Goal: Task Accomplishment & Management: Use online tool/utility

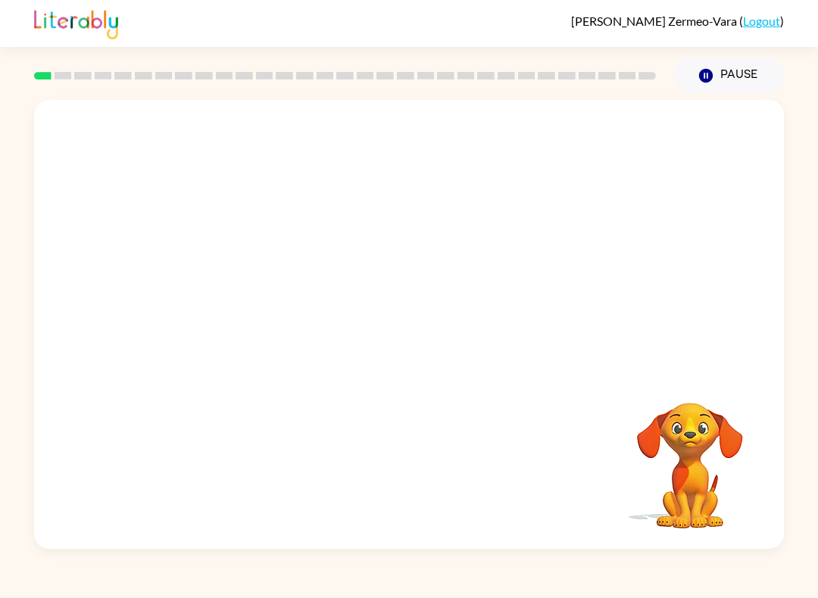
click at [749, 479] on video "Your browser must support playing .mp4 files to use Literably. Please try using…" at bounding box center [689, 454] width 151 height 151
click at [419, 314] on button "button" at bounding box center [408, 331] width 97 height 55
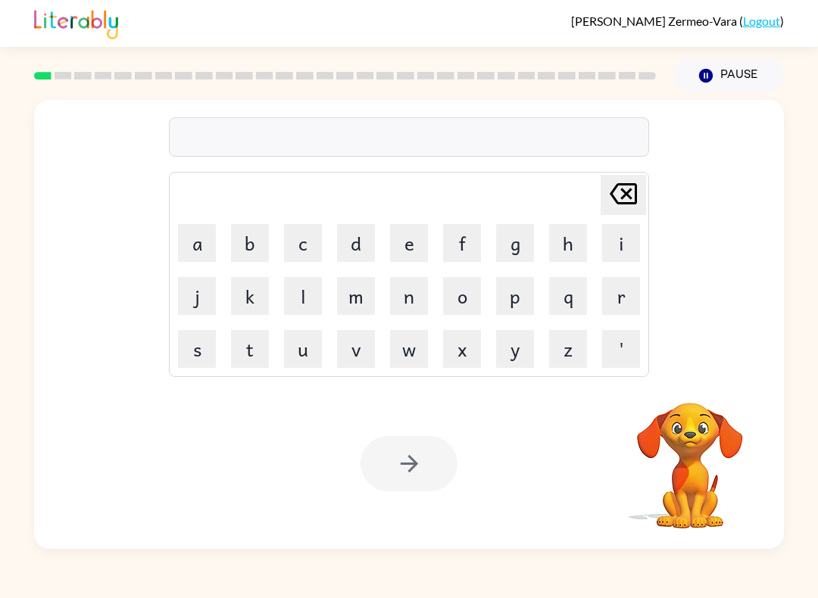
click at [254, 245] on button "b" at bounding box center [250, 243] width 38 height 38
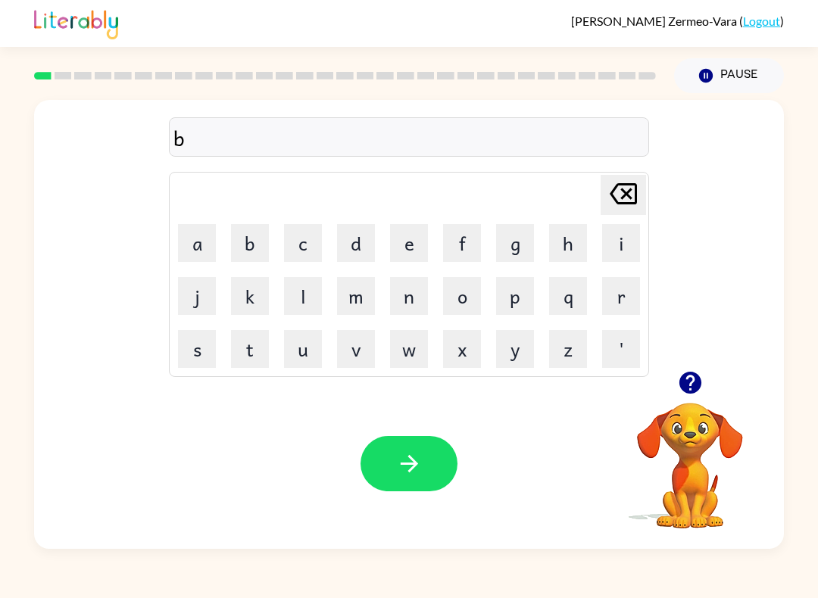
click at [475, 295] on button "o" at bounding box center [462, 296] width 38 height 38
click at [624, 296] on button "r" at bounding box center [621, 296] width 38 height 38
click at [363, 241] on button "d" at bounding box center [356, 243] width 38 height 38
click at [416, 241] on button "e" at bounding box center [409, 243] width 38 height 38
click at [619, 297] on button "r" at bounding box center [621, 296] width 38 height 38
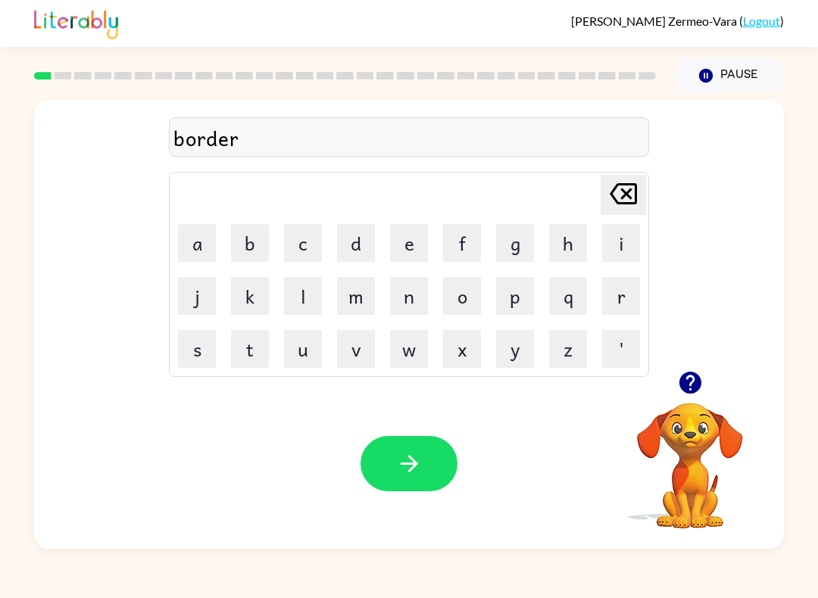
click at [412, 469] on icon "button" at bounding box center [408, 463] width 17 height 17
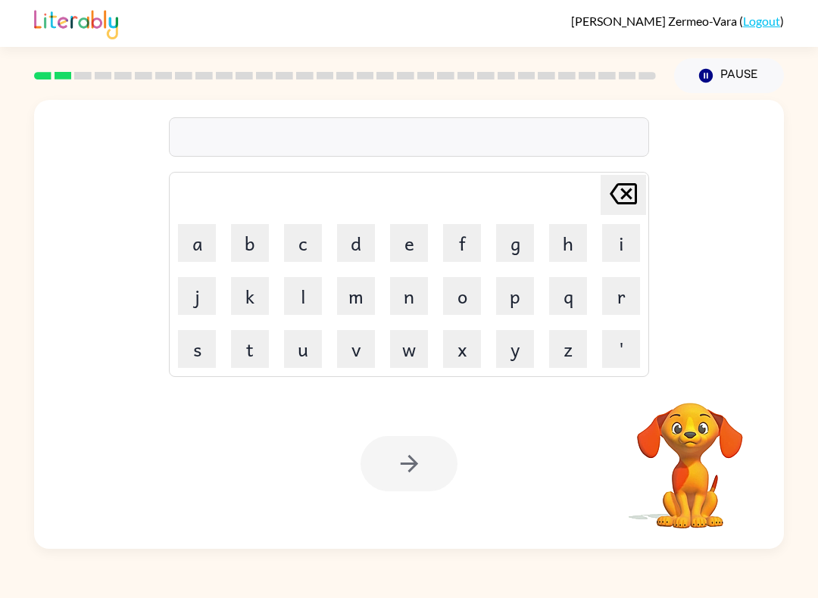
click at [603, 296] on button "r" at bounding box center [621, 296] width 38 height 38
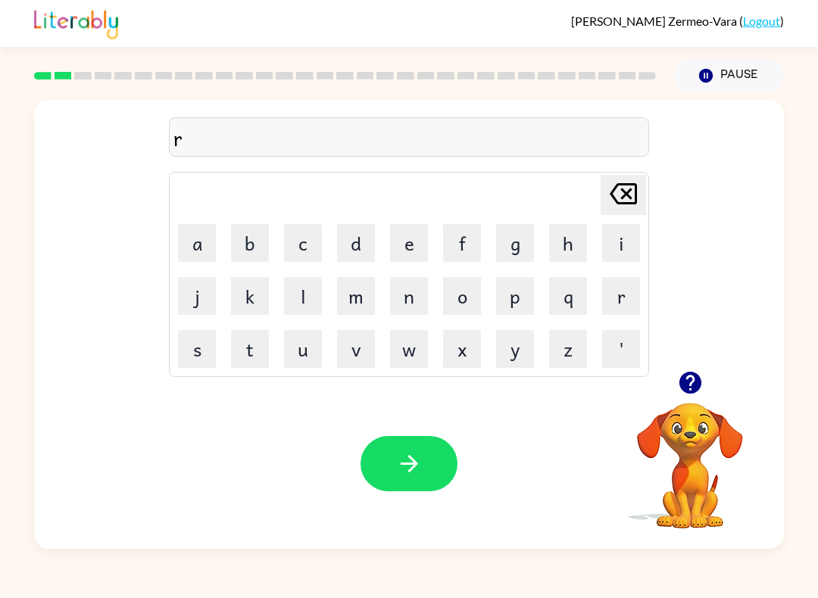
click at [454, 301] on button "o" at bounding box center [462, 296] width 38 height 38
click at [304, 353] on button "u" at bounding box center [303, 349] width 38 height 38
click at [408, 301] on button "n" at bounding box center [409, 296] width 38 height 38
click at [359, 241] on button "d" at bounding box center [356, 243] width 38 height 38
click at [434, 456] on button "button" at bounding box center [408, 463] width 97 height 55
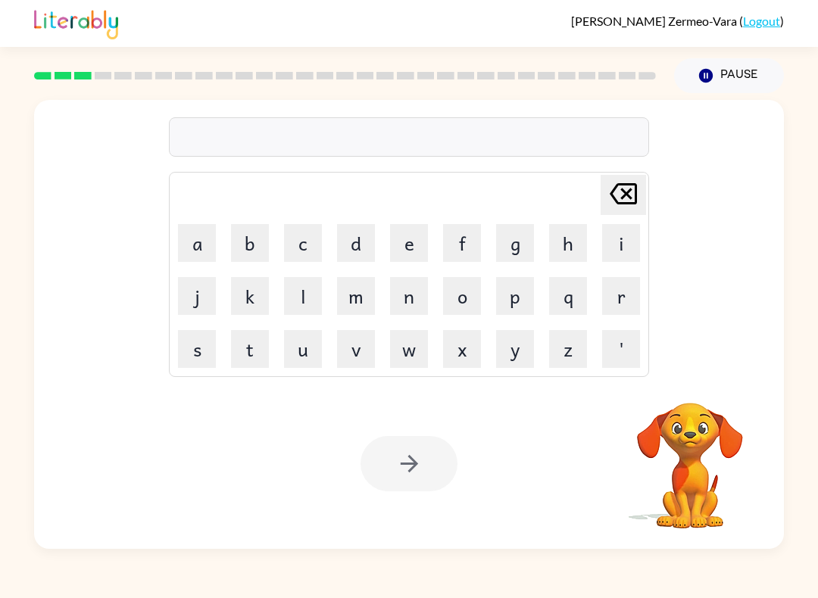
click at [354, 294] on button "m" at bounding box center [356, 296] width 38 height 38
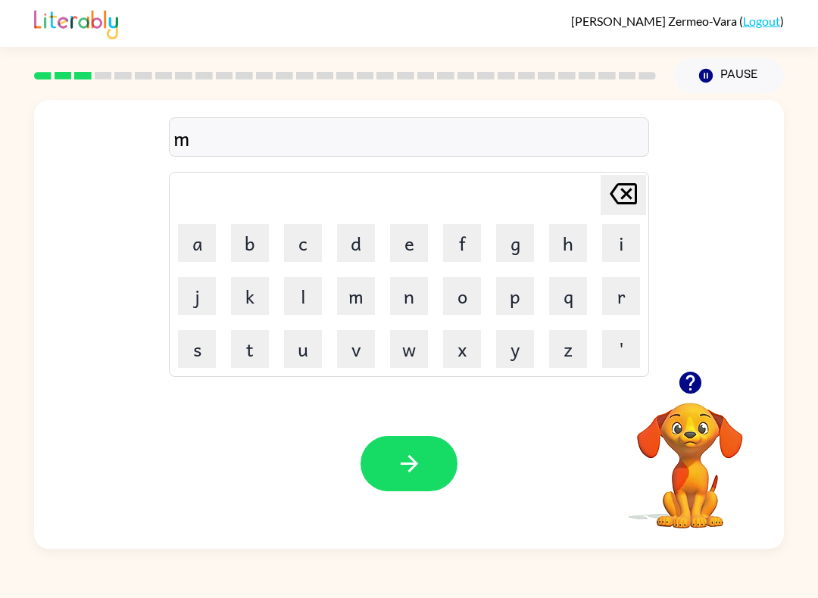
click at [188, 239] on button "a" at bounding box center [197, 243] width 38 height 38
click at [298, 243] on button "c" at bounding box center [303, 243] width 38 height 38
click at [561, 242] on button "h" at bounding box center [568, 243] width 38 height 38
click at [611, 248] on button "i" at bounding box center [621, 243] width 38 height 38
click at [410, 295] on button "n" at bounding box center [409, 296] width 38 height 38
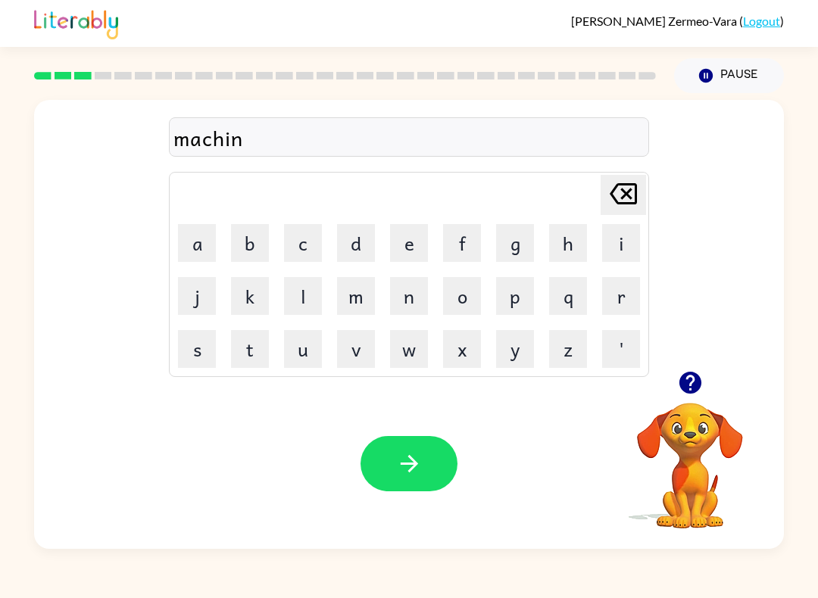
click at [410, 238] on button "e" at bounding box center [409, 243] width 38 height 38
click at [416, 455] on icon "button" at bounding box center [409, 463] width 26 height 26
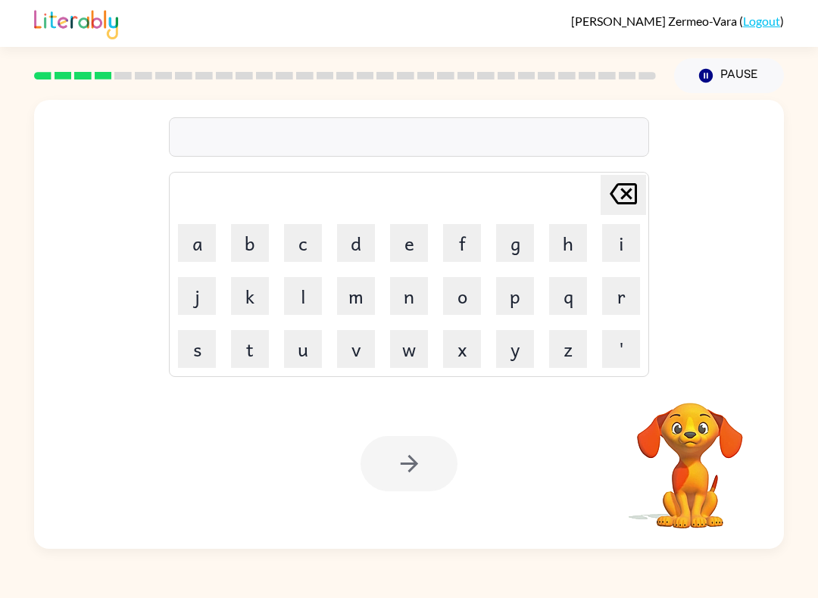
click at [240, 345] on button "t" at bounding box center [250, 349] width 38 height 38
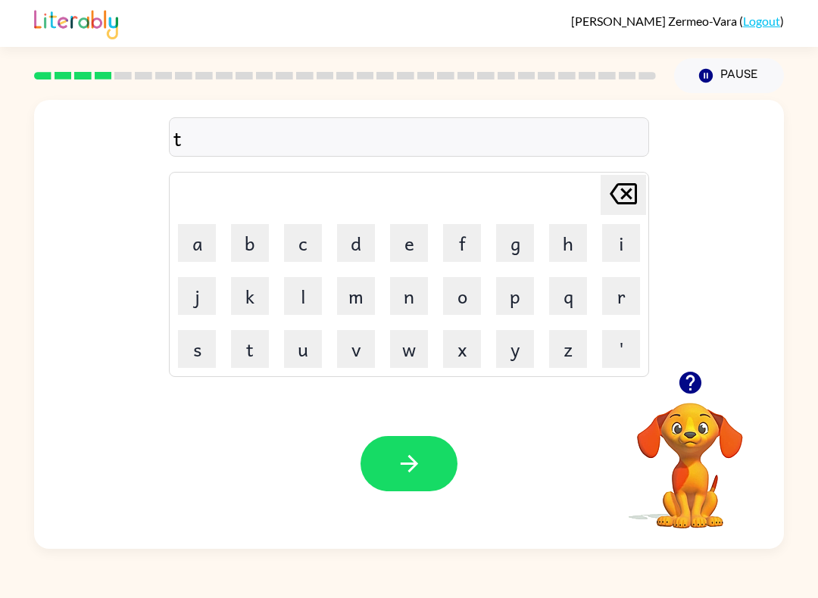
click at [187, 241] on button "a" at bounding box center [197, 243] width 38 height 38
click at [612, 242] on button "i" at bounding box center [621, 243] width 38 height 38
click at [416, 291] on button "n" at bounding box center [409, 296] width 38 height 38
click at [620, 190] on icon "Delete Delete last character input" at bounding box center [623, 194] width 36 height 36
click at [619, 190] on icon "Delete Delete last character input" at bounding box center [623, 194] width 36 height 36
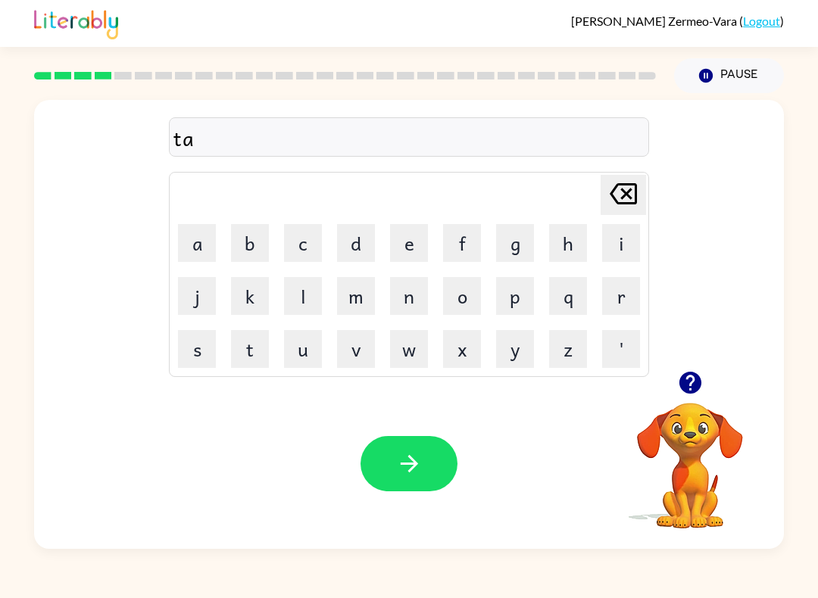
click at [628, 200] on icon "Delete Delete last character input" at bounding box center [623, 194] width 36 height 36
click at [615, 294] on button "r" at bounding box center [621, 296] width 38 height 38
click at [193, 246] on button "a" at bounding box center [197, 243] width 38 height 38
click at [618, 241] on button "i" at bounding box center [621, 243] width 38 height 38
click at [405, 297] on button "n" at bounding box center [409, 296] width 38 height 38
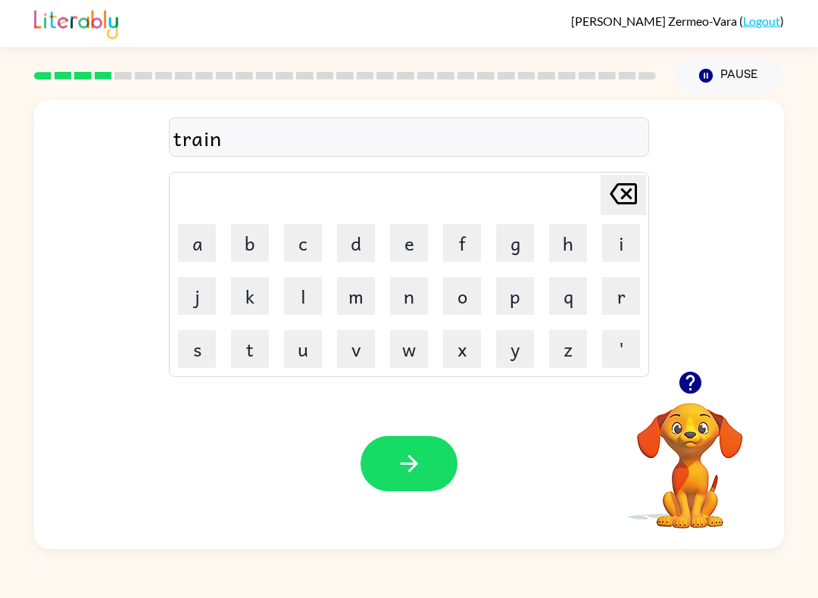
click at [394, 460] on button "button" at bounding box center [408, 463] width 97 height 55
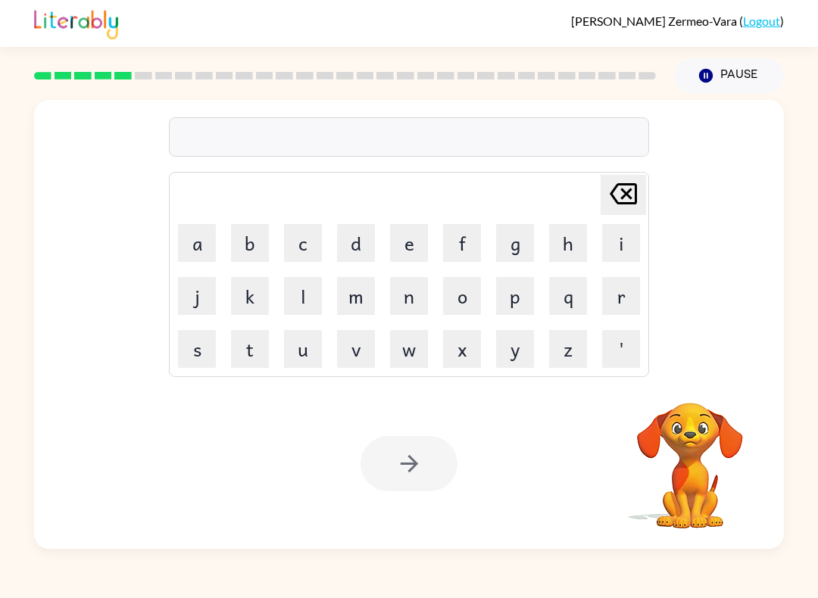
click at [360, 243] on button "d" at bounding box center [356, 243] width 38 height 38
click at [405, 245] on button "e" at bounding box center [409, 243] width 38 height 38
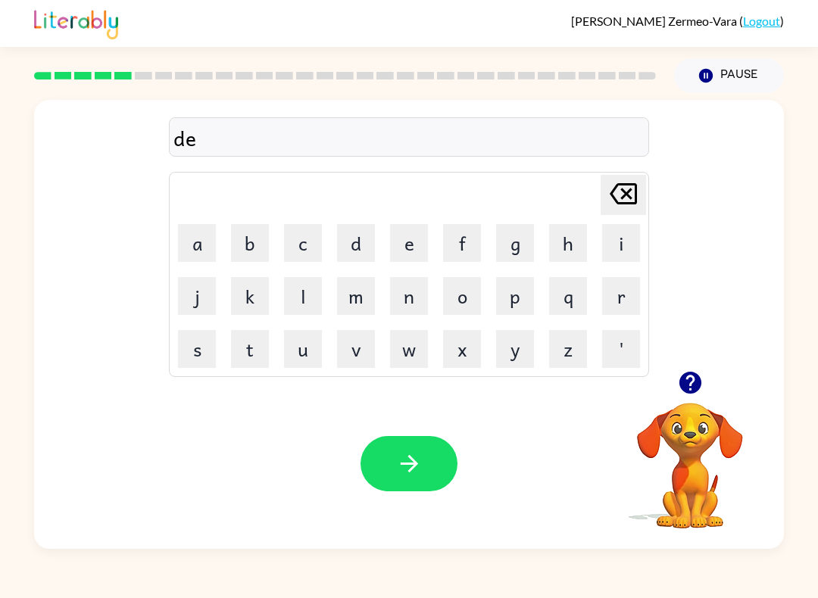
click at [457, 248] on button "f" at bounding box center [462, 243] width 38 height 38
click at [405, 245] on button "e" at bounding box center [409, 243] width 38 height 38
click at [401, 296] on button "n" at bounding box center [409, 296] width 38 height 38
click at [195, 351] on button "s" at bounding box center [197, 349] width 38 height 38
click at [617, 239] on button "i" at bounding box center [621, 243] width 38 height 38
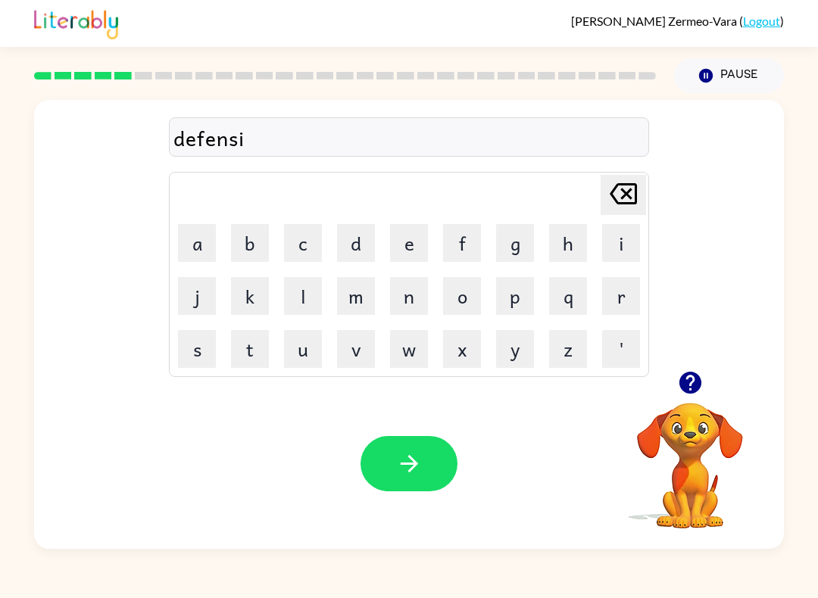
click at [356, 357] on button "v" at bounding box center [356, 349] width 38 height 38
click at [357, 238] on button "d" at bounding box center [356, 243] width 38 height 38
click at [623, 194] on icon "Delete Delete last character input" at bounding box center [623, 194] width 36 height 36
click at [419, 242] on button "e" at bounding box center [409, 243] width 38 height 38
click at [401, 470] on icon "button" at bounding box center [409, 463] width 26 height 26
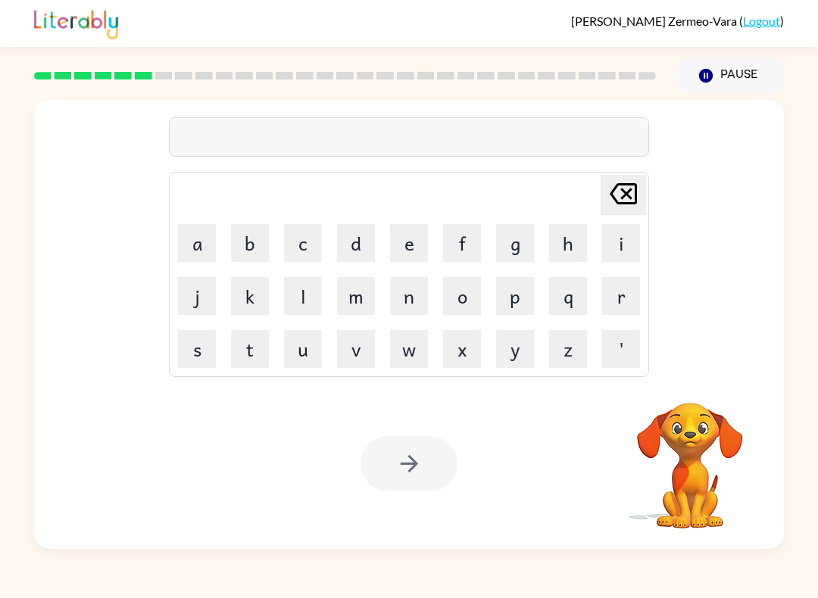
click at [358, 353] on button "v" at bounding box center [356, 349] width 38 height 38
click at [196, 237] on button "a" at bounding box center [197, 243] width 38 height 38
click at [308, 238] on button "c" at bounding box center [303, 243] width 38 height 38
click at [196, 241] on button "a" at bounding box center [197, 243] width 38 height 38
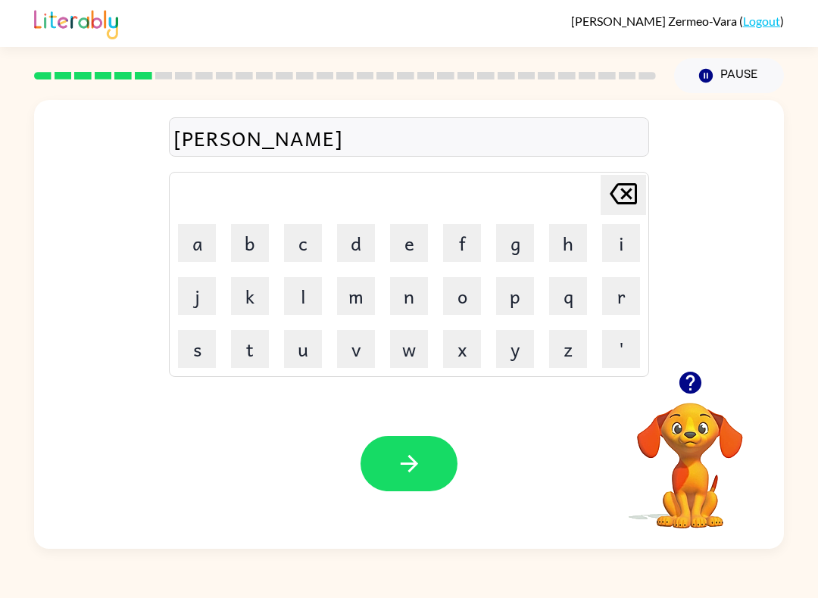
click at [250, 349] on button "t" at bounding box center [250, 349] width 38 height 38
click at [617, 232] on button "i" at bounding box center [621, 243] width 38 height 38
click at [465, 294] on button "o" at bounding box center [462, 296] width 38 height 38
click at [415, 294] on button "n" at bounding box center [409, 296] width 38 height 38
click at [399, 467] on icon "button" at bounding box center [409, 463] width 26 height 26
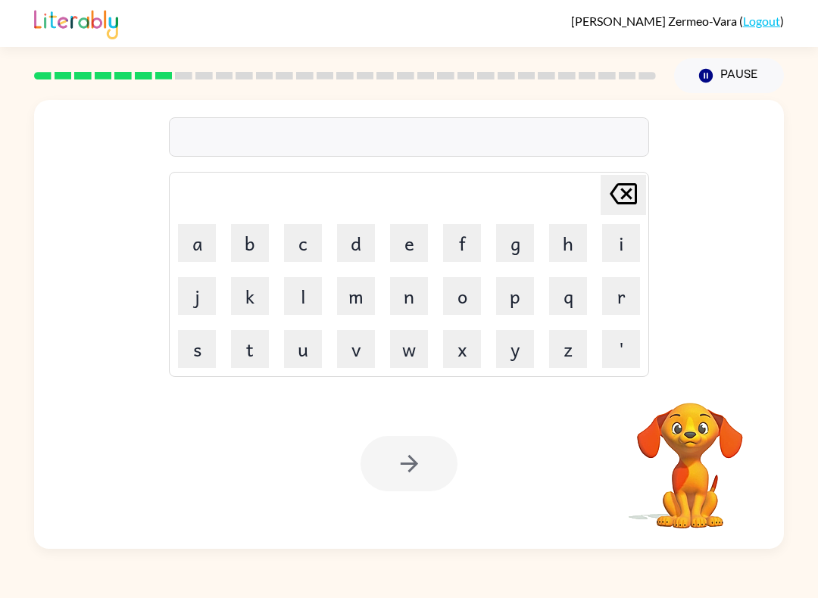
click at [516, 295] on button "p" at bounding box center [515, 296] width 38 height 38
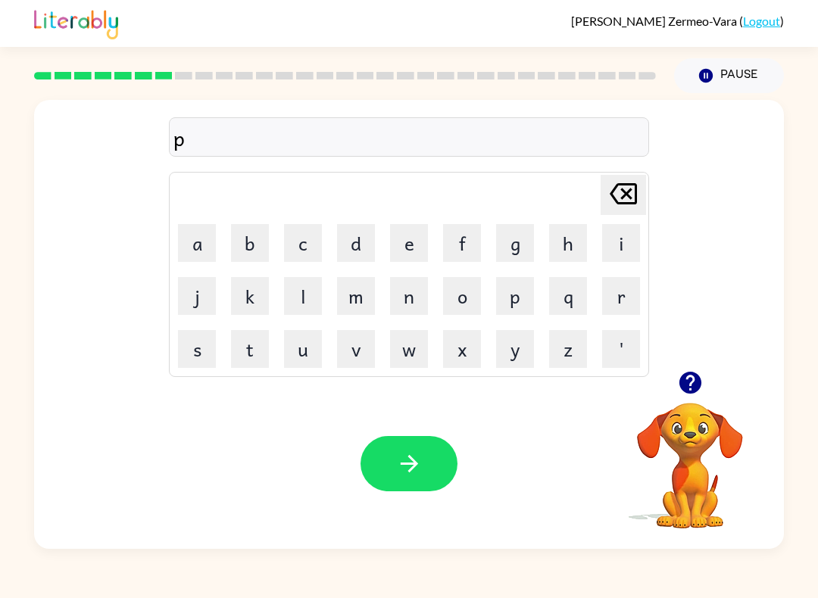
click at [297, 344] on button "u" at bounding box center [303, 349] width 38 height 38
click at [354, 241] on button "d" at bounding box center [356, 243] width 38 height 38
click at [307, 302] on button "l" at bounding box center [303, 296] width 38 height 38
click at [402, 238] on button "e" at bounding box center [409, 243] width 38 height 38
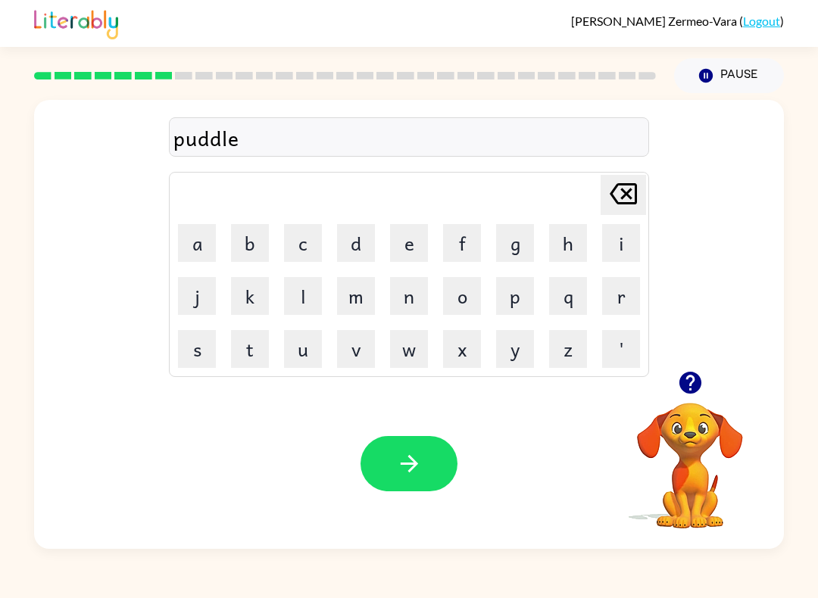
click at [438, 450] on button "button" at bounding box center [408, 463] width 97 height 55
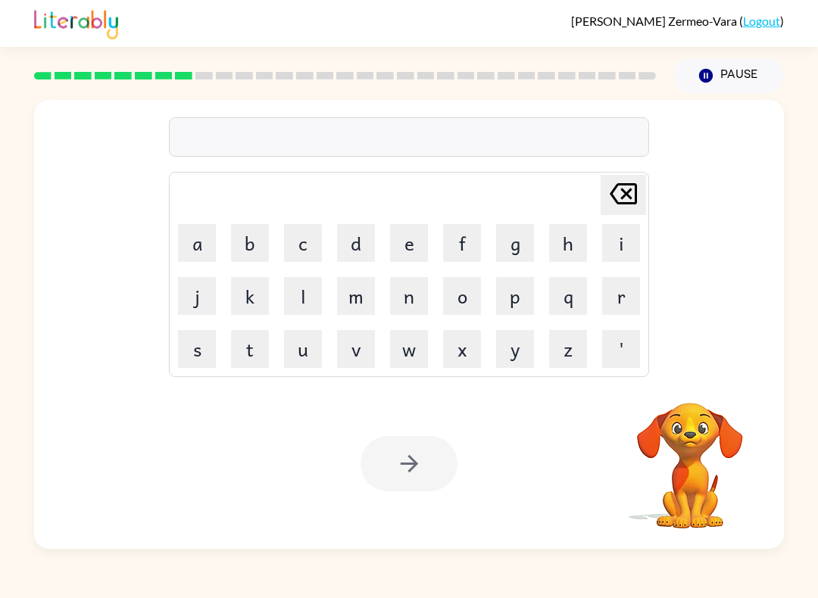
click at [341, 304] on button "m" at bounding box center [356, 296] width 38 height 38
click at [519, 348] on button "y" at bounding box center [515, 349] width 38 height 38
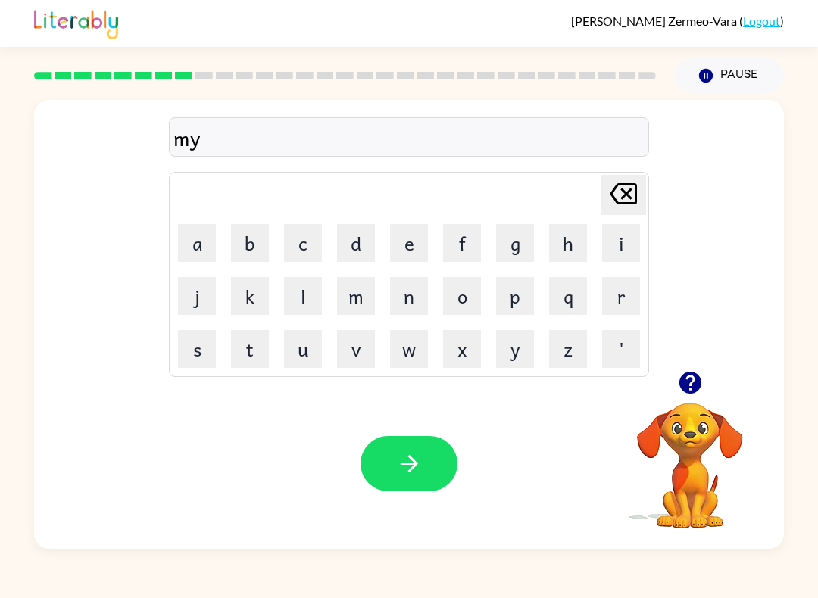
click at [618, 293] on button "r" at bounding box center [621, 296] width 38 height 38
click at [618, 245] on button "i" at bounding box center [621, 243] width 38 height 38
click at [304, 245] on button "c" at bounding box center [303, 243] width 38 height 38
click at [182, 244] on button "a" at bounding box center [197, 243] width 38 height 38
click at [308, 304] on button "l" at bounding box center [303, 296] width 38 height 38
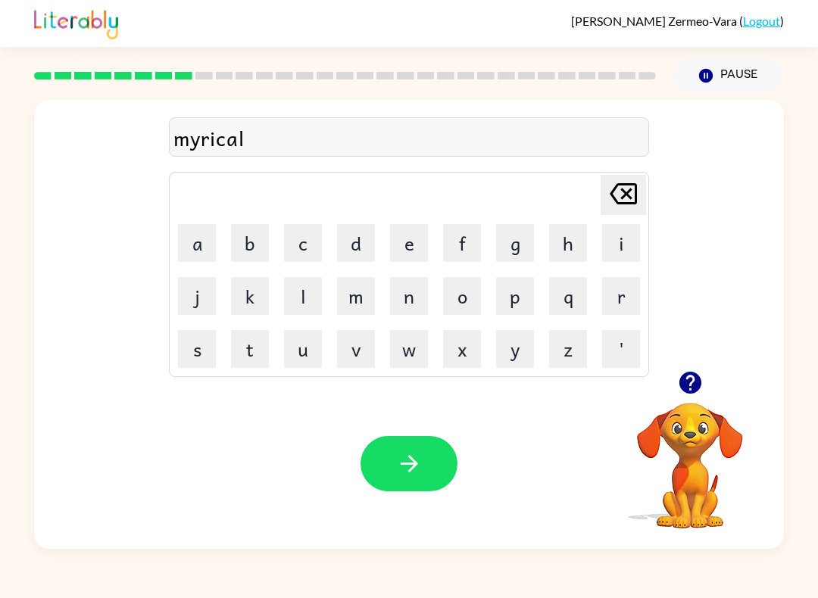
click at [426, 463] on button "button" at bounding box center [408, 463] width 97 height 55
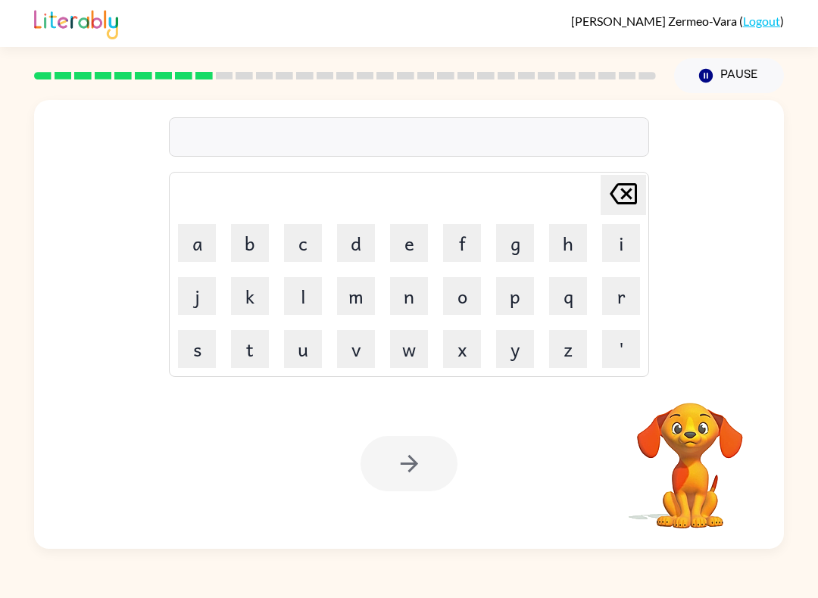
click at [358, 294] on button "m" at bounding box center [356, 296] width 38 height 38
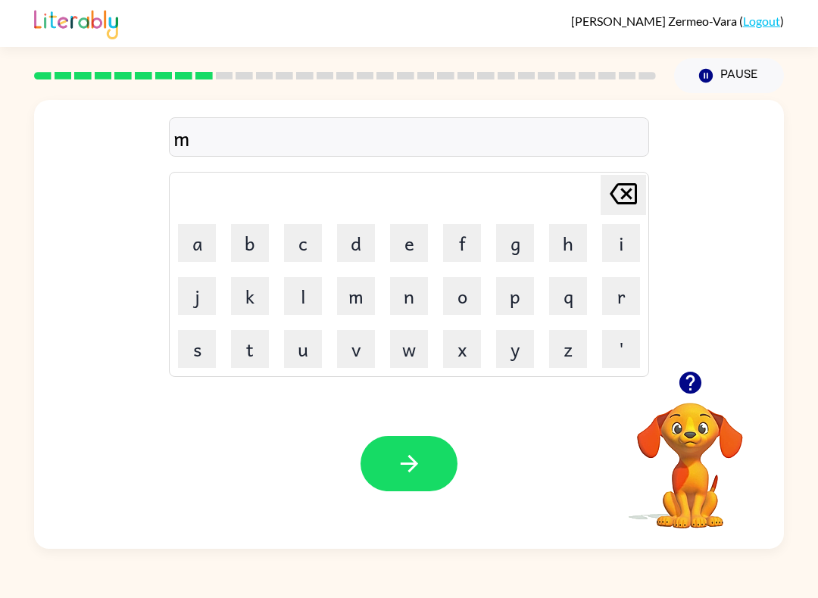
click at [693, 455] on video "Your browser must support playing .mp4 files to use Literably. Please try using…" at bounding box center [689, 454] width 151 height 151
click at [692, 456] on video "Your browser must support playing .mp4 files to use Literably. Please try using…" at bounding box center [689, 454] width 151 height 151
click at [694, 413] on video "Your browser must support playing .mp4 files to use Literably. Please try using…" at bounding box center [689, 454] width 151 height 151
click at [702, 369] on button "button" at bounding box center [690, 382] width 39 height 39
click at [674, 388] on video "Your browser must support playing .mp4 files to use Literably. Please try using…" at bounding box center [689, 454] width 151 height 151
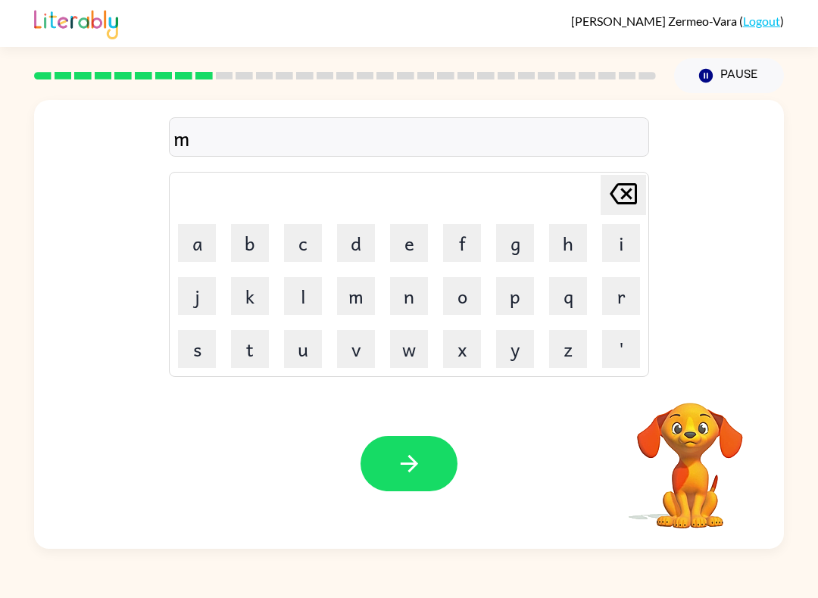
click at [363, 296] on button "m" at bounding box center [356, 296] width 38 height 38
click at [617, 235] on button "i" at bounding box center [621, 243] width 38 height 38
click at [359, 232] on button "d" at bounding box center [356, 243] width 38 height 38
click at [350, 304] on button "m" at bounding box center [356, 296] width 38 height 38
click at [614, 195] on icon "Delete Delete last character input" at bounding box center [623, 194] width 36 height 36
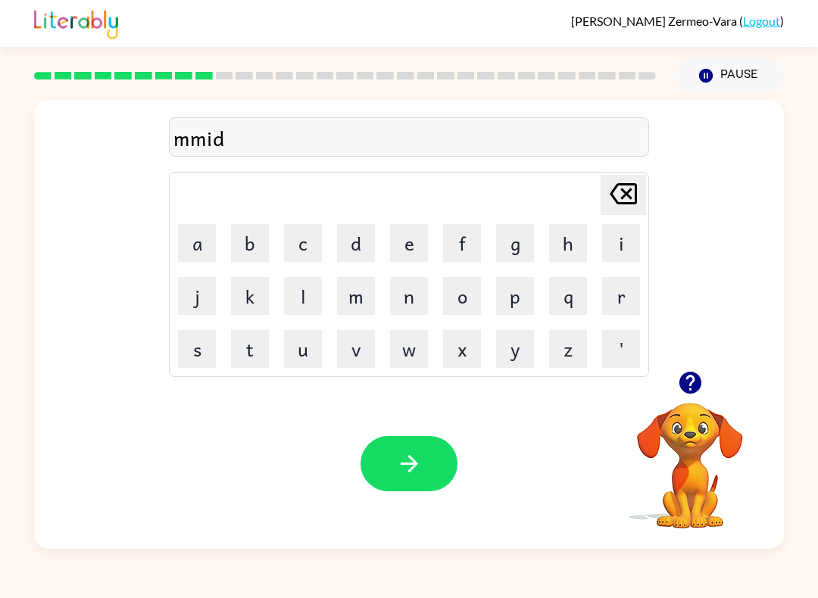
click at [614, 195] on icon "Delete Delete last character input" at bounding box center [623, 194] width 36 height 36
click at [609, 203] on icon "Delete Delete last character input" at bounding box center [623, 194] width 36 height 36
click at [609, 202] on icon "Delete Delete last character input" at bounding box center [623, 194] width 36 height 36
click at [619, 243] on button "i" at bounding box center [621, 243] width 38 height 38
click at [341, 248] on button "d" at bounding box center [356, 243] width 38 height 38
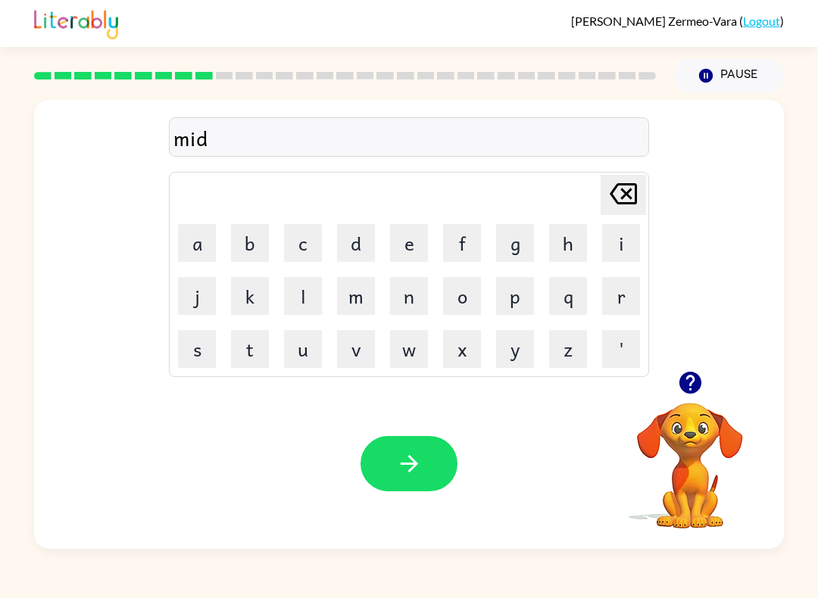
click at [348, 295] on button "m" at bounding box center [356, 296] width 38 height 38
click at [462, 300] on button "o" at bounding box center [462, 296] width 38 height 38
click at [603, 304] on button "r" at bounding box center [621, 296] width 38 height 38
click at [412, 302] on button "n" at bounding box center [409, 296] width 38 height 38
click at [615, 240] on button "i" at bounding box center [621, 243] width 38 height 38
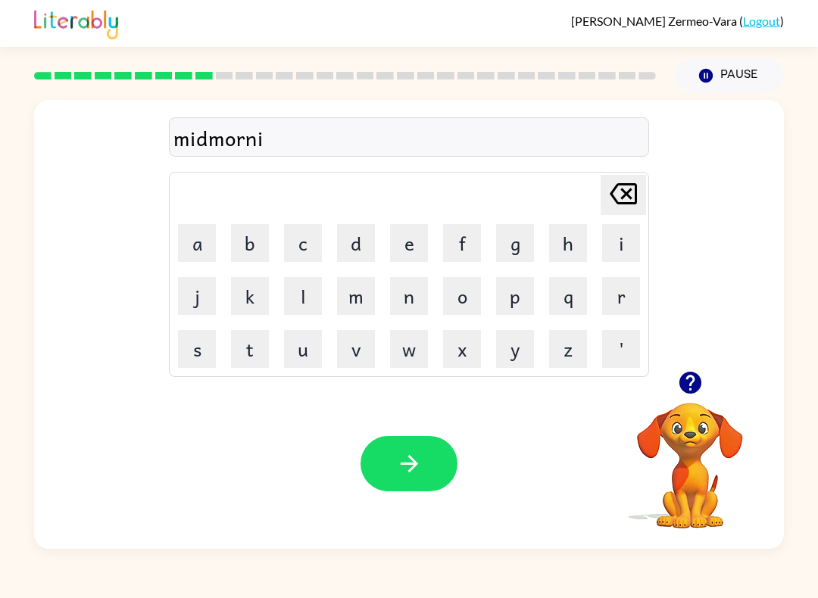
click at [402, 297] on button "n" at bounding box center [409, 296] width 38 height 38
click at [514, 233] on button "g" at bounding box center [515, 243] width 38 height 38
click at [400, 491] on button "button" at bounding box center [408, 463] width 97 height 55
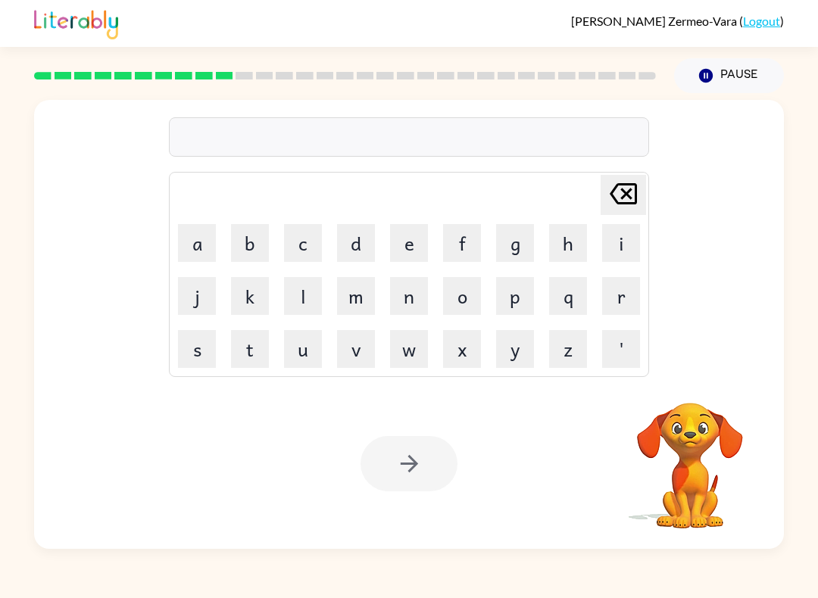
click at [347, 254] on button "d" at bounding box center [356, 243] width 38 height 38
click at [623, 240] on button "i" at bounding box center [621, 243] width 38 height 38
click at [187, 354] on button "s" at bounding box center [197, 349] width 38 height 38
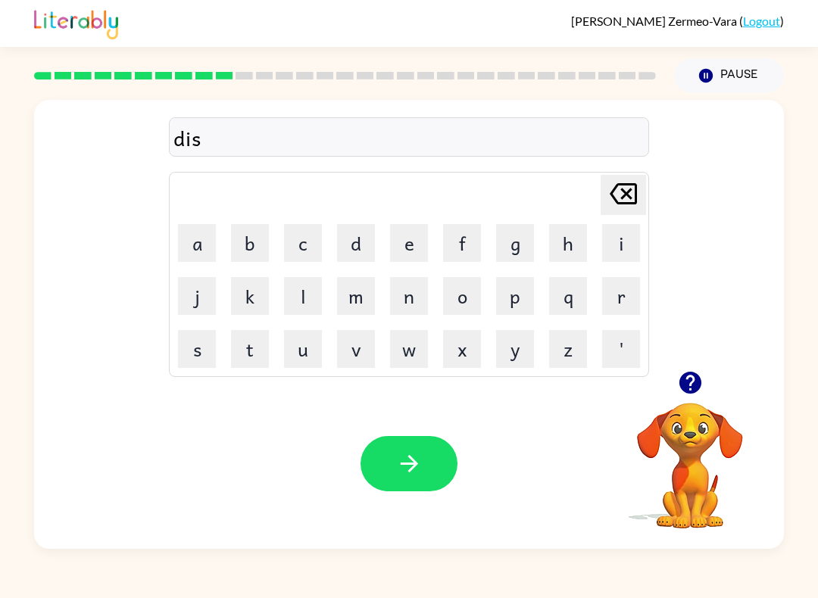
click at [244, 351] on button "t" at bounding box center [250, 349] width 38 height 38
click at [613, 287] on button "r" at bounding box center [621, 296] width 38 height 38
click at [304, 349] on button "u" at bounding box center [303, 349] width 38 height 38
click at [198, 353] on button "s" at bounding box center [197, 349] width 38 height 38
click at [234, 357] on button "t" at bounding box center [250, 349] width 38 height 38
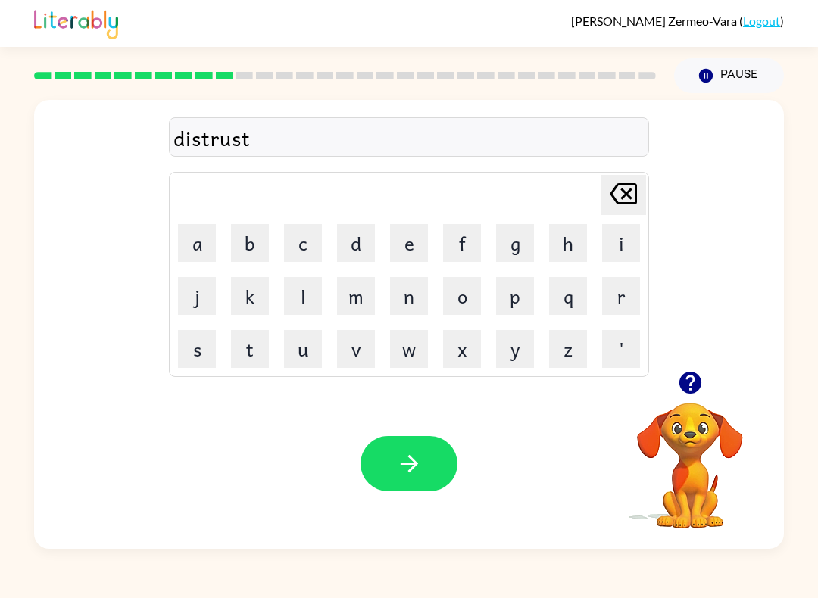
click at [432, 456] on button "button" at bounding box center [408, 463] width 97 height 55
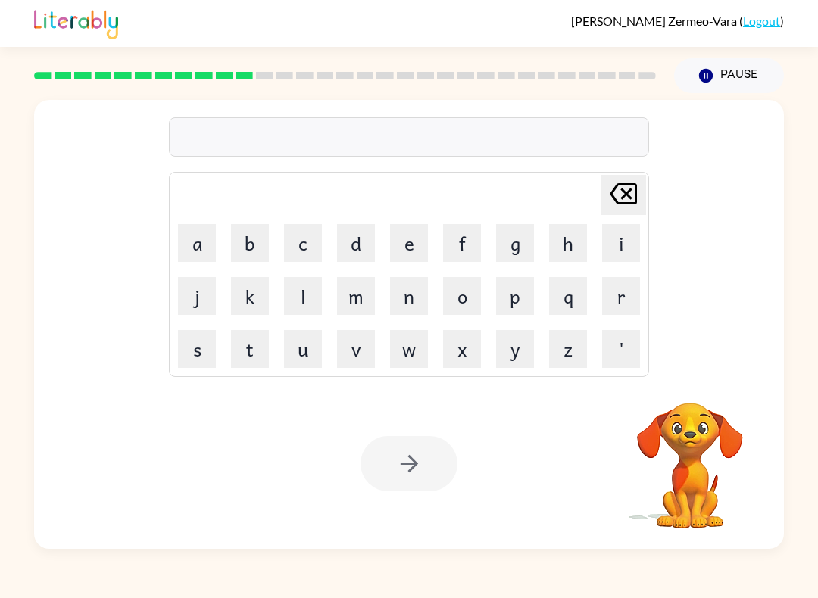
click at [615, 306] on button "r" at bounding box center [621, 296] width 38 height 38
click at [460, 301] on button "o" at bounding box center [462, 296] width 38 height 38
click at [191, 245] on button "a" at bounding box center [197, 243] width 38 height 38
click at [358, 245] on button "d" at bounding box center [356, 243] width 38 height 38
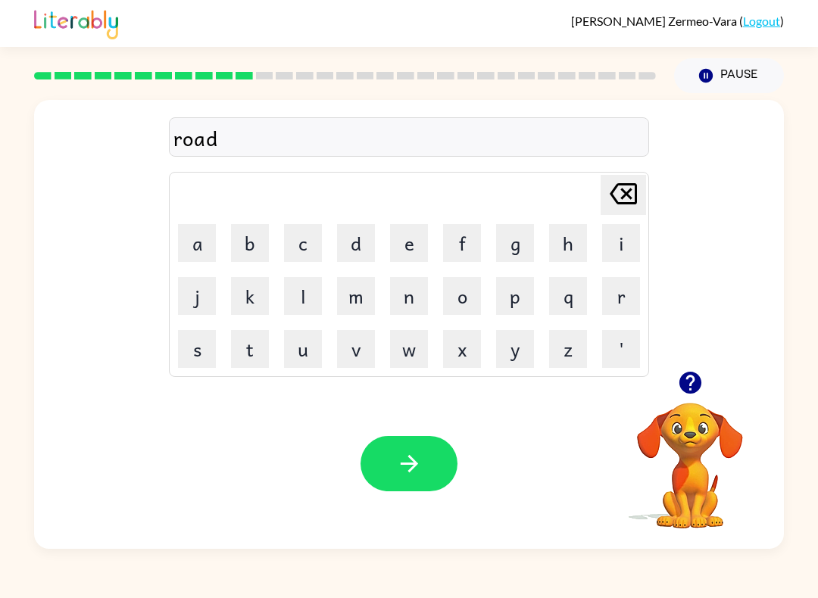
click at [413, 469] on icon "button" at bounding box center [409, 463] width 26 height 26
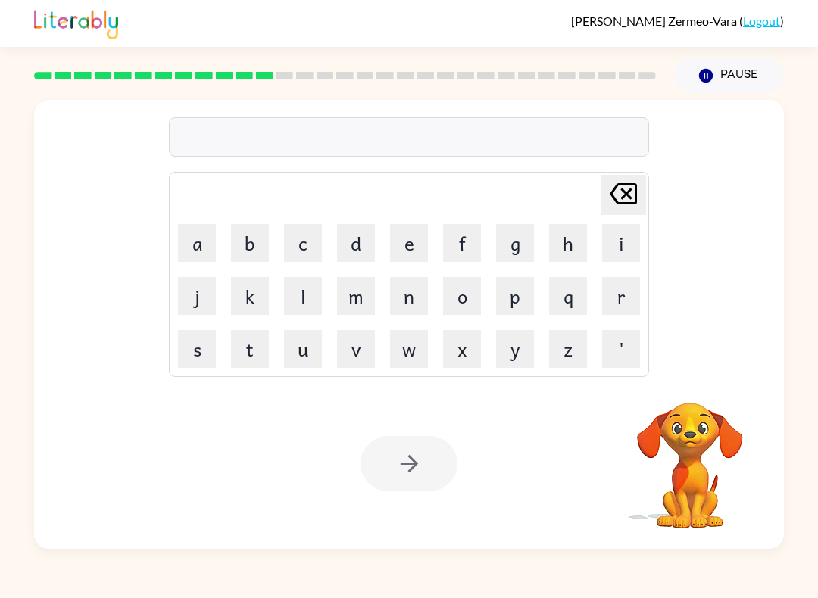
click at [296, 340] on button "u" at bounding box center [303, 349] width 38 height 38
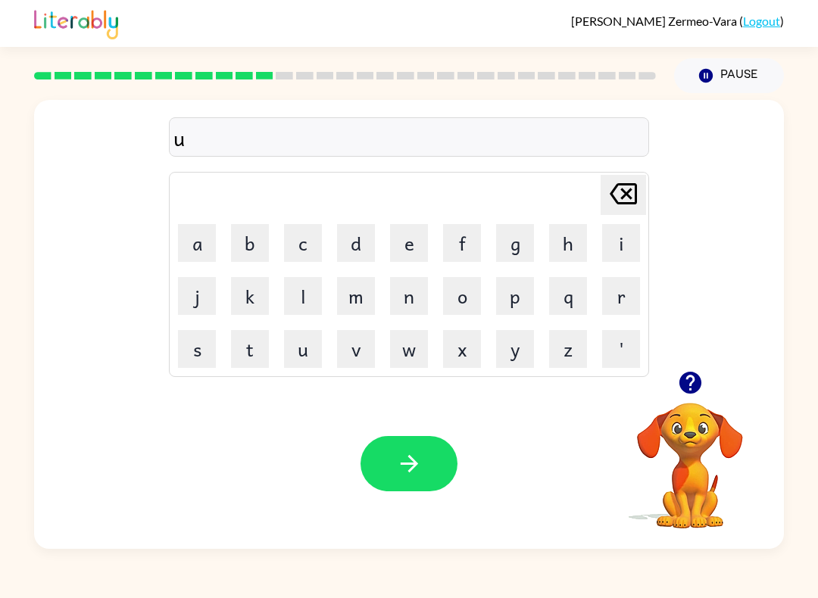
click at [520, 292] on button "p" at bounding box center [515, 296] width 38 height 38
click at [510, 238] on button "g" at bounding box center [515, 243] width 38 height 38
click at [620, 284] on button "r" at bounding box center [621, 296] width 38 height 38
click at [192, 243] on button "a" at bounding box center [197, 243] width 38 height 38
click at [347, 243] on button "d" at bounding box center [356, 243] width 38 height 38
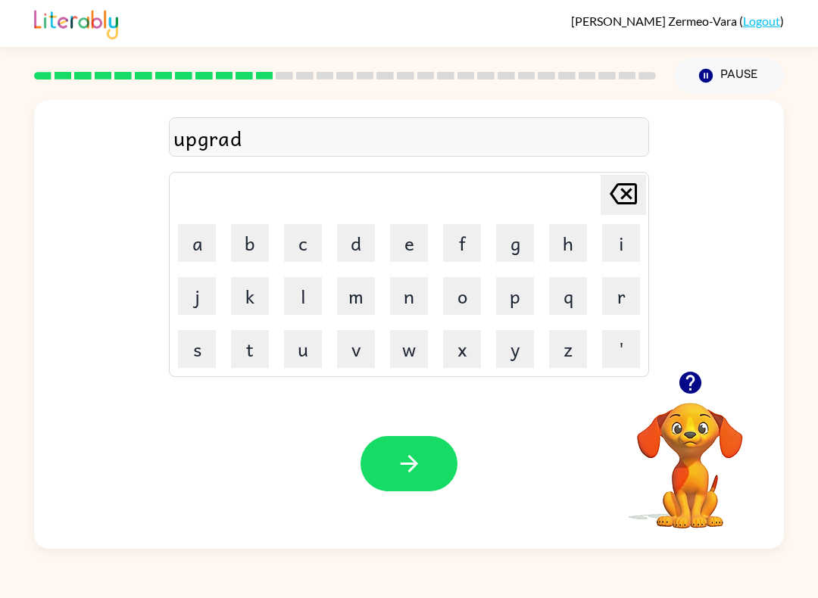
click at [410, 240] on button "e" at bounding box center [409, 243] width 38 height 38
click at [396, 469] on icon "button" at bounding box center [409, 463] width 26 height 26
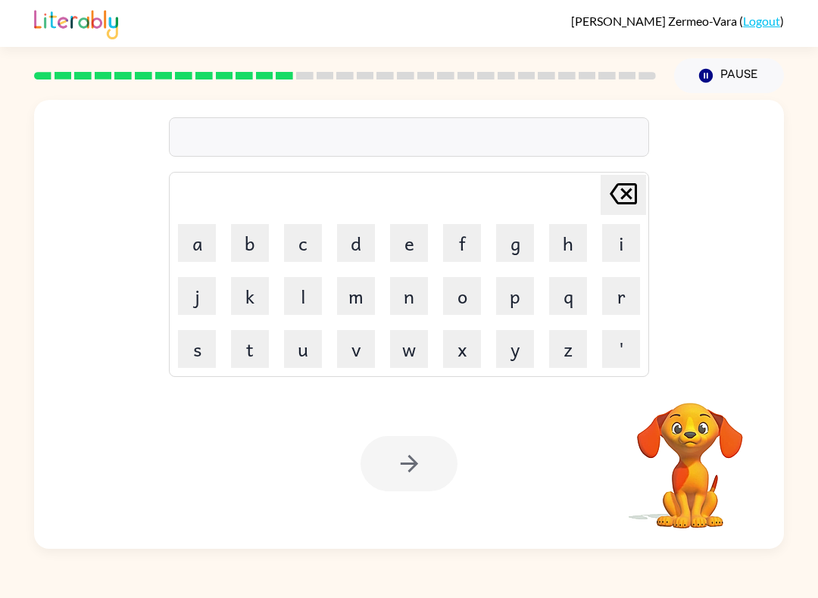
click at [355, 294] on button "m" at bounding box center [356, 296] width 38 height 38
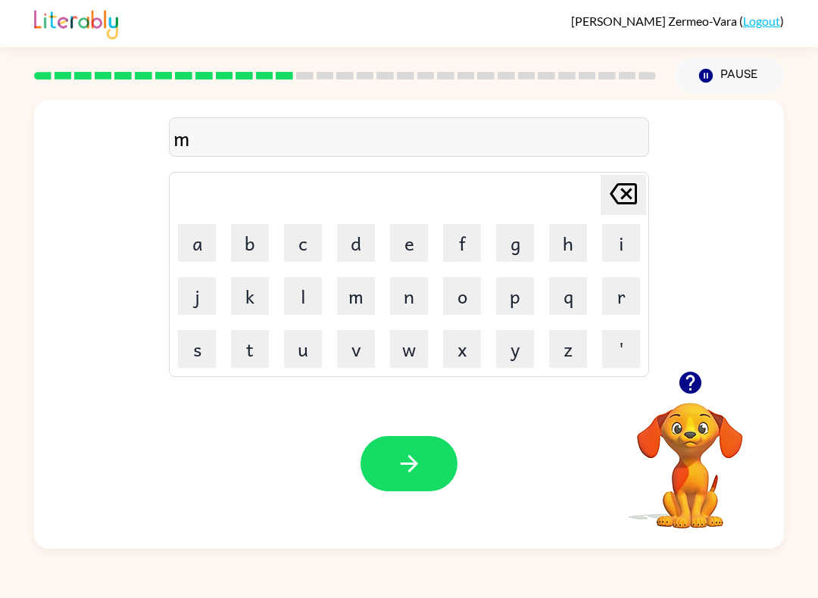
click at [195, 252] on button "a" at bounding box center [197, 243] width 38 height 38
click at [353, 242] on button "d" at bounding box center [356, 243] width 38 height 38
click at [407, 293] on button "n" at bounding box center [409, 296] width 38 height 38
click at [406, 241] on button "e" at bounding box center [409, 243] width 38 height 38
click at [200, 366] on button "s" at bounding box center [197, 349] width 38 height 38
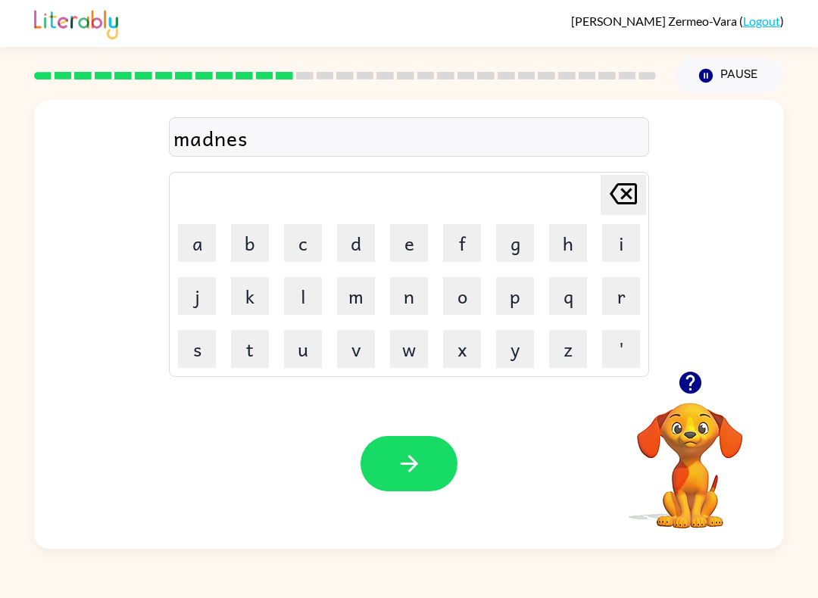
click at [199, 365] on button "s" at bounding box center [197, 349] width 38 height 38
click at [421, 466] on icon "button" at bounding box center [409, 463] width 26 height 26
click at [687, 382] on icon "button" at bounding box center [689, 383] width 22 height 22
click at [245, 241] on button "b" at bounding box center [250, 243] width 38 height 38
click at [473, 294] on button "o" at bounding box center [462, 296] width 38 height 38
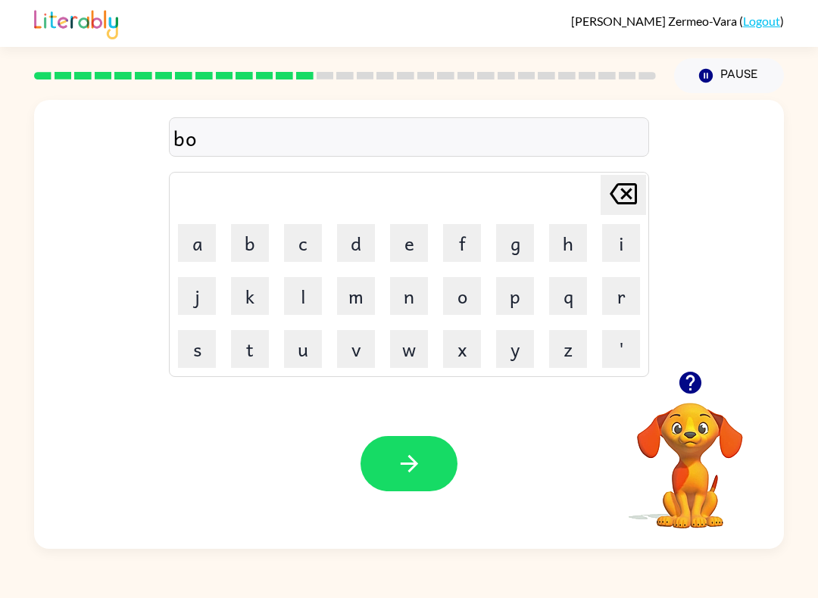
click at [408, 297] on button "n" at bounding box center [409, 296] width 38 height 38
click at [410, 241] on button "e" at bounding box center [409, 243] width 38 height 38
click at [199, 350] on button "s" at bounding box center [197, 349] width 38 height 38
click at [194, 355] on button "s" at bounding box center [197, 349] width 38 height 38
click at [432, 468] on button "button" at bounding box center [408, 463] width 97 height 55
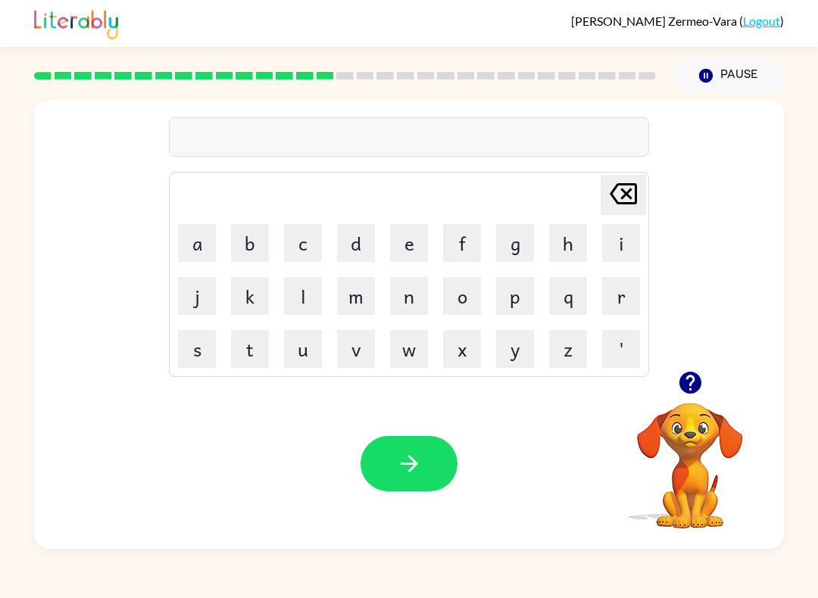
click at [198, 354] on button "s" at bounding box center [197, 349] width 38 height 38
click at [689, 372] on icon "button" at bounding box center [689, 383] width 22 height 22
click at [402, 344] on button "w" at bounding box center [409, 349] width 38 height 38
click at [454, 301] on button "o" at bounding box center [462, 296] width 38 height 38
click at [357, 301] on button "m" at bounding box center [356, 296] width 38 height 38
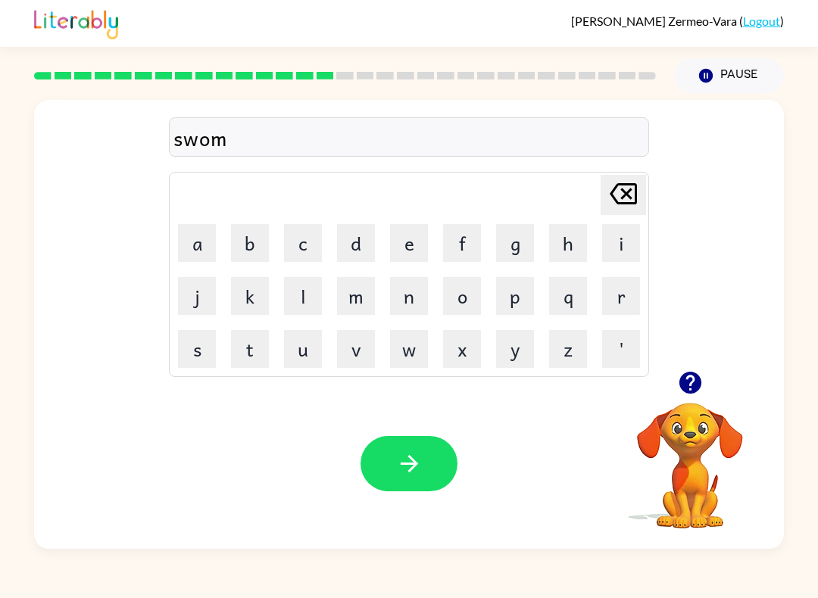
click at [620, 191] on icon "Delete Delete last character input" at bounding box center [623, 194] width 36 height 36
click at [616, 304] on button "r" at bounding box center [621, 296] width 38 height 38
click at [356, 299] on button "m" at bounding box center [356, 296] width 38 height 38
click at [430, 453] on button "button" at bounding box center [408, 463] width 97 height 55
click at [620, 294] on button "r" at bounding box center [621, 296] width 38 height 38
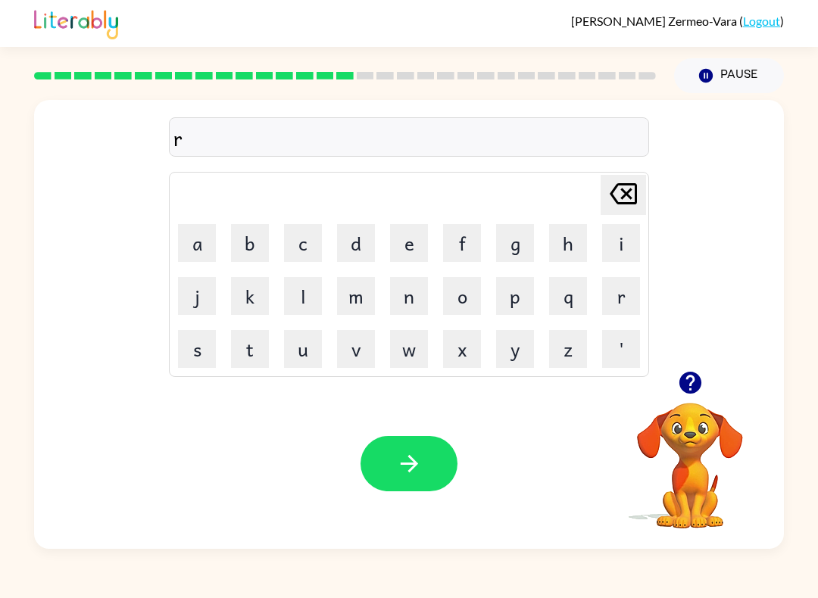
click at [193, 241] on button "a" at bounding box center [197, 243] width 38 height 38
click at [361, 300] on button "m" at bounding box center [356, 296] width 38 height 38
click at [415, 466] on icon "button" at bounding box center [408, 463] width 17 height 17
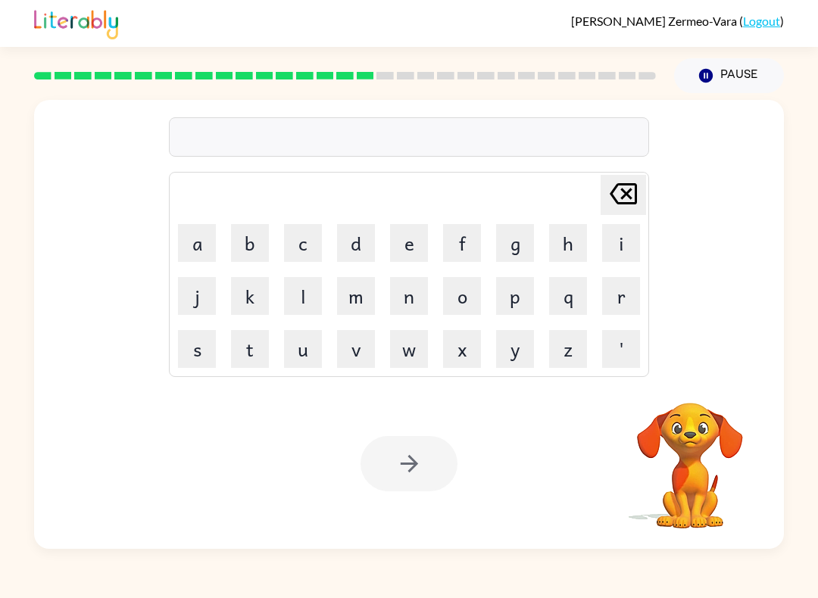
click at [241, 248] on button "b" at bounding box center [250, 243] width 38 height 38
click at [609, 295] on button "r" at bounding box center [621, 296] width 38 height 38
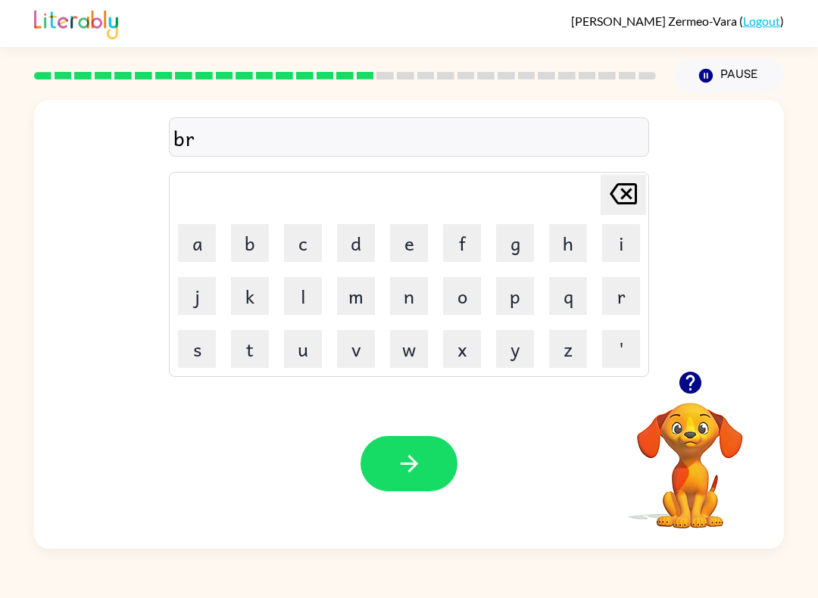
click at [613, 235] on button "i" at bounding box center [621, 243] width 38 height 38
click at [342, 301] on button "m" at bounding box center [356, 296] width 38 height 38
click at [622, 241] on button "i" at bounding box center [621, 243] width 38 height 38
click at [419, 296] on button "n" at bounding box center [409, 296] width 38 height 38
click at [501, 246] on button "g" at bounding box center [515, 243] width 38 height 38
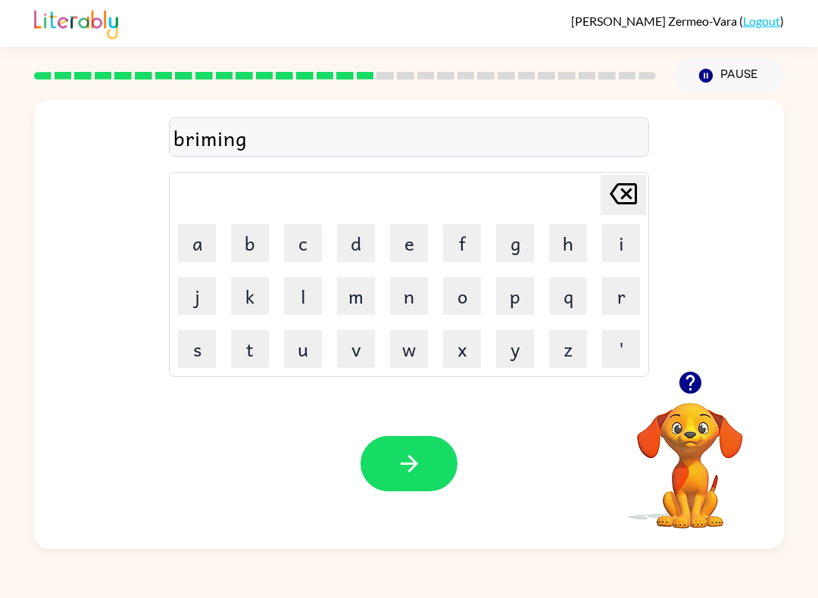
click at [425, 453] on button "button" at bounding box center [408, 463] width 97 height 55
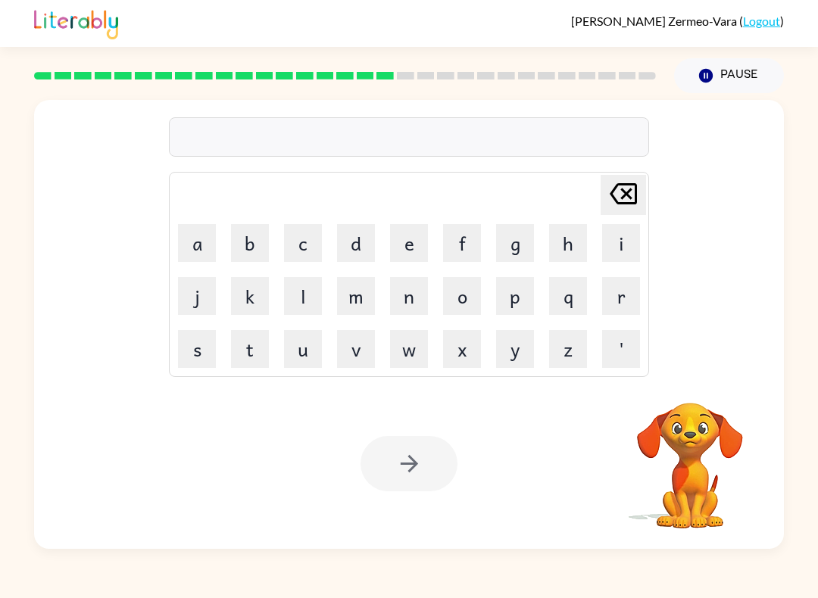
click at [625, 293] on button "r" at bounding box center [621, 296] width 38 height 38
click at [621, 243] on button "i" at bounding box center [621, 243] width 38 height 38
click at [186, 359] on button "s" at bounding box center [197, 349] width 38 height 38
click at [309, 243] on button "c" at bounding box center [303, 243] width 38 height 38
click at [241, 297] on button "k" at bounding box center [250, 296] width 38 height 38
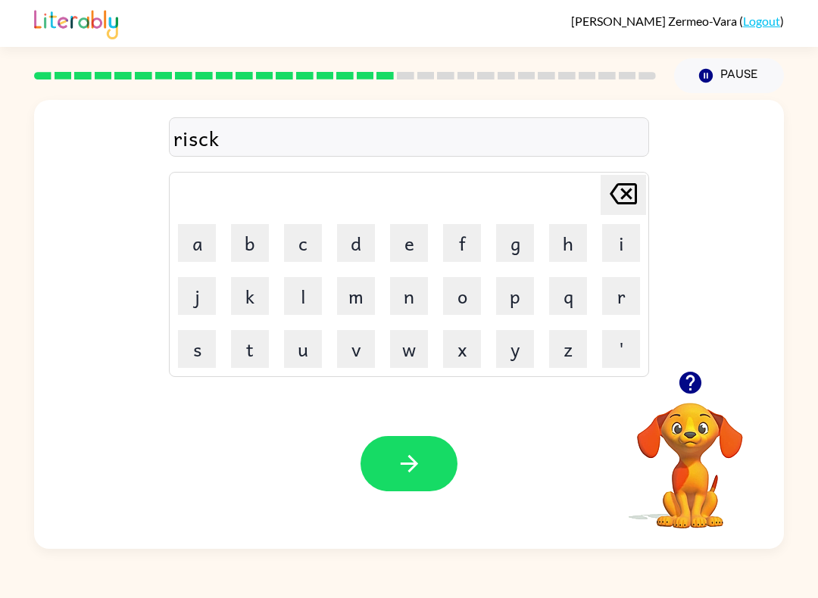
click at [615, 241] on button "i" at bounding box center [621, 243] width 38 height 38
click at [406, 244] on button "e" at bounding box center [409, 243] width 38 height 38
click at [192, 361] on button "s" at bounding box center [197, 349] width 38 height 38
click at [238, 342] on button "t" at bounding box center [250, 349] width 38 height 38
click at [420, 474] on icon "button" at bounding box center [409, 463] width 26 height 26
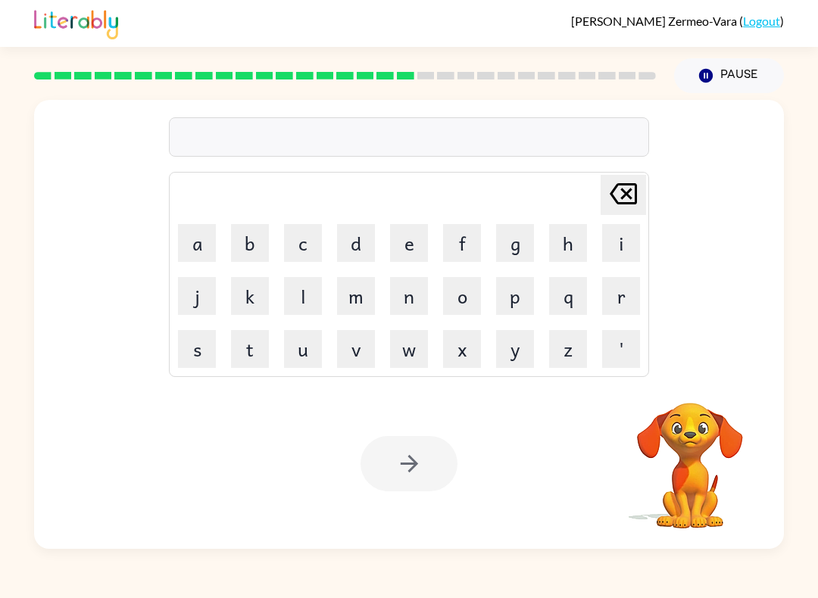
click at [197, 245] on button "a" at bounding box center [197, 243] width 38 height 38
click at [612, 299] on button "r" at bounding box center [621, 296] width 38 height 38
click at [302, 235] on button "c" at bounding box center [303, 243] width 38 height 38
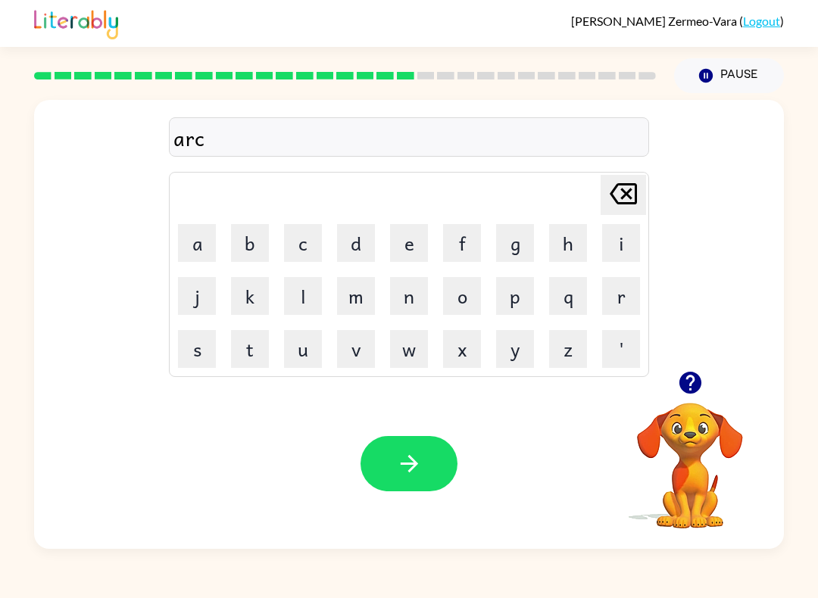
click at [562, 242] on button "h" at bounding box center [568, 243] width 38 height 38
click at [405, 354] on button "w" at bounding box center [409, 349] width 38 height 38
click at [190, 241] on button "a" at bounding box center [197, 243] width 38 height 38
click at [512, 354] on button "y" at bounding box center [515, 349] width 38 height 38
click at [438, 461] on button "button" at bounding box center [408, 463] width 97 height 55
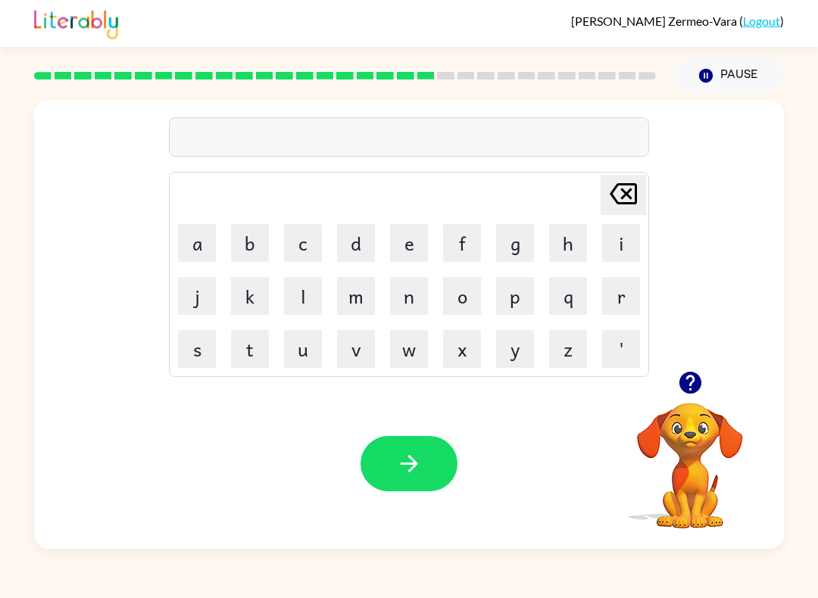
click at [463, 242] on button "f" at bounding box center [462, 243] width 38 height 38
click at [466, 294] on button "o" at bounding box center [462, 296] width 38 height 38
click at [295, 304] on button "l" at bounding box center [303, 296] width 38 height 38
click at [294, 303] on button "l" at bounding box center [303, 296] width 38 height 38
click at [459, 292] on button "o" at bounding box center [462, 296] width 38 height 38
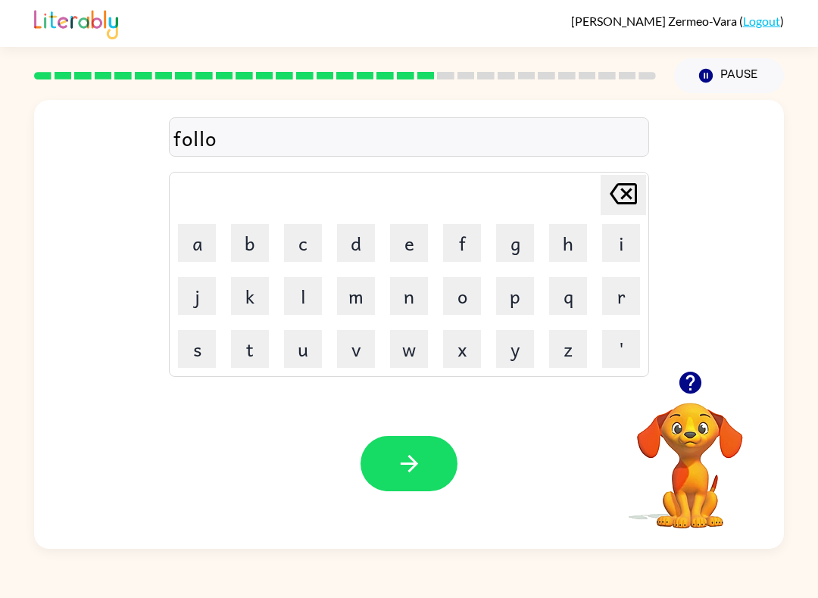
click at [403, 343] on button "w" at bounding box center [409, 349] width 38 height 38
click at [413, 467] on icon "button" at bounding box center [408, 463] width 17 height 17
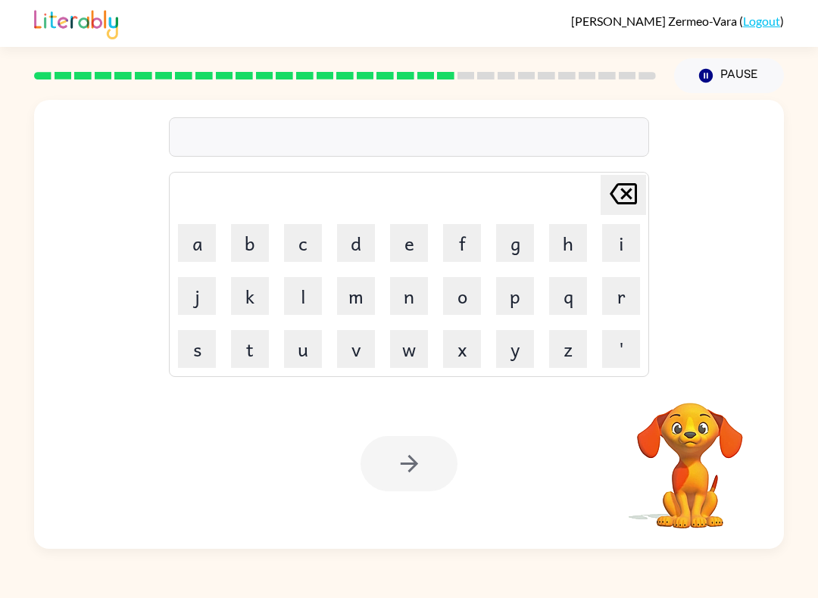
click at [190, 357] on button "s" at bounding box center [197, 349] width 38 height 38
click at [394, 257] on button "e" at bounding box center [409, 243] width 38 height 38
click at [401, 301] on button "n" at bounding box center [409, 296] width 38 height 38
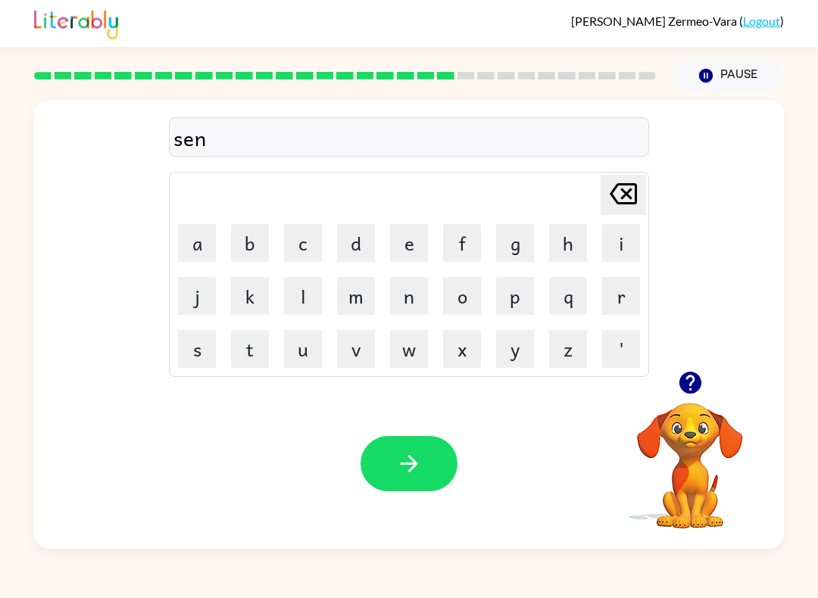
click at [240, 355] on button "t" at bounding box center [250, 349] width 38 height 38
click at [193, 254] on button "a" at bounding box center [197, 243] width 38 height 38
click at [516, 294] on button "p" at bounding box center [515, 296] width 38 height 38
click at [408, 251] on button "e" at bounding box center [409, 243] width 38 height 38
click at [407, 251] on button "e" at bounding box center [409, 243] width 38 height 38
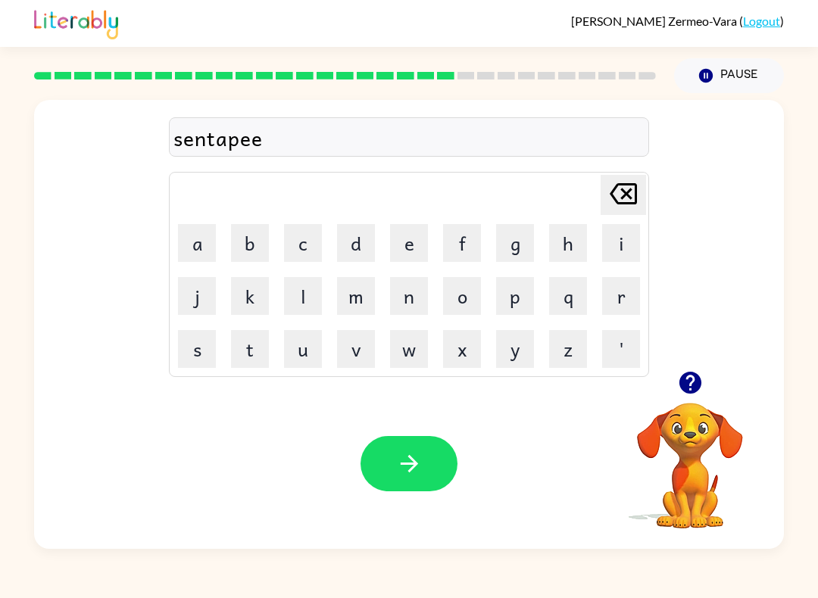
click at [355, 248] on button "d" at bounding box center [356, 243] width 38 height 38
click at [405, 466] on icon "button" at bounding box center [409, 463] width 26 height 26
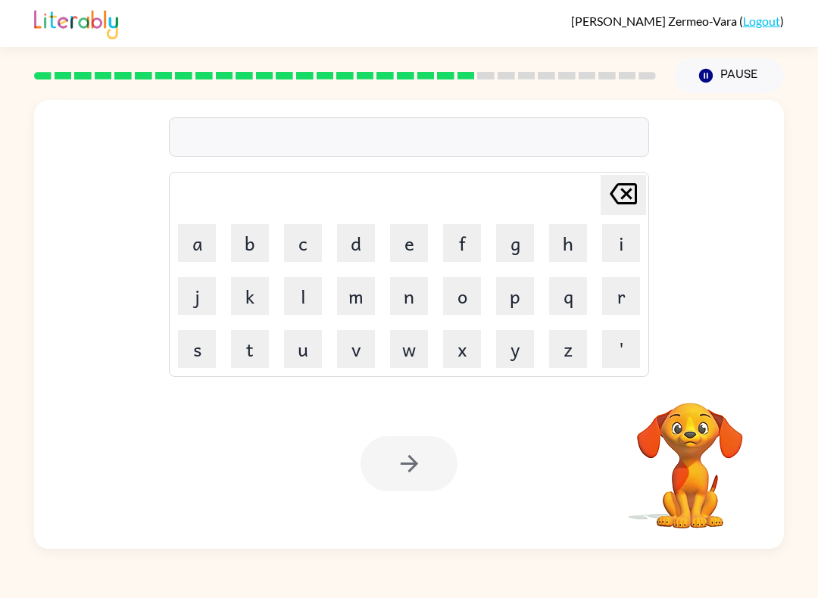
click at [203, 353] on button "s" at bounding box center [197, 349] width 38 height 38
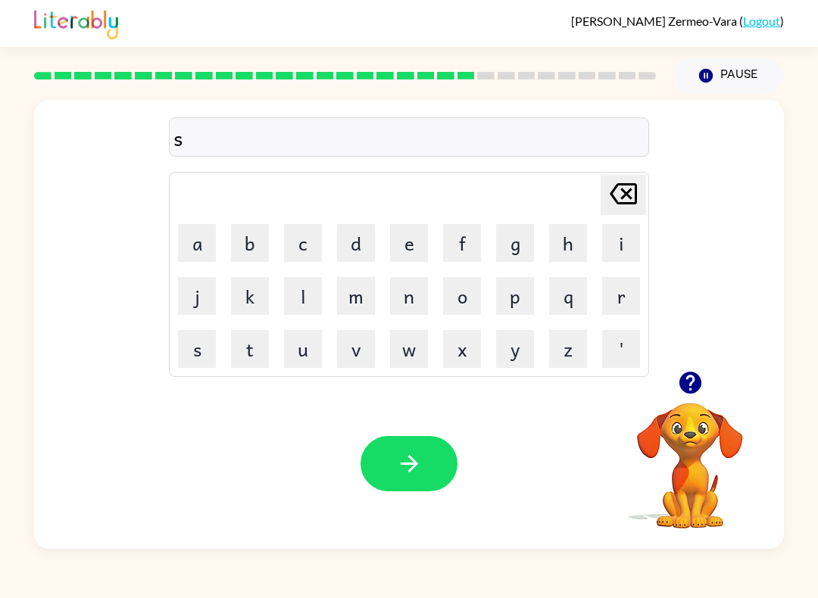
click at [451, 310] on button "o" at bounding box center [462, 296] width 38 height 38
click at [196, 348] on button "s" at bounding box center [197, 349] width 38 height 38
click at [238, 360] on button "t" at bounding box center [250, 349] width 38 height 38
click at [191, 240] on button "a" at bounding box center [197, 243] width 38 height 38
click at [620, 254] on button "i" at bounding box center [621, 243] width 38 height 38
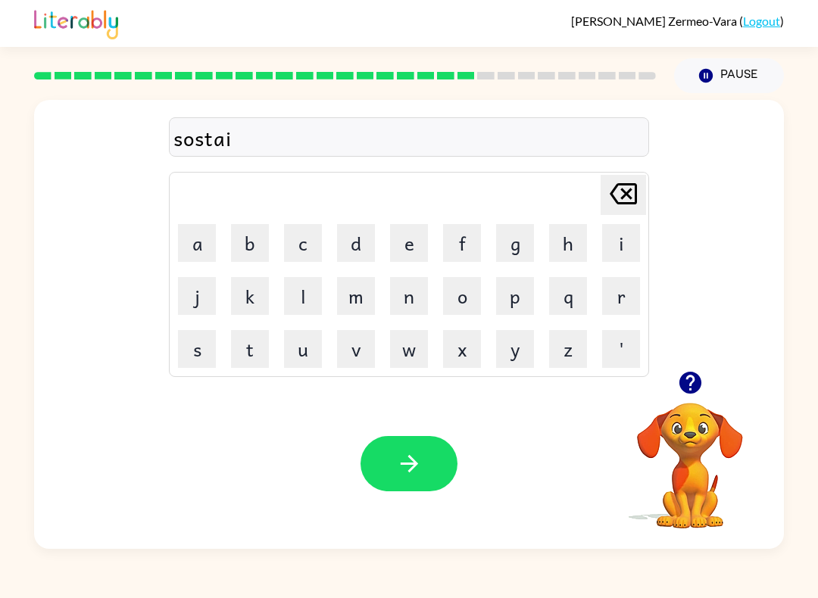
click at [413, 301] on button "n" at bounding box center [409, 296] width 38 height 38
click at [414, 448] on button "button" at bounding box center [408, 463] width 97 height 55
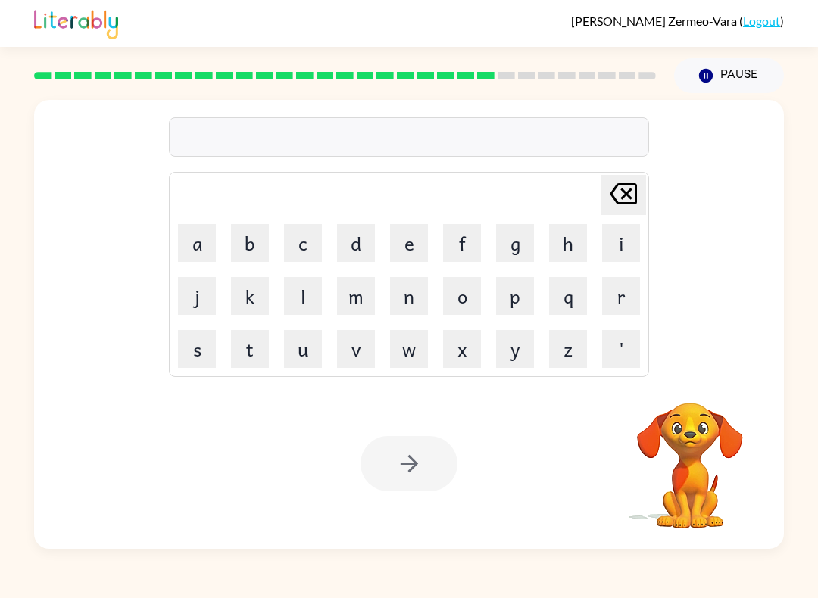
click at [457, 245] on button "f" at bounding box center [462, 243] width 38 height 38
click at [457, 296] on button "o" at bounding box center [462, 296] width 38 height 38
click at [621, 298] on button "r" at bounding box center [621, 296] width 38 height 38
click at [410, 349] on button "w" at bounding box center [409, 349] width 38 height 38
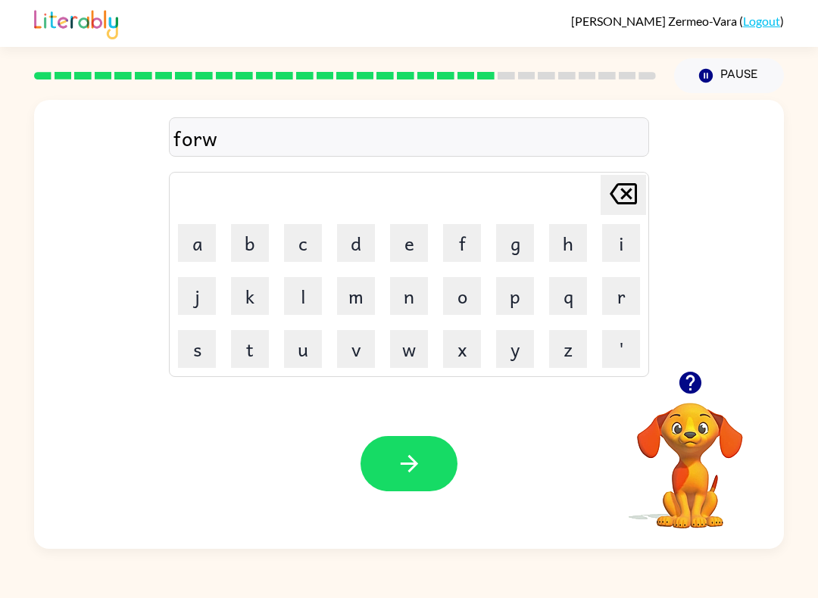
click at [191, 255] on button "a" at bounding box center [197, 243] width 38 height 38
click at [615, 300] on button "r" at bounding box center [621, 296] width 38 height 38
click at [358, 241] on button "d" at bounding box center [356, 243] width 38 height 38
click at [410, 465] on icon "button" at bounding box center [408, 463] width 17 height 17
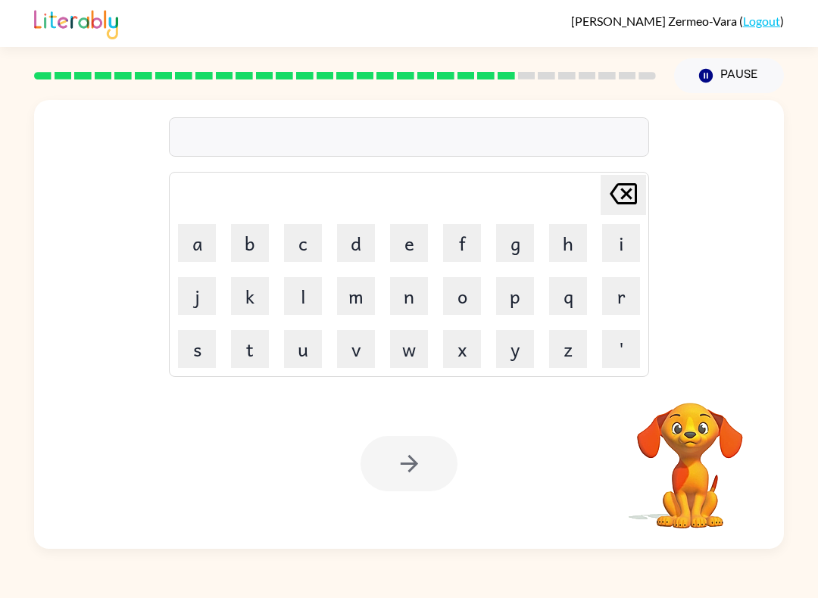
click at [619, 304] on button "r" at bounding box center [621, 296] width 38 height 38
click at [410, 245] on button "e" at bounding box center [409, 243] width 38 height 38
click at [302, 298] on button "l" at bounding box center [303, 296] width 38 height 38
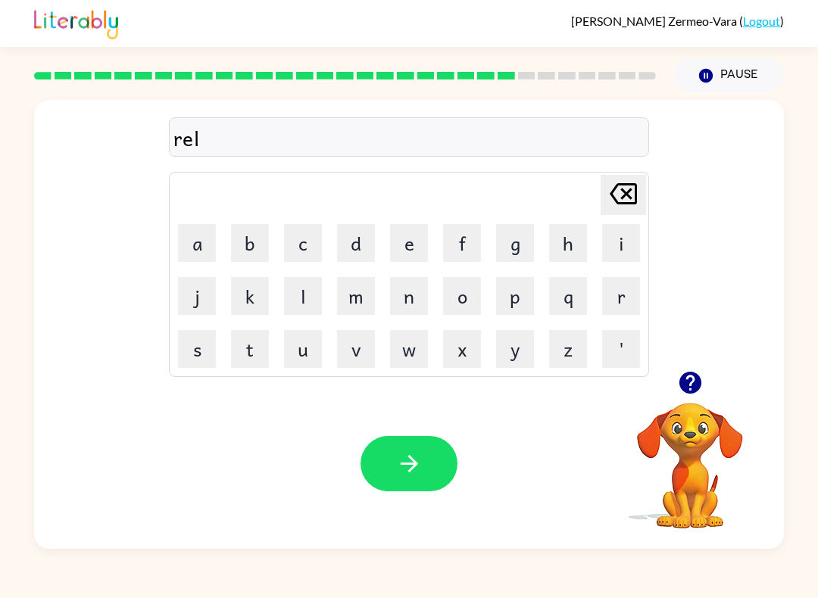
click at [185, 247] on button "a" at bounding box center [197, 243] width 38 height 38
click at [251, 347] on button "t" at bounding box center [250, 349] width 38 height 38
click at [404, 238] on button "e" at bounding box center [409, 243] width 38 height 38
click at [361, 254] on button "d" at bounding box center [356, 243] width 38 height 38
click at [420, 488] on button "button" at bounding box center [408, 463] width 97 height 55
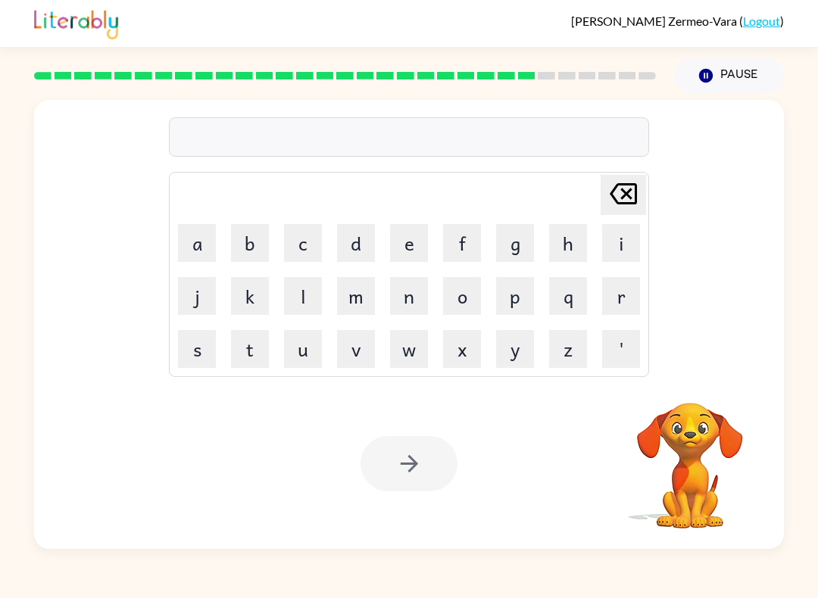
click at [505, 250] on button "g" at bounding box center [515, 243] width 38 height 38
click at [464, 293] on button "o" at bounding box center [462, 296] width 38 height 38
click at [247, 241] on button "b" at bounding box center [250, 243] width 38 height 38
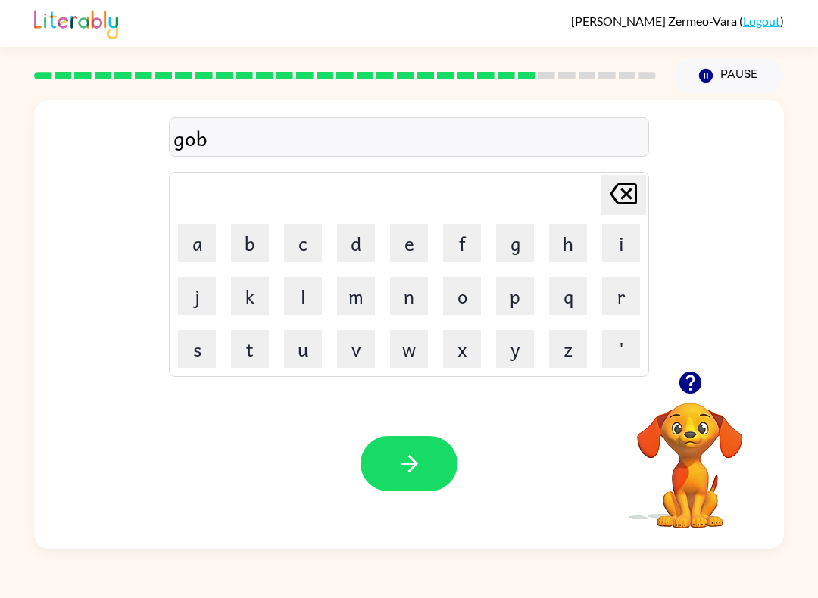
click at [301, 296] on button "l" at bounding box center [303, 296] width 38 height 38
click at [629, 235] on button "i" at bounding box center [621, 243] width 38 height 38
click at [403, 292] on button "n" at bounding box center [409, 296] width 38 height 38
click at [394, 463] on button "button" at bounding box center [408, 463] width 97 height 55
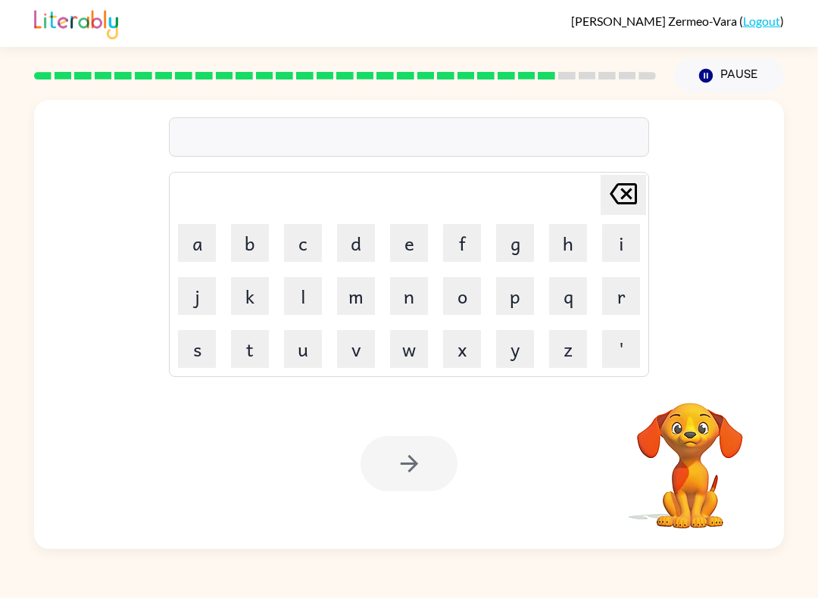
click at [308, 301] on button "l" at bounding box center [303, 296] width 38 height 38
click at [196, 250] on button "a" at bounding box center [197, 243] width 38 height 38
click at [360, 301] on button "m" at bounding box center [356, 296] width 38 height 38
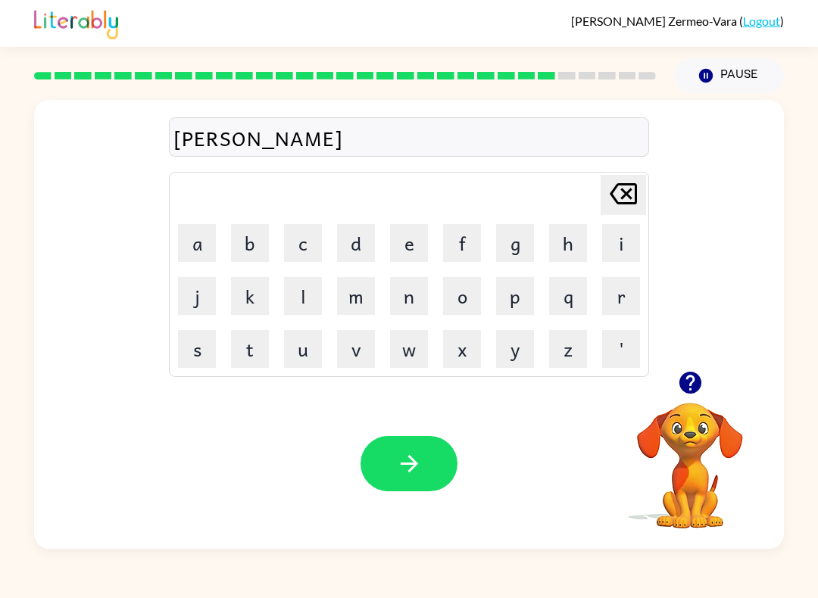
click at [509, 301] on button "p" at bounding box center [515, 296] width 38 height 38
click at [398, 252] on button "e" at bounding box center [409, 243] width 38 height 38
click at [618, 294] on button "r" at bounding box center [621, 296] width 38 height 38
click at [199, 305] on button "j" at bounding box center [197, 296] width 38 height 38
click at [201, 242] on button "a" at bounding box center [197, 243] width 38 height 38
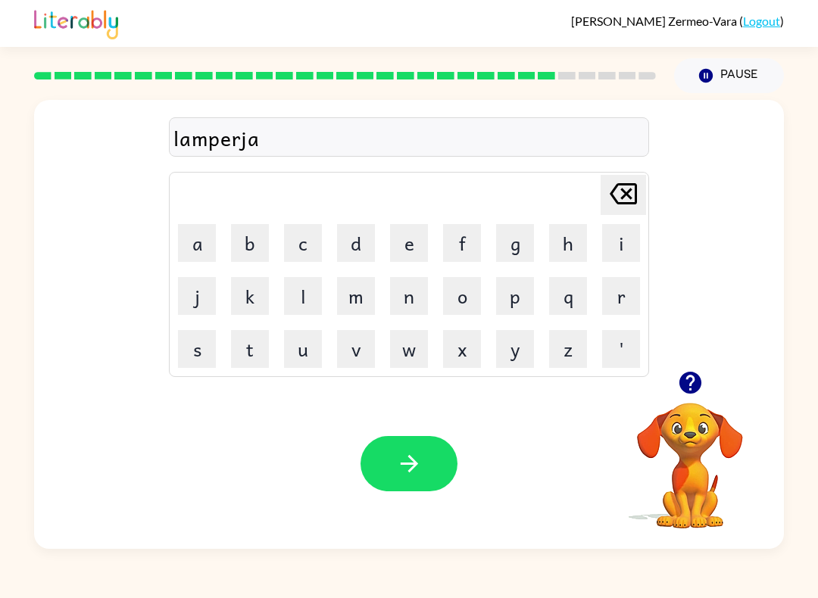
click at [296, 241] on button "c" at bounding box center [303, 243] width 38 height 38
click at [254, 302] on button "k" at bounding box center [250, 296] width 38 height 38
click at [413, 475] on icon "button" at bounding box center [409, 463] width 26 height 26
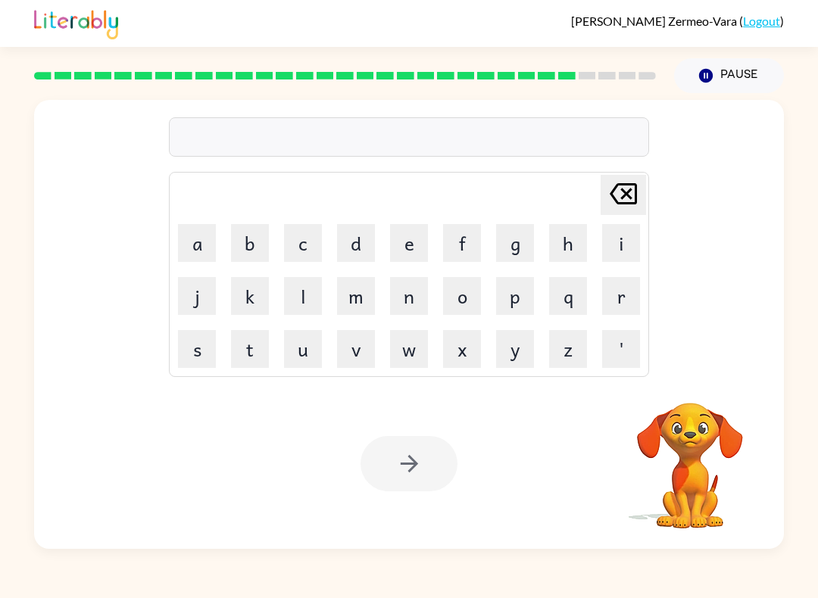
click at [511, 295] on button "p" at bounding box center [515, 296] width 38 height 38
click at [414, 246] on button "e" at bounding box center [409, 243] width 38 height 38
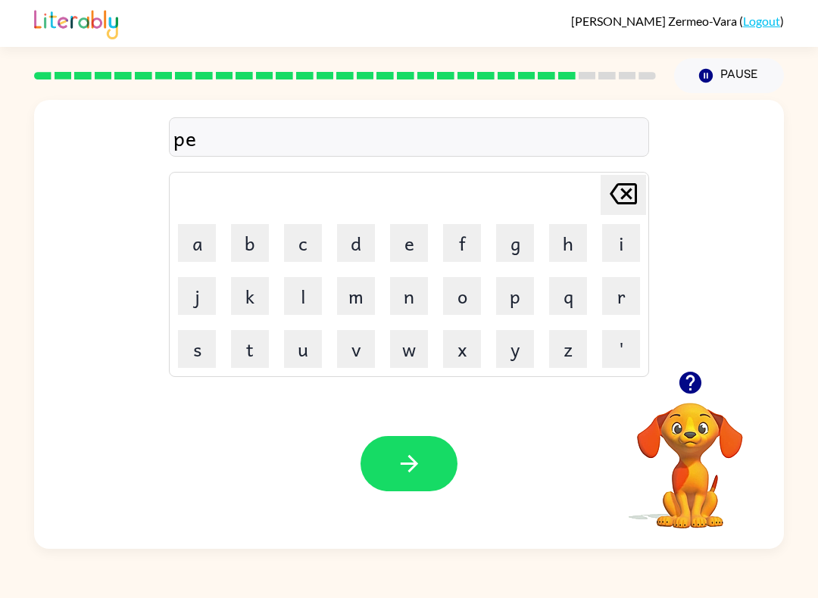
click at [615, 304] on button "r" at bounding box center [621, 296] width 38 height 38
click at [196, 349] on button "s" at bounding box center [197, 349] width 38 height 38
click at [628, 193] on icon "Delete Delete last character input" at bounding box center [623, 194] width 36 height 36
click at [628, 192] on icon "Delete Delete last character input" at bounding box center [623, 194] width 36 height 36
click at [201, 255] on button "a" at bounding box center [197, 243] width 38 height 38
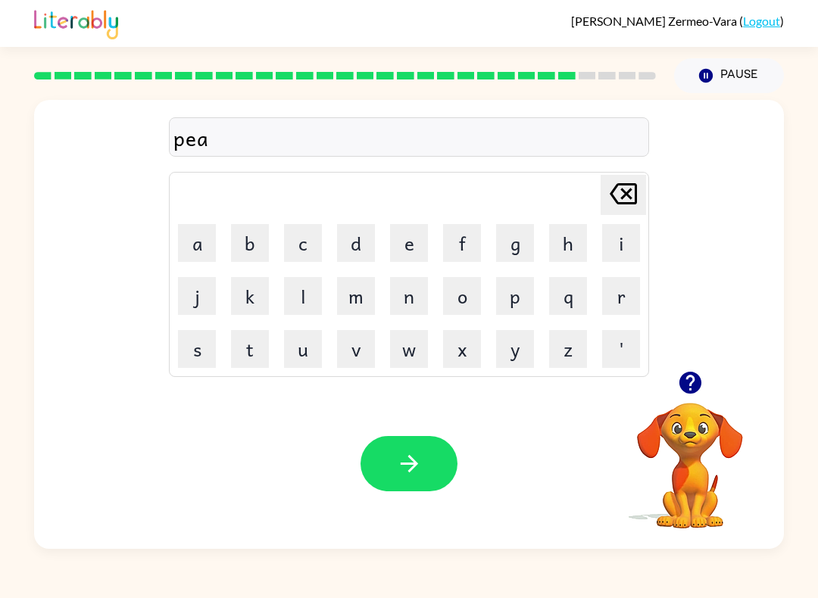
click at [618, 313] on button "r" at bounding box center [621, 296] width 38 height 38
click at [187, 340] on button "s" at bounding box center [197, 349] width 38 height 38
click at [400, 453] on icon "button" at bounding box center [409, 463] width 26 height 26
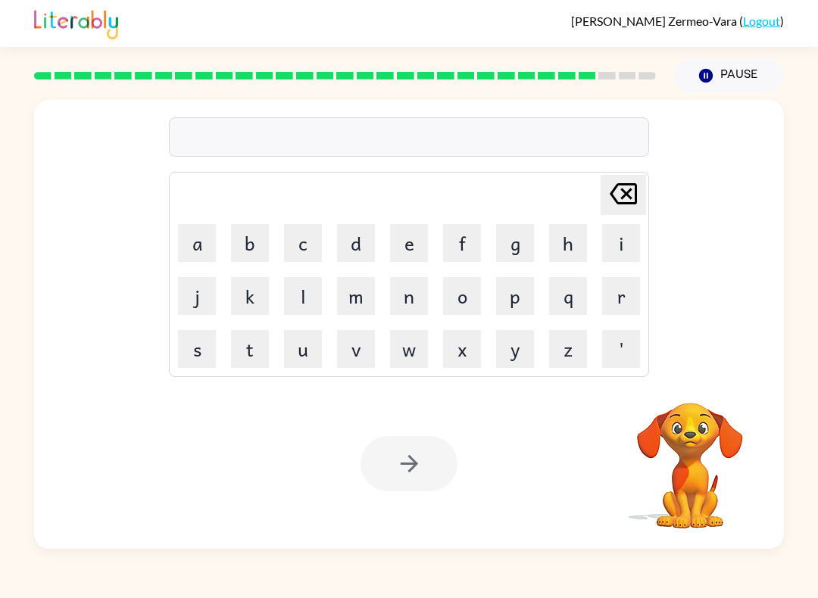
click at [246, 335] on button "t" at bounding box center [250, 349] width 38 height 38
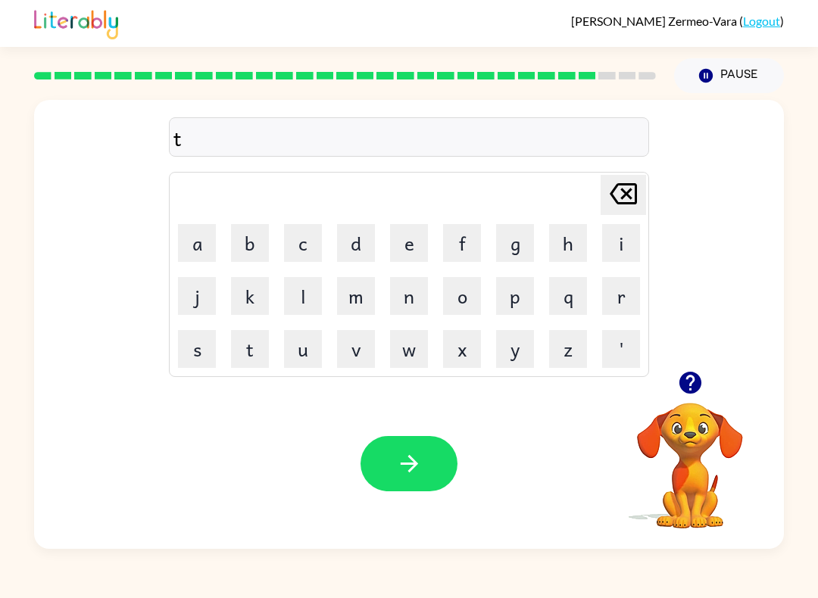
click at [562, 242] on button "h" at bounding box center [568, 243] width 38 height 38
click at [403, 291] on button "n" at bounding box center [409, 296] width 38 height 38
click at [628, 176] on icon "Delete Delete last character input" at bounding box center [623, 194] width 36 height 36
click at [621, 181] on icon "Delete Delete last character input" at bounding box center [623, 194] width 36 height 36
click at [562, 230] on button "h" at bounding box center [568, 243] width 38 height 38
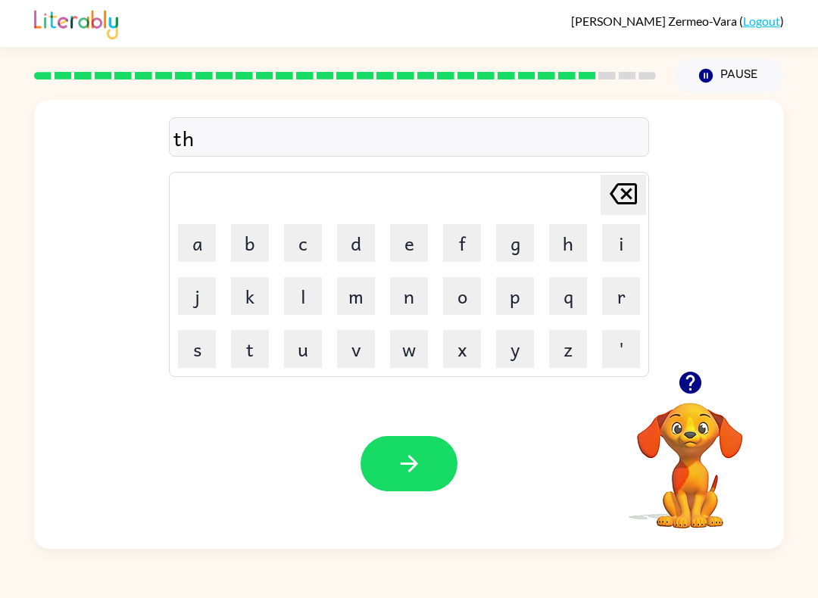
click at [394, 290] on button "n" at bounding box center [409, 296] width 38 height 38
click at [631, 190] on icon at bounding box center [622, 193] width 27 height 21
click at [611, 245] on button "i" at bounding box center [621, 243] width 38 height 38
click at [402, 306] on button "n" at bounding box center [409, 296] width 38 height 38
click at [391, 470] on button "button" at bounding box center [408, 463] width 97 height 55
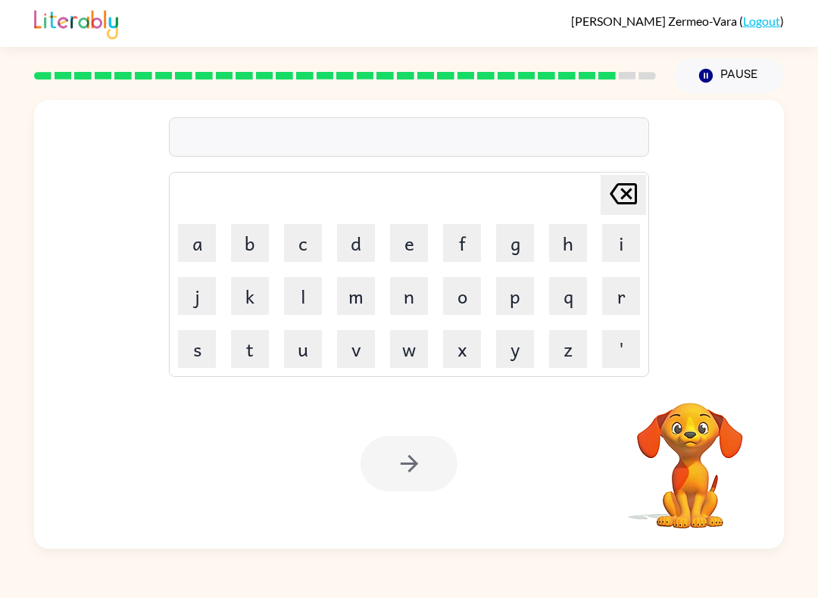
click at [193, 357] on button "s" at bounding box center [197, 349] width 38 height 38
click at [465, 294] on button "o" at bounding box center [462, 296] width 38 height 38
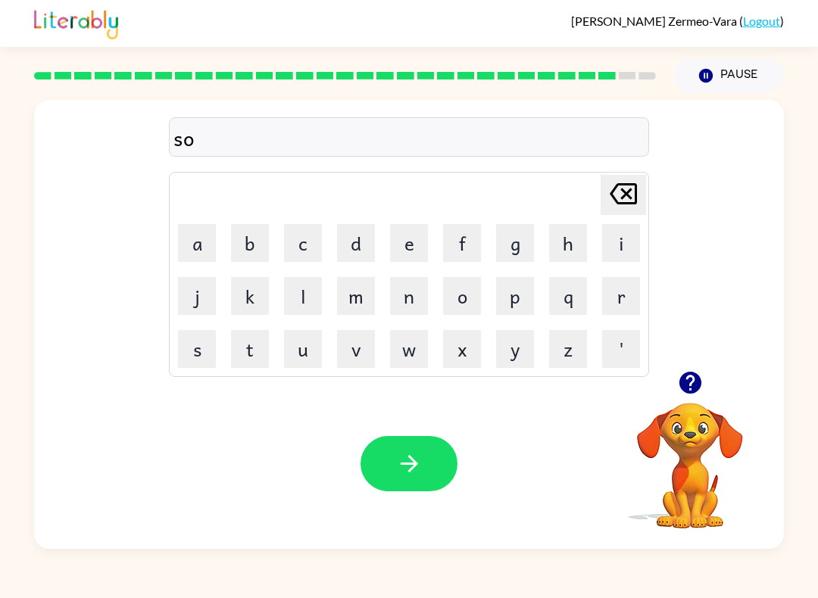
click at [244, 240] on button "b" at bounding box center [250, 243] width 38 height 38
click at [404, 237] on button "e" at bounding box center [409, 243] width 38 height 38
click at [288, 297] on button "l" at bounding box center [303, 296] width 38 height 38
click at [410, 350] on button "w" at bounding box center [409, 349] width 38 height 38
click at [581, 243] on button "h" at bounding box center [568, 243] width 38 height 38
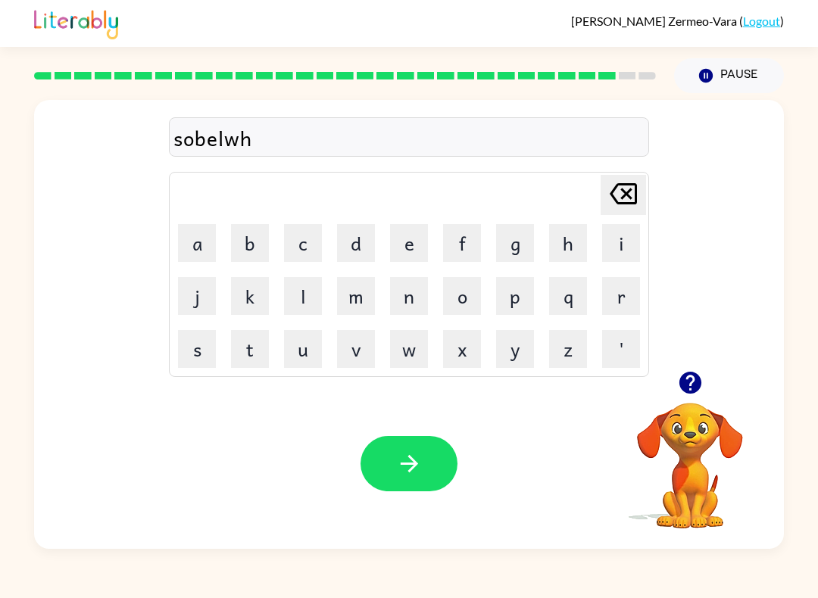
click at [412, 239] on button "e" at bounding box center [409, 243] width 38 height 38
click at [633, 286] on button "r" at bounding box center [621, 296] width 38 height 38
click at [400, 228] on button "e" at bounding box center [409, 243] width 38 height 38
click at [420, 470] on icon "button" at bounding box center [409, 463] width 26 height 26
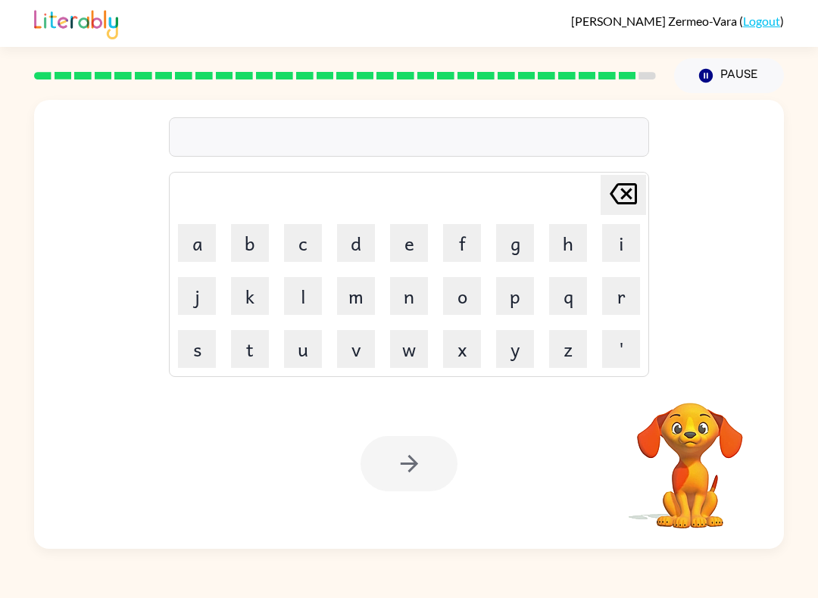
click at [302, 360] on button "u" at bounding box center [303, 349] width 38 height 38
click at [407, 291] on button "n" at bounding box center [409, 296] width 38 height 38
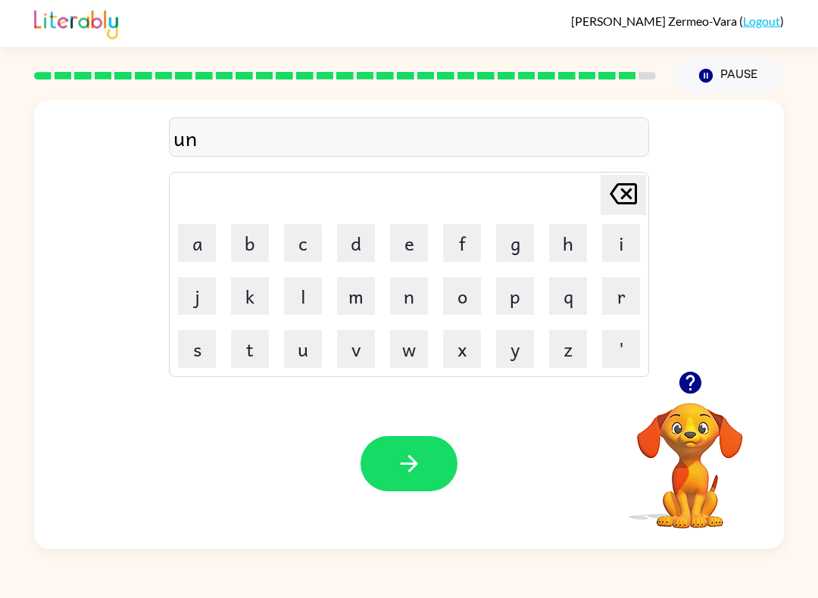
click at [186, 248] on button "a" at bounding box center [197, 243] width 38 height 38
click at [464, 250] on button "f" at bounding box center [462, 243] width 38 height 38
click at [624, 300] on button "r" at bounding box center [621, 296] width 38 height 38
click at [195, 248] on button "a" at bounding box center [197, 243] width 38 height 38
click at [621, 251] on button "i" at bounding box center [621, 243] width 38 height 38
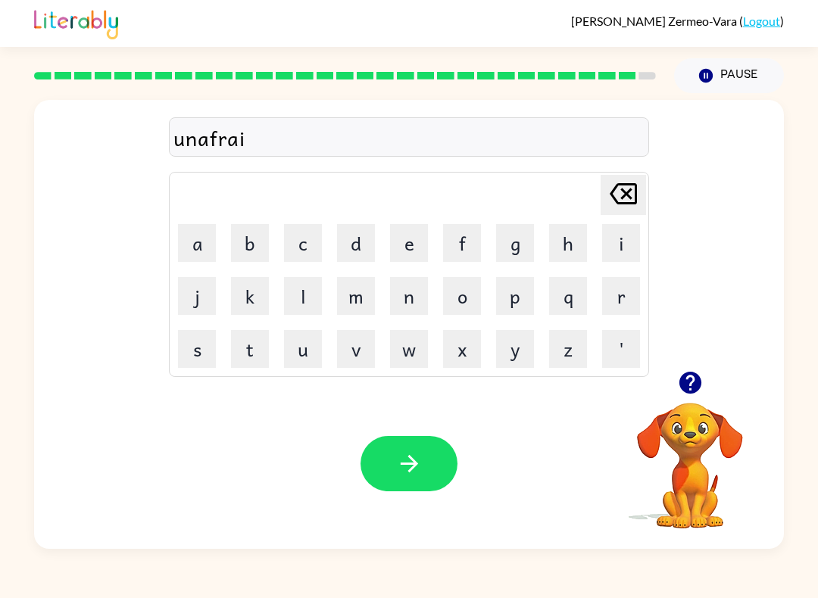
click at [356, 245] on button "d" at bounding box center [356, 243] width 38 height 38
click at [392, 460] on button "button" at bounding box center [408, 463] width 97 height 55
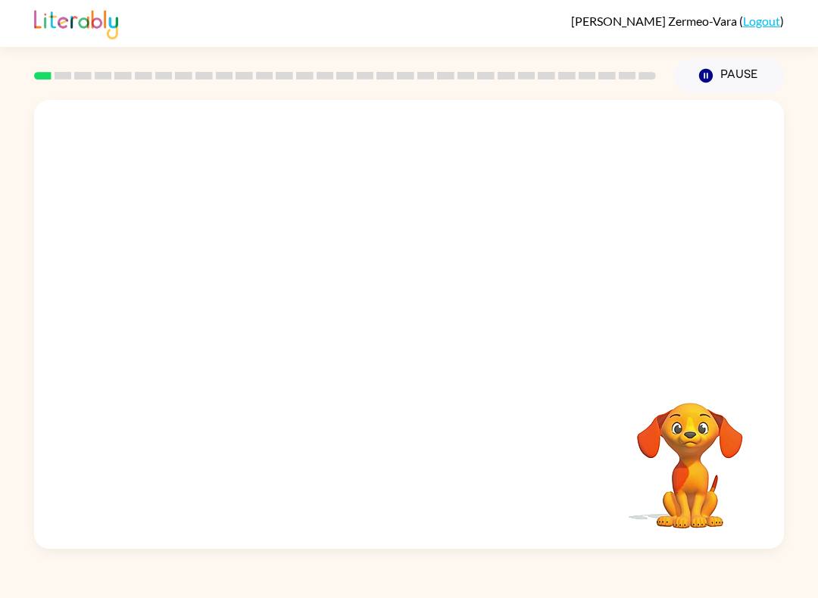
click at [712, 423] on video "Your browser must support playing .mp4 files to use Literably. Please try using…" at bounding box center [689, 454] width 151 height 151
click at [711, 422] on video "Your browser must support playing .mp4 files to use Literably. Please try using…" at bounding box center [689, 454] width 151 height 151
click at [726, 447] on video "Your browser must support playing .mp4 files to use Literably. Please try using…" at bounding box center [689, 454] width 151 height 151
click at [706, 423] on video "Your browser must support playing .mp4 files to use Literably. Please try using…" at bounding box center [689, 454] width 151 height 151
click at [706, 422] on video "Your browser must support playing .mp4 files to use Literably. Please try using…" at bounding box center [689, 454] width 151 height 151
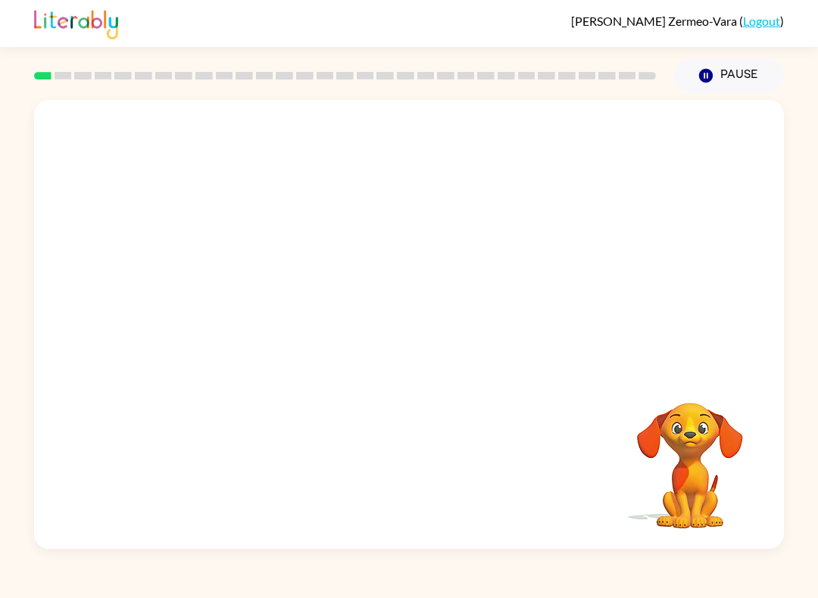
click at [719, 416] on video "Your browser must support playing .mp4 files to use Literably. Please try using…" at bounding box center [689, 454] width 151 height 151
click at [724, 422] on video "Your browser must support playing .mp4 files to use Literably. Please try using…" at bounding box center [689, 454] width 151 height 151
click at [718, 422] on video "Your browser must support playing .mp4 files to use Literably. Please try using…" at bounding box center [689, 454] width 151 height 151
click at [728, 413] on video "Your browser must support playing .mp4 files to use Literably. Please try using…" at bounding box center [689, 454] width 151 height 151
click at [727, 430] on video "Your browser must support playing .mp4 files to use Literably. Please try using…" at bounding box center [689, 454] width 151 height 151
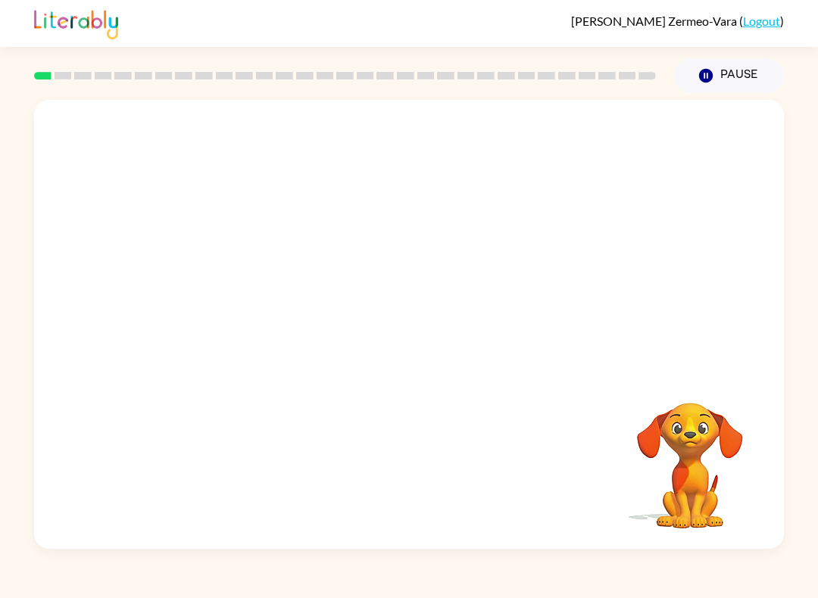
click at [699, 74] on icon "Pause" at bounding box center [705, 75] width 17 height 17
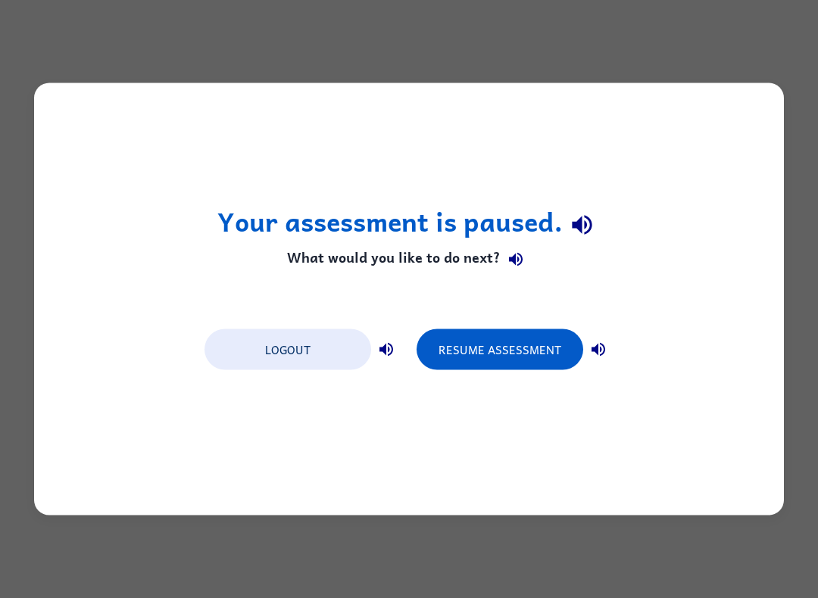
click at [466, 350] on button "Resume Assessment" at bounding box center [499, 349] width 167 height 41
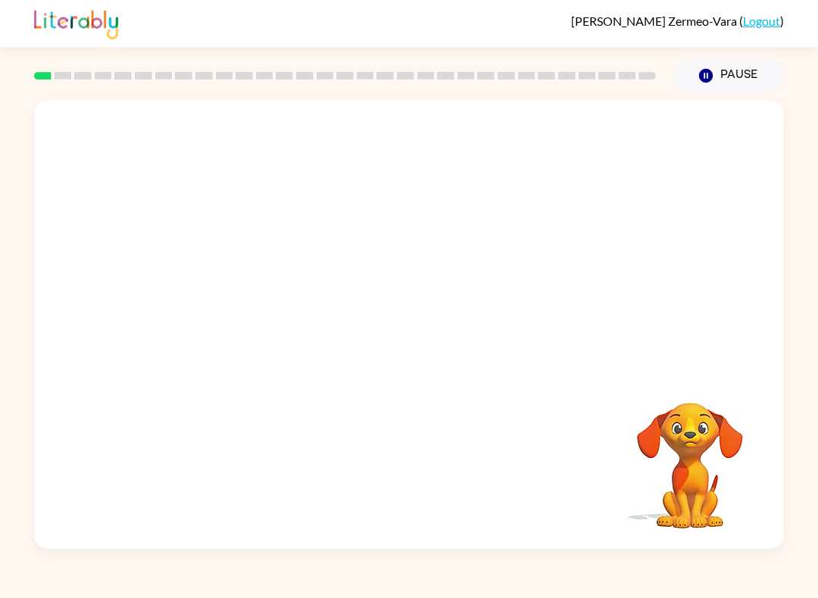
click at [219, 298] on video "Your browser must support playing .mp4 files to use Literably. Please try using…" at bounding box center [408, 235] width 749 height 271
click at [419, 327] on icon "button" at bounding box center [409, 332] width 26 height 26
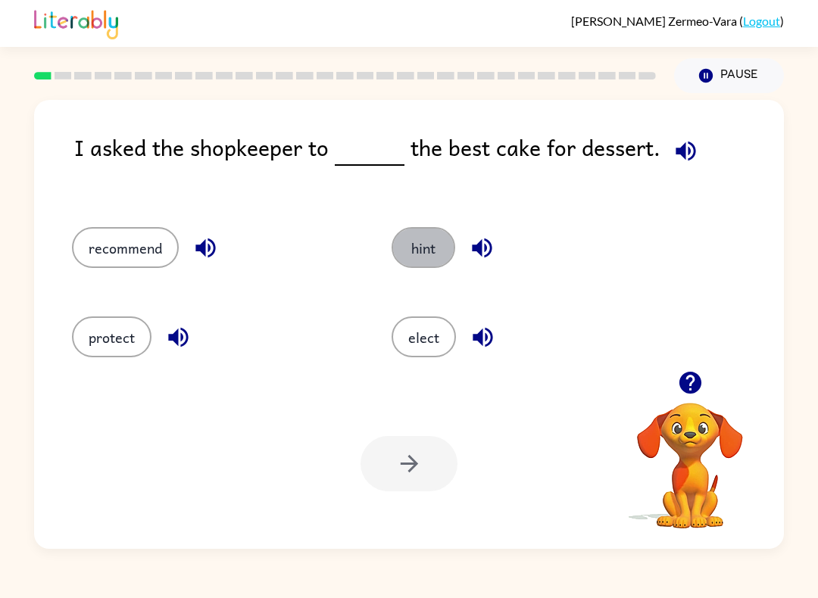
click at [428, 241] on button "hint" at bounding box center [423, 247] width 64 height 41
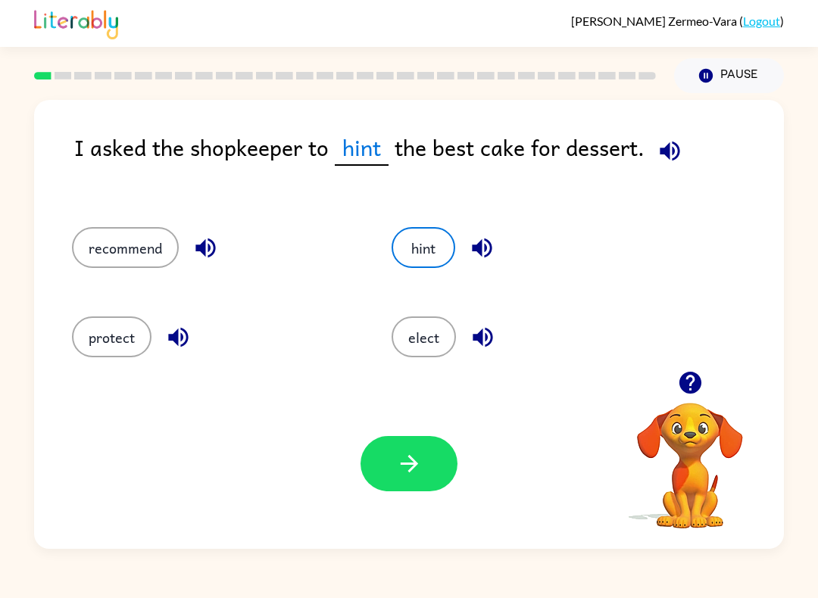
click at [430, 460] on button "button" at bounding box center [408, 463] width 97 height 55
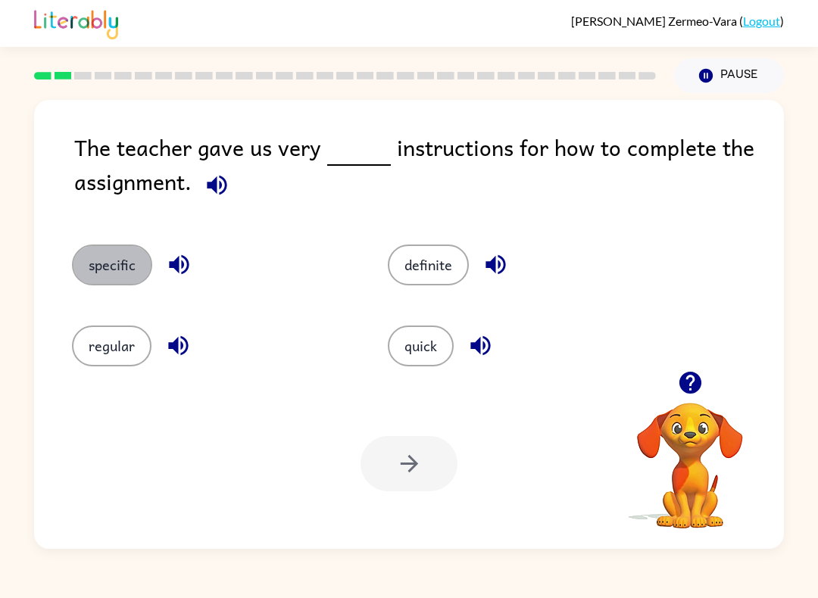
click at [101, 272] on button "specific" at bounding box center [112, 265] width 80 height 41
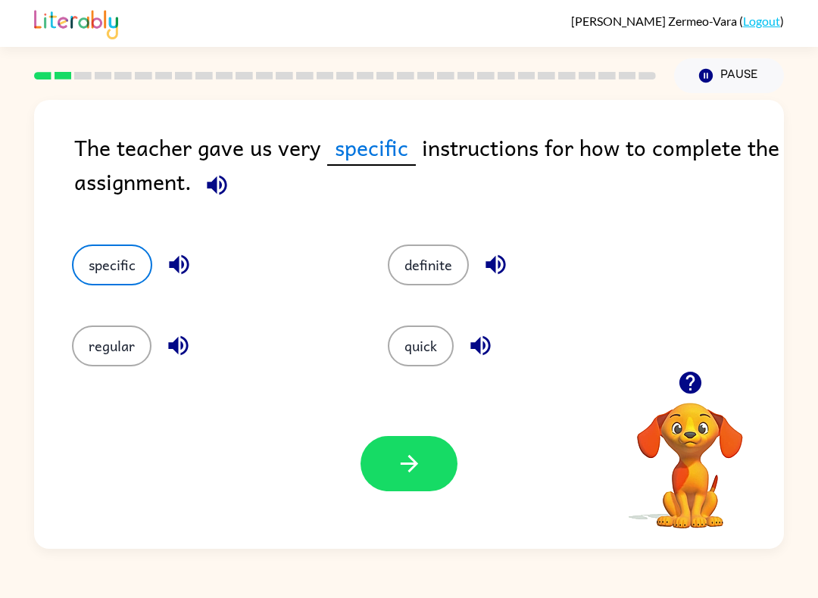
click at [439, 486] on button "button" at bounding box center [408, 463] width 97 height 55
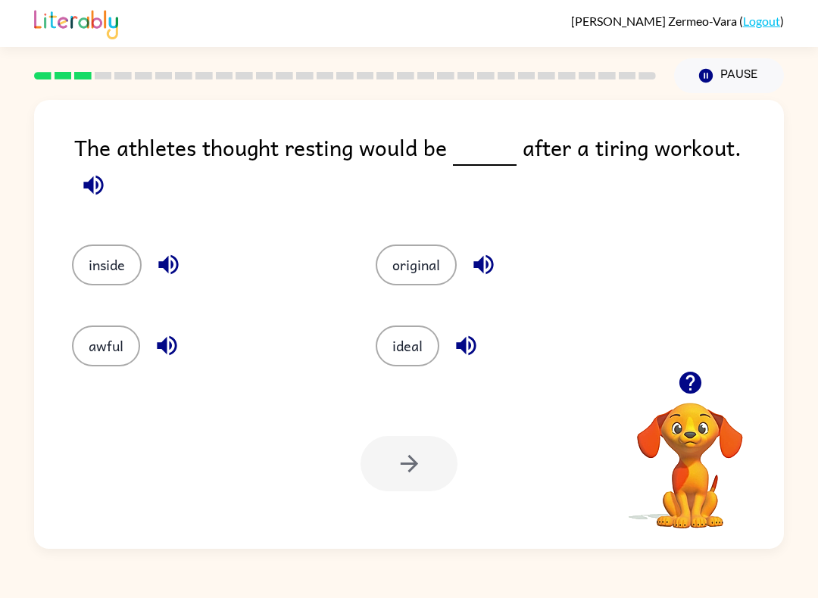
click at [418, 347] on button "ideal" at bounding box center [407, 346] width 64 height 41
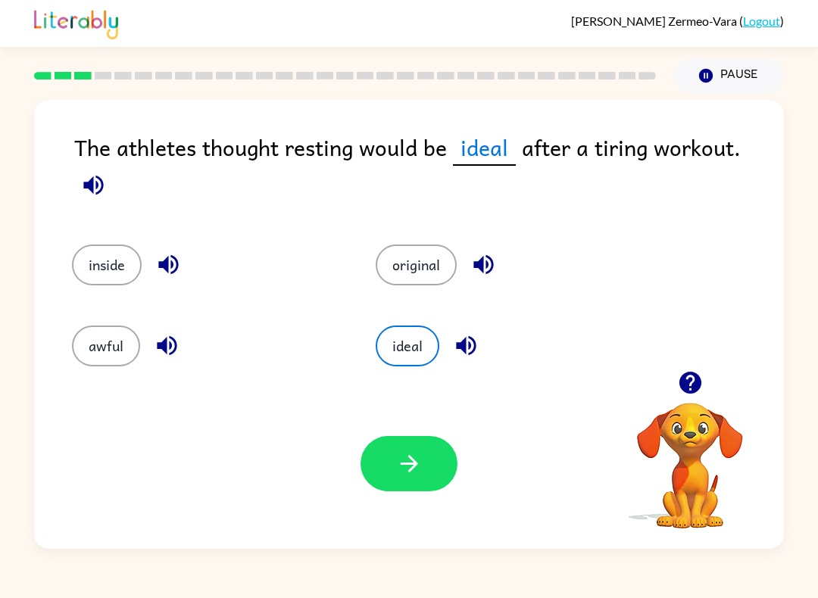
click at [449, 471] on button "button" at bounding box center [408, 463] width 97 height 55
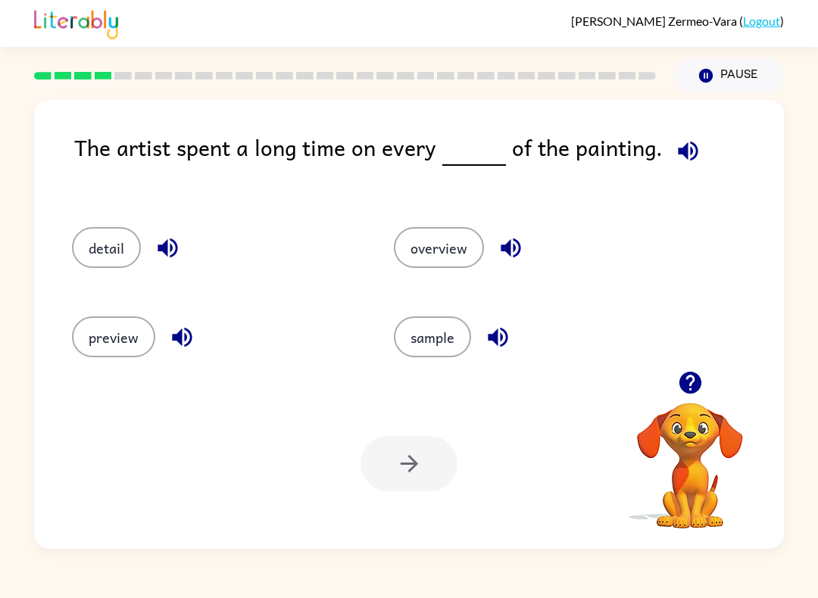
click at [95, 263] on button "detail" at bounding box center [106, 247] width 69 height 41
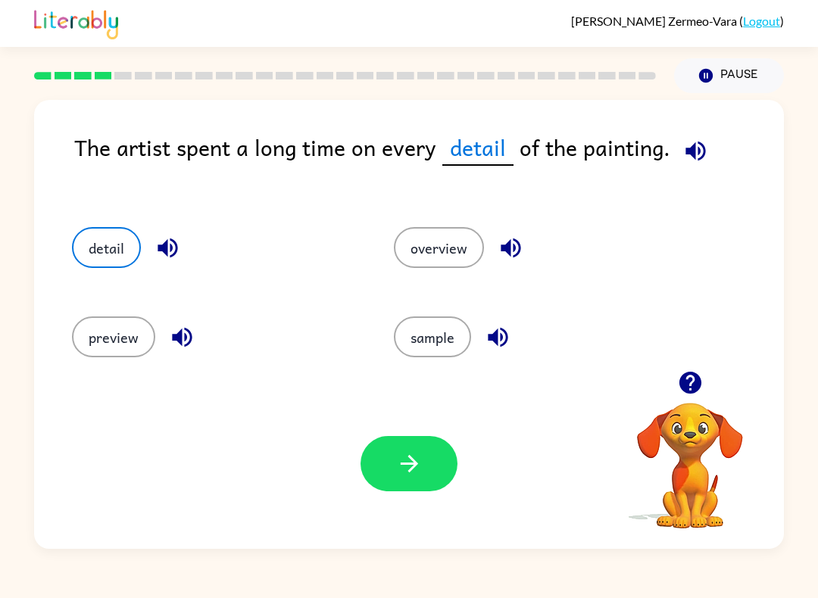
click at [447, 470] on button "button" at bounding box center [408, 463] width 97 height 55
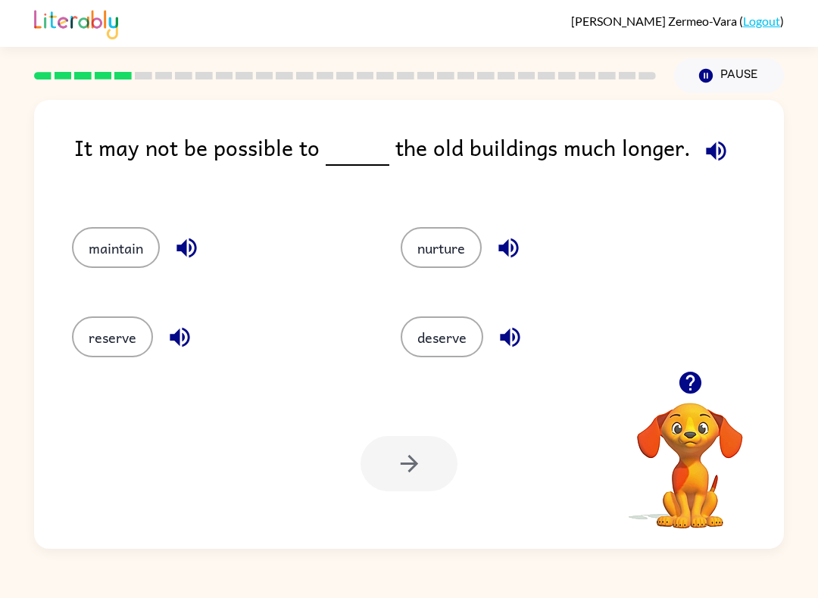
click at [112, 236] on button "maintain" at bounding box center [116, 247] width 88 height 41
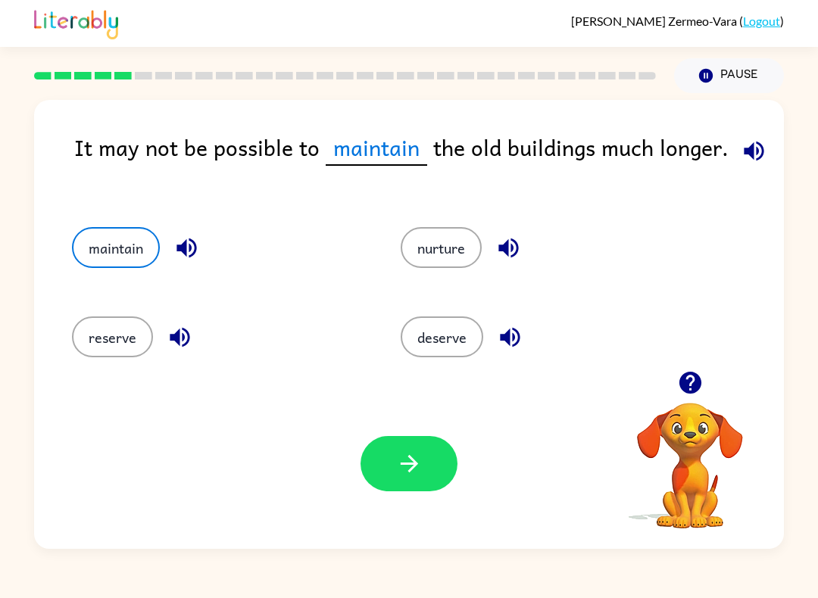
click at [426, 456] on button "button" at bounding box center [408, 463] width 97 height 55
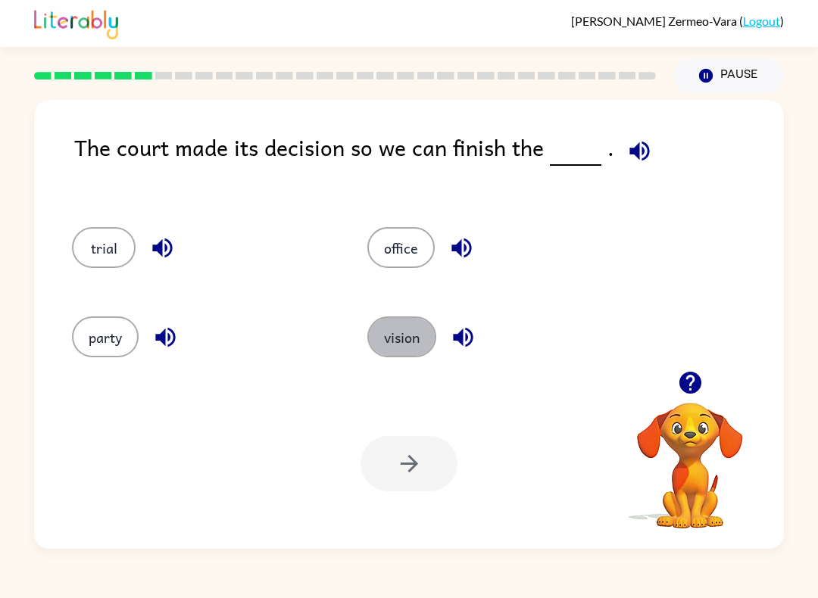
click at [404, 332] on button "vision" at bounding box center [401, 336] width 69 height 41
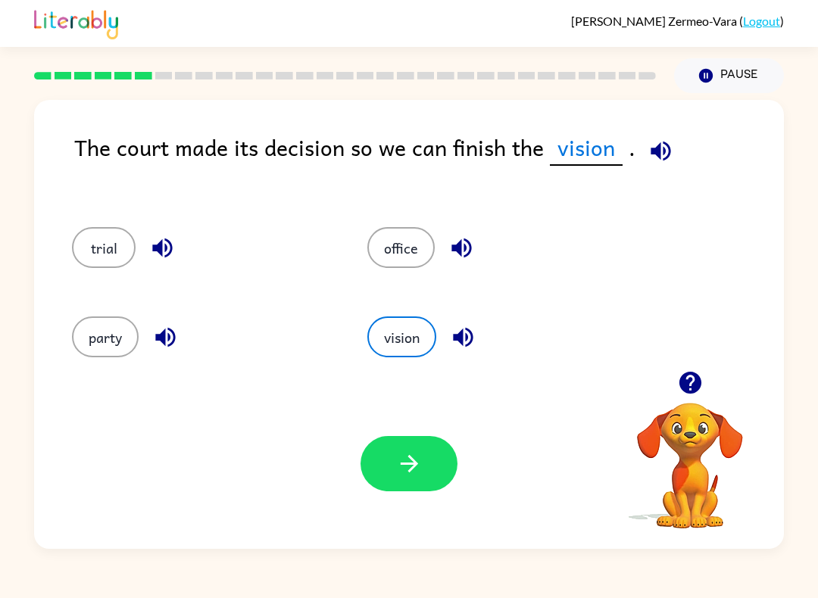
click at [424, 468] on button "button" at bounding box center [408, 463] width 97 height 55
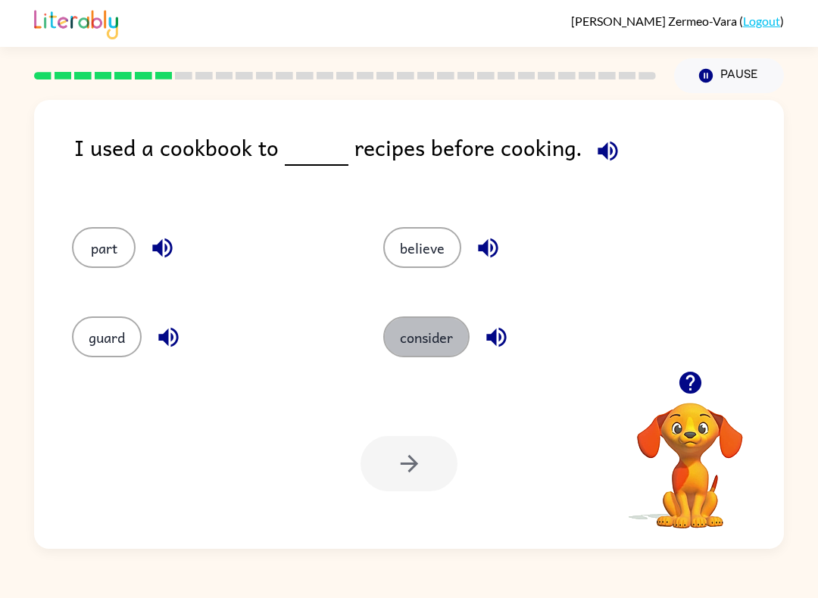
click at [438, 344] on button "consider" at bounding box center [426, 336] width 86 height 41
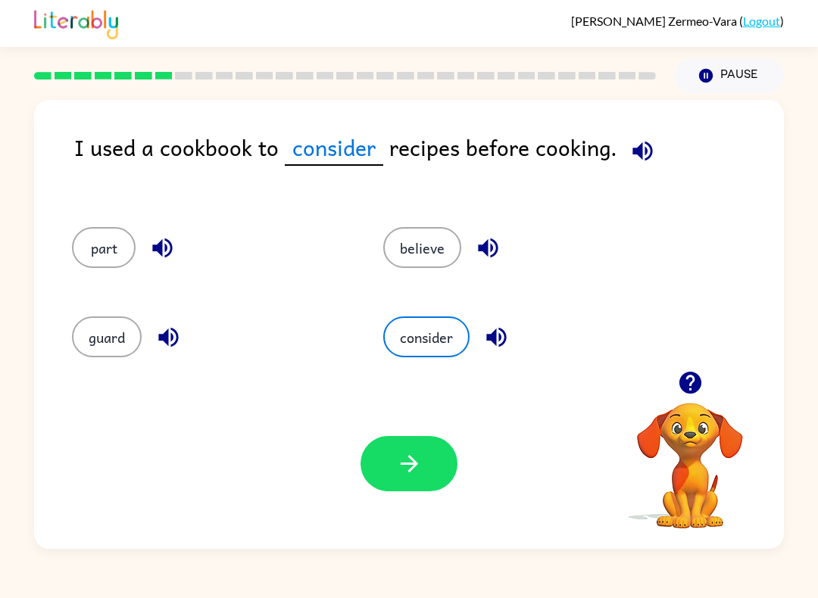
click at [419, 469] on icon "button" at bounding box center [409, 463] width 26 height 26
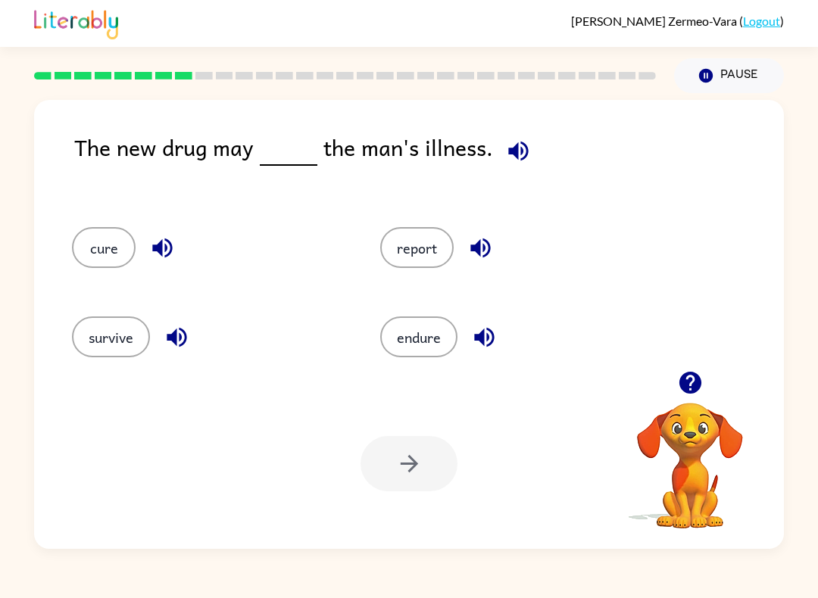
click at [424, 242] on button "report" at bounding box center [416, 247] width 73 height 41
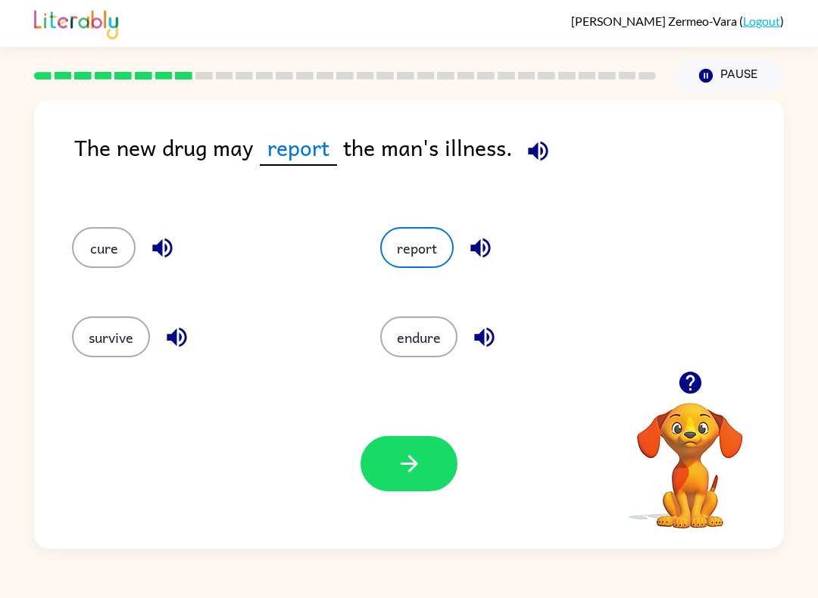
click at [438, 450] on button "button" at bounding box center [408, 463] width 97 height 55
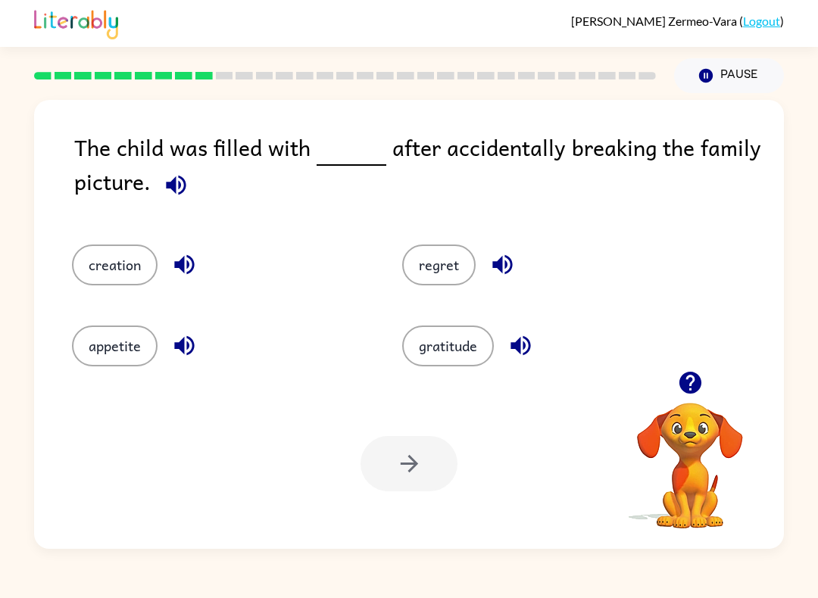
click at [456, 251] on button "regret" at bounding box center [438, 265] width 73 height 41
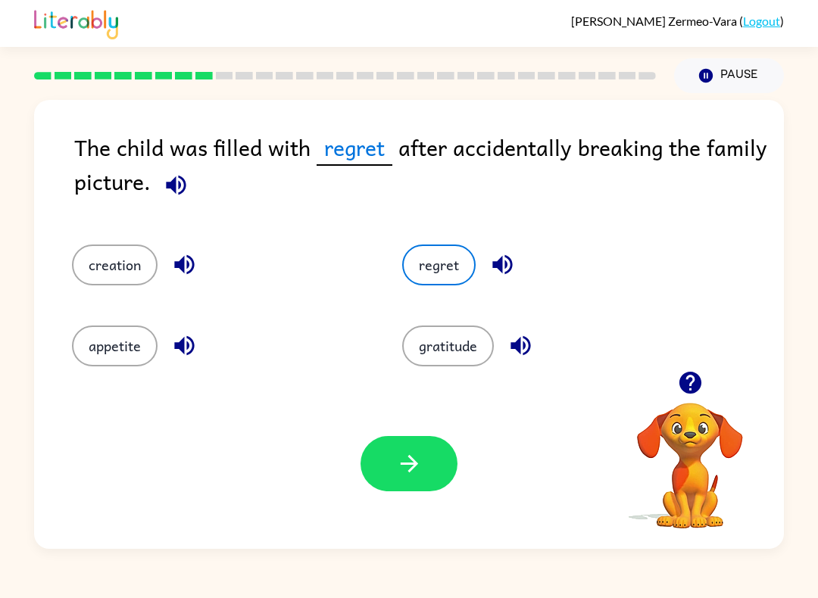
click at [438, 447] on button "button" at bounding box center [408, 463] width 97 height 55
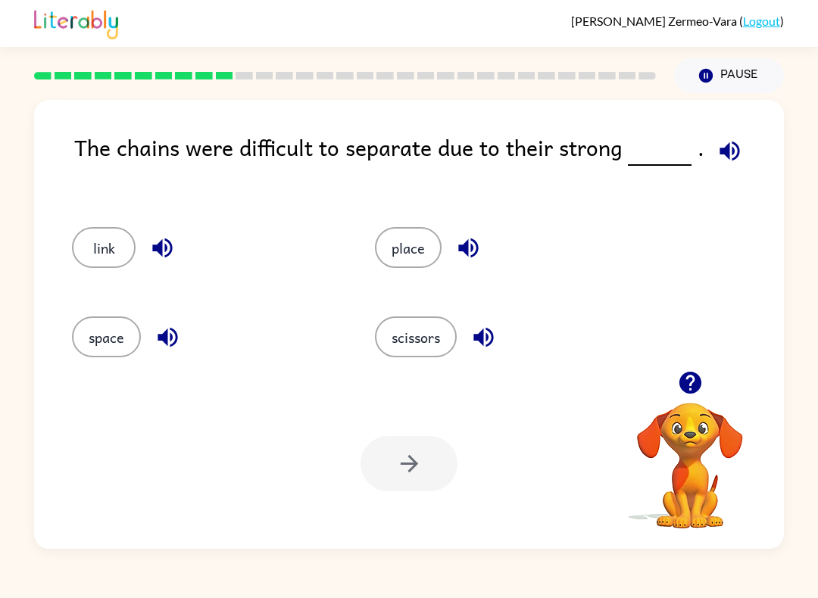
click at [445, 347] on button "scissors" at bounding box center [416, 336] width 82 height 41
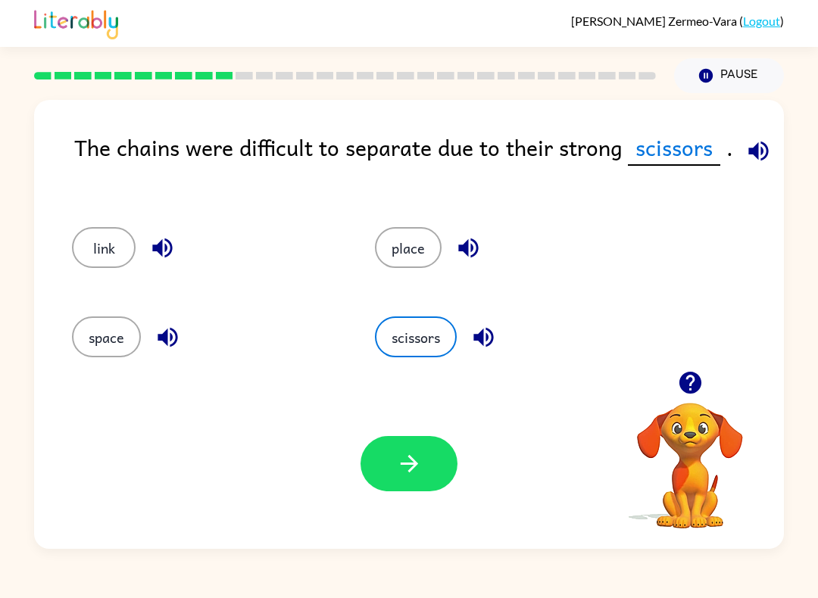
click at [432, 452] on button "button" at bounding box center [408, 463] width 97 height 55
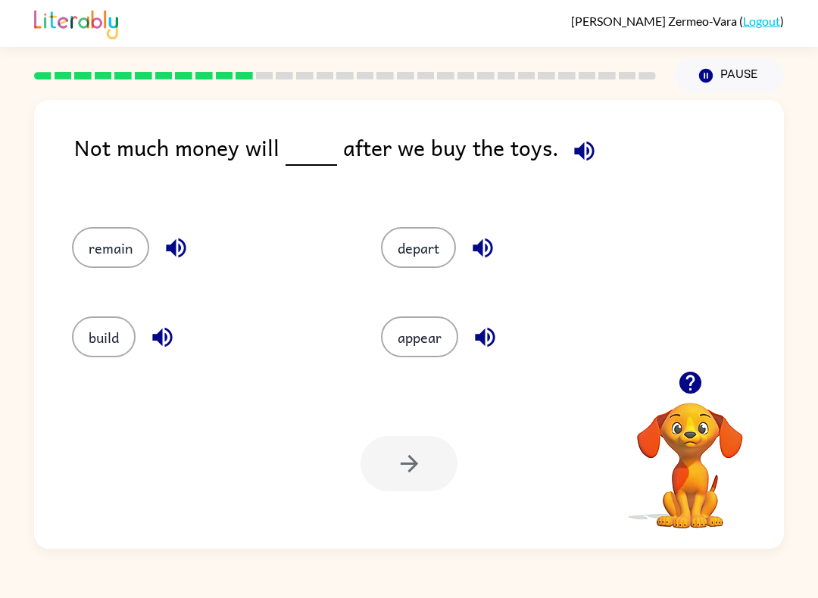
click at [91, 250] on button "remain" at bounding box center [110, 247] width 77 height 41
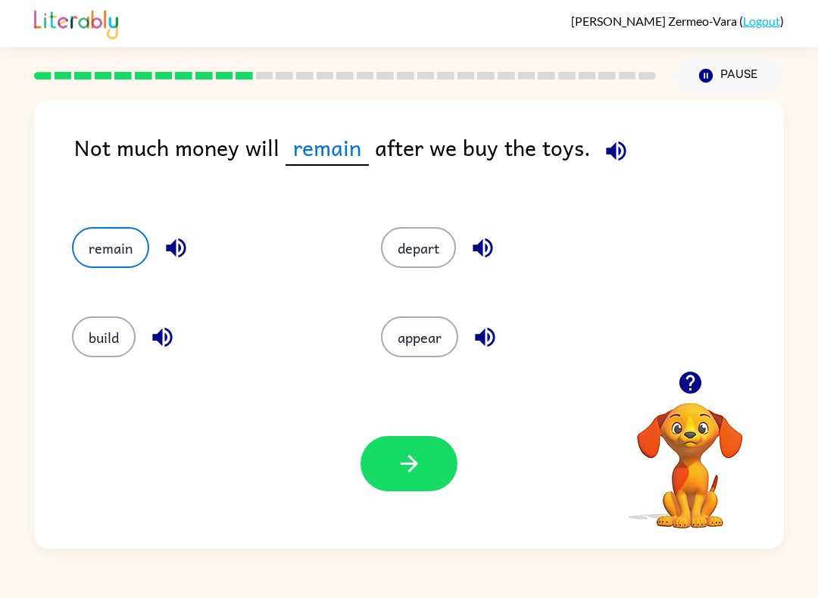
click at [418, 464] on icon "button" at bounding box center [409, 463] width 26 height 26
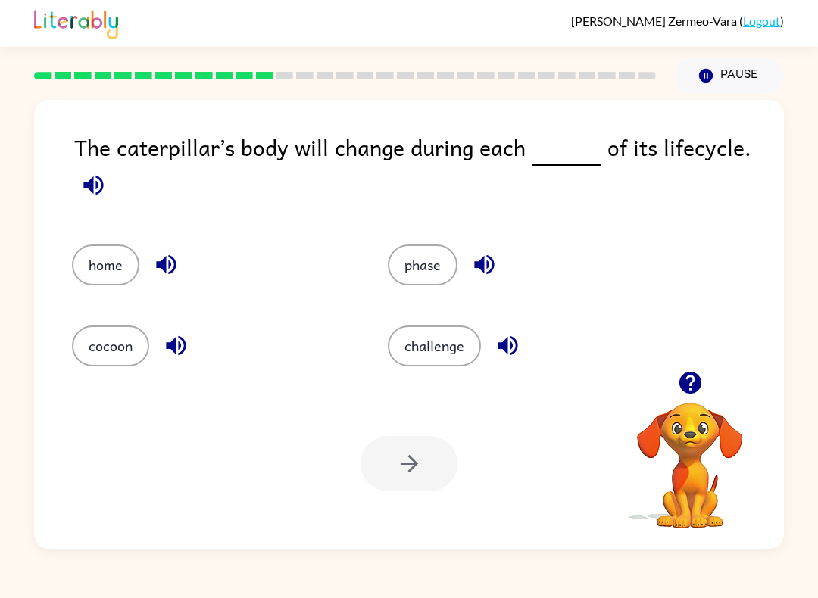
click at [96, 333] on button "cocoon" at bounding box center [110, 346] width 77 height 41
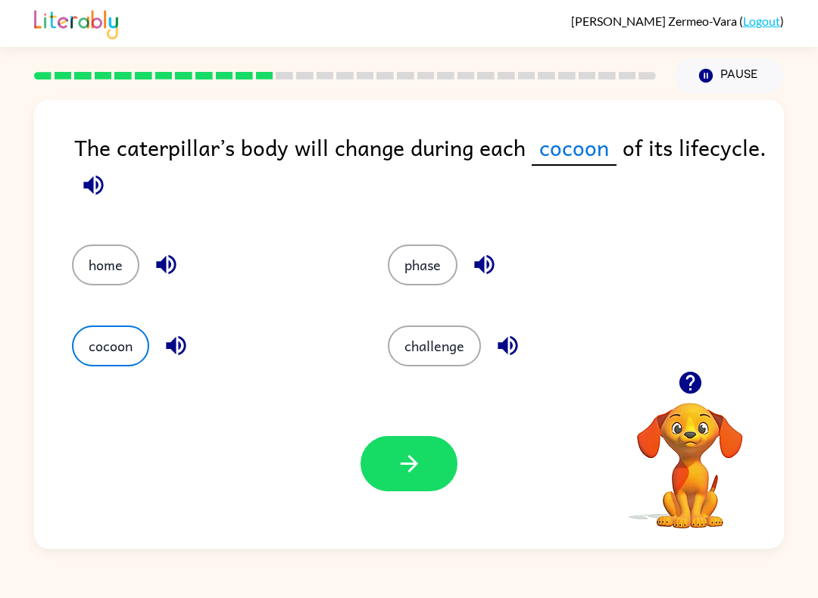
click at [413, 472] on icon "button" at bounding box center [409, 463] width 26 height 26
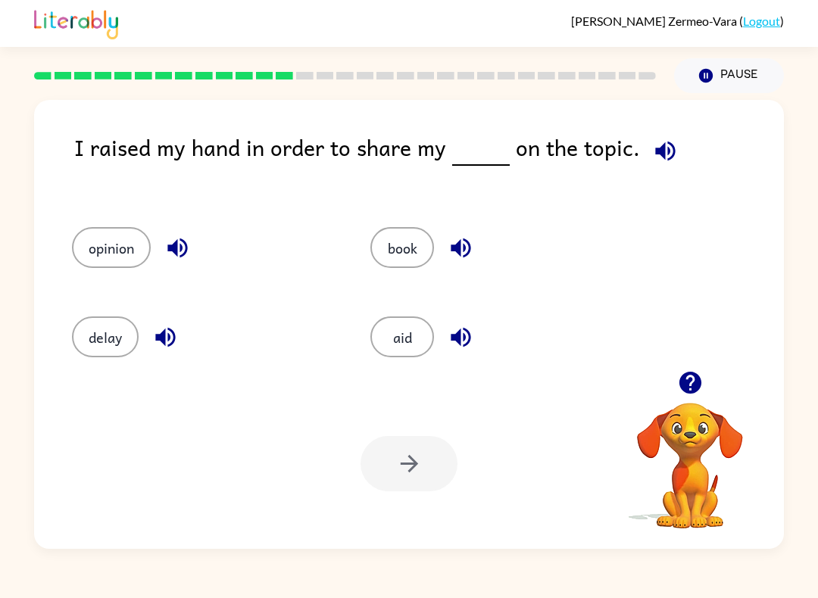
click at [285, 73] on rect at bounding box center [284, 76] width 17 height 8
click at [284, 73] on rect at bounding box center [284, 76] width 17 height 8
click at [291, 75] on rect at bounding box center [284, 76] width 17 height 8
click at [291, 70] on div at bounding box center [345, 75] width 640 height 53
click at [288, 73] on rect at bounding box center [284, 76] width 17 height 8
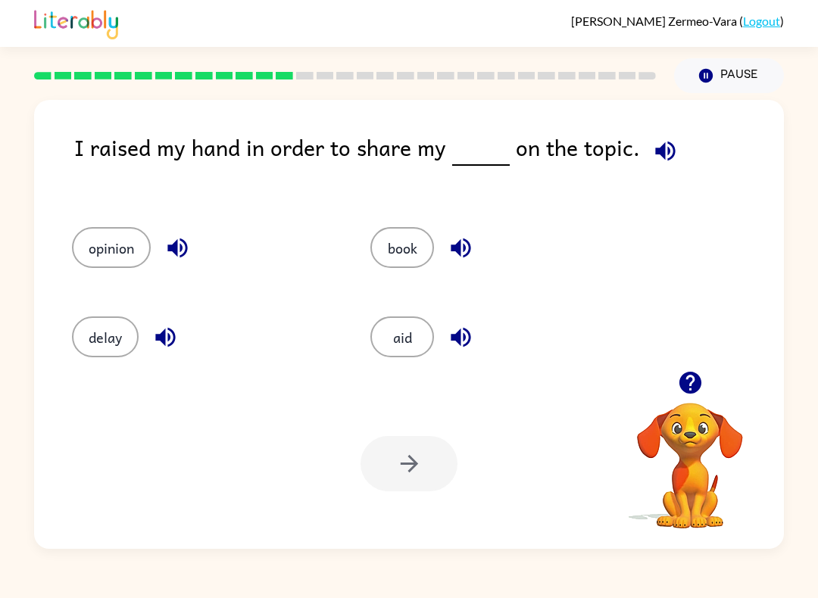
click at [294, 78] on div at bounding box center [344, 76] width 621 height 8
click at [290, 70] on div at bounding box center [345, 75] width 640 height 53
click at [289, 75] on rect at bounding box center [284, 76] width 17 height 8
click at [289, 71] on div at bounding box center [345, 75] width 640 height 53
click at [273, 79] on rect at bounding box center [264, 76] width 17 height 8
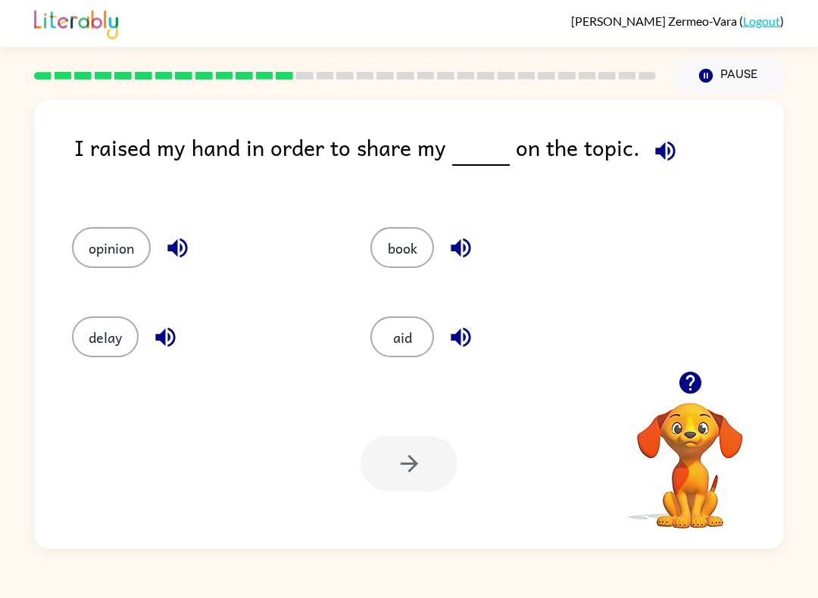
click at [286, 82] on div at bounding box center [345, 75] width 640 height 53
click at [282, 77] on rect at bounding box center [284, 76] width 17 height 8
click at [703, 81] on icon "button" at bounding box center [706, 76] width 14 height 14
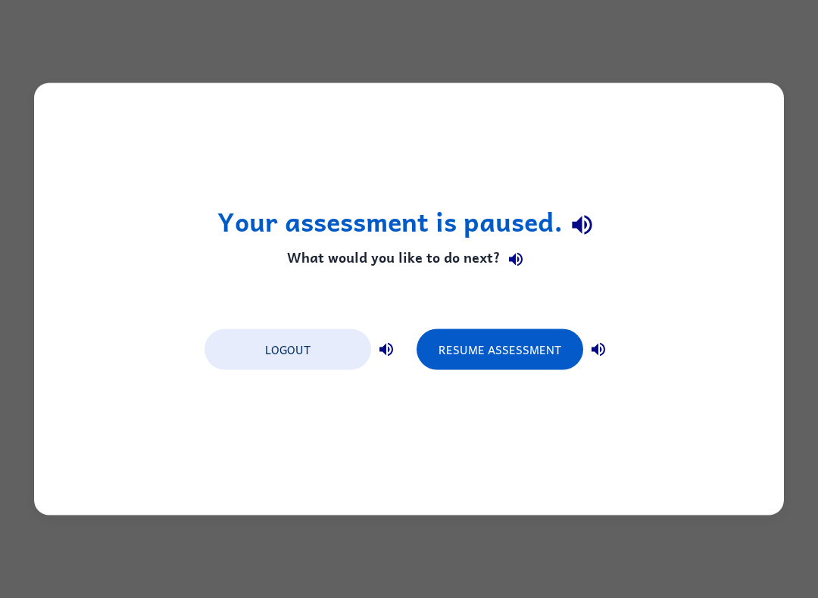
click at [551, 350] on button "Resume Assessment" at bounding box center [499, 349] width 167 height 41
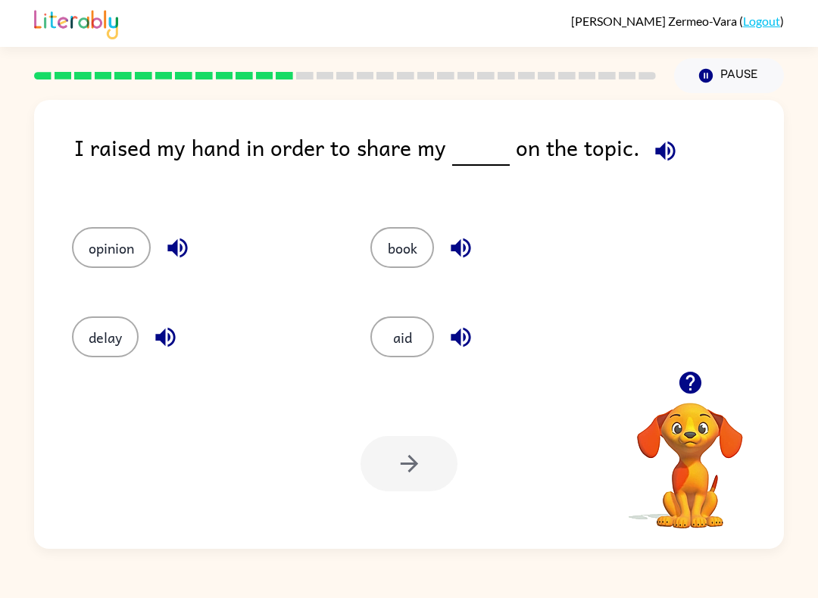
click at [713, 92] on button "Pause Pause" at bounding box center [729, 75] width 110 height 35
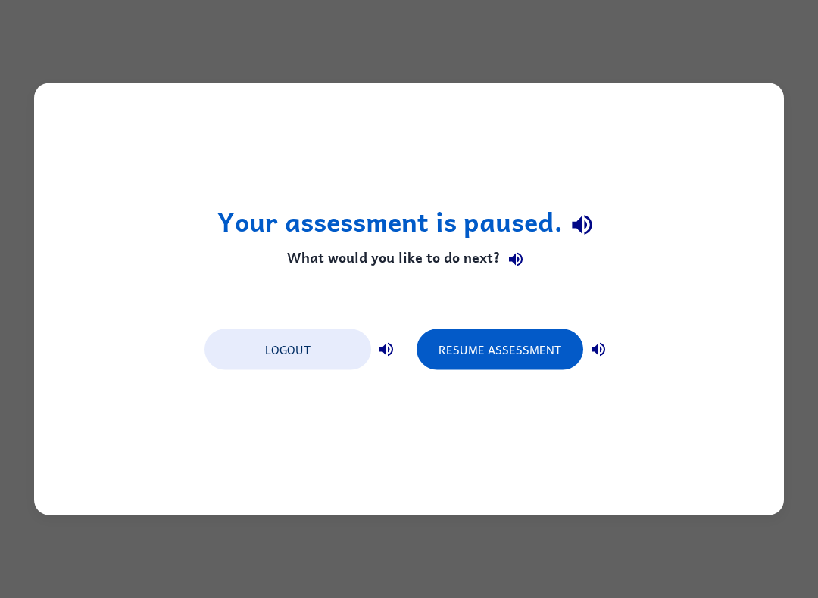
click at [718, 70] on div "Your assessment is paused. What would you like to do next? Logout Resume Assess…" at bounding box center [409, 299] width 818 height 598
click at [544, 356] on button "Resume Assessment" at bounding box center [499, 349] width 167 height 41
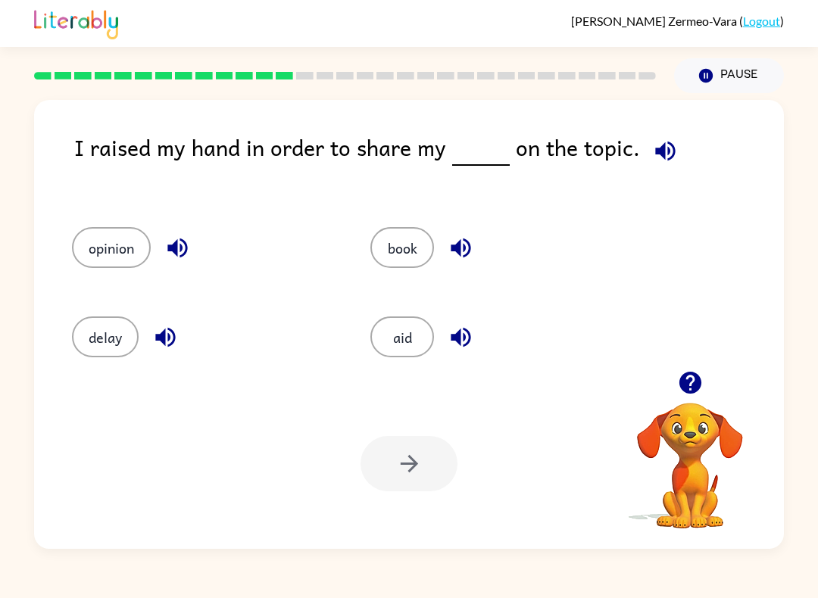
click at [124, 241] on button "opinion" at bounding box center [111, 247] width 79 height 41
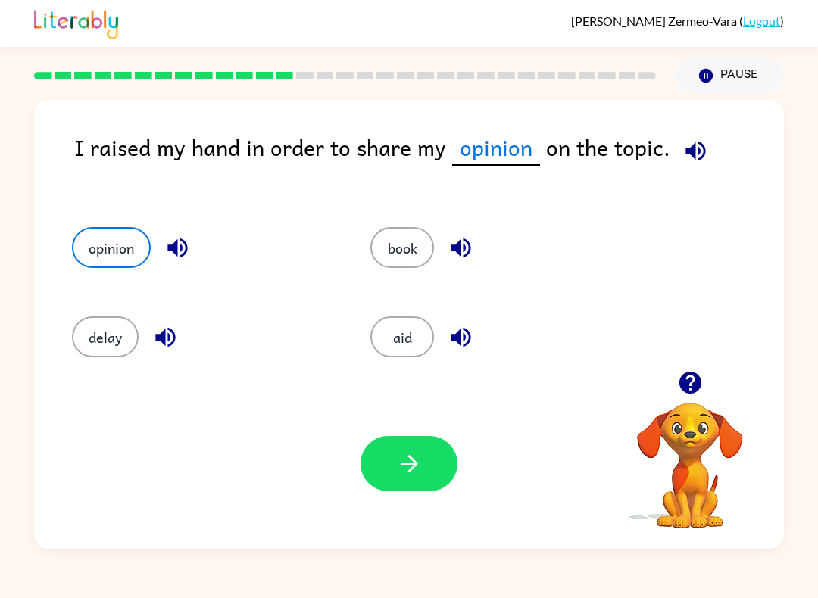
click at [437, 470] on button "button" at bounding box center [408, 463] width 97 height 55
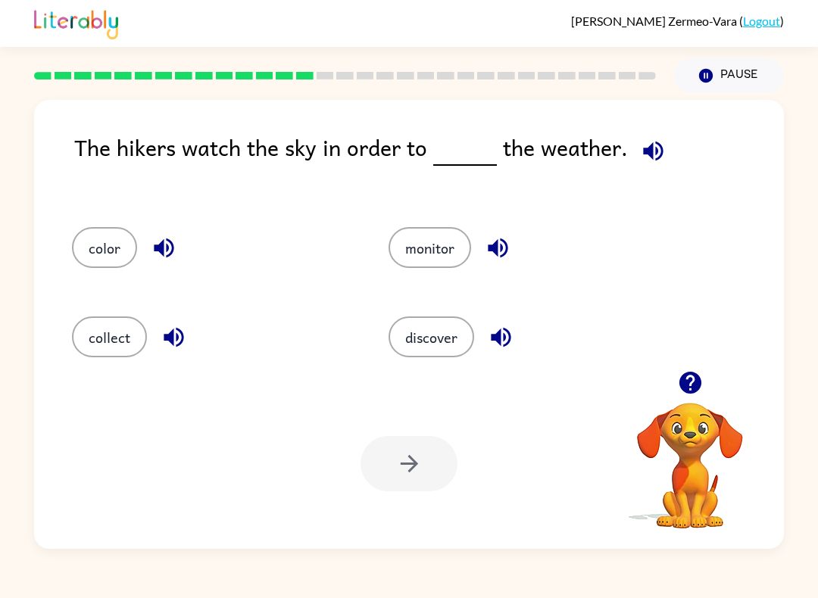
click at [442, 248] on button "monitor" at bounding box center [429, 247] width 83 height 41
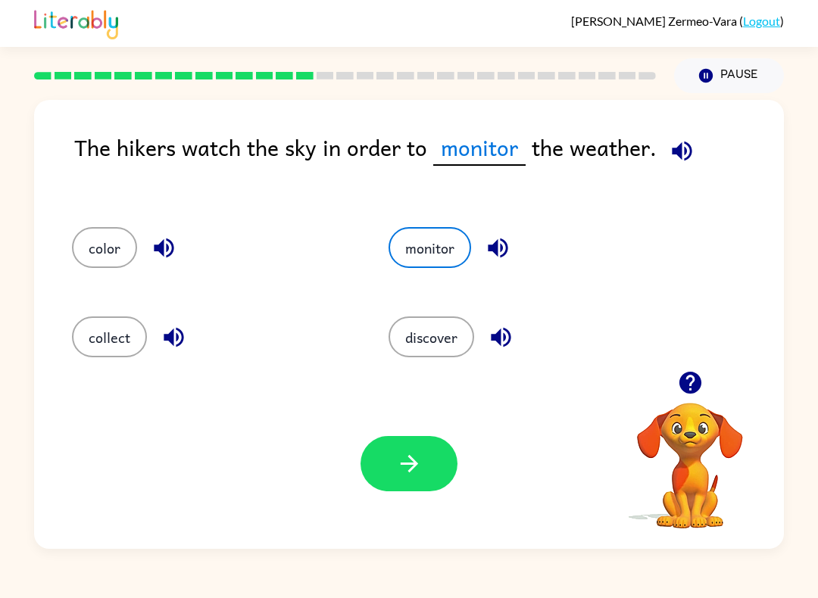
click at [428, 454] on button "button" at bounding box center [408, 463] width 97 height 55
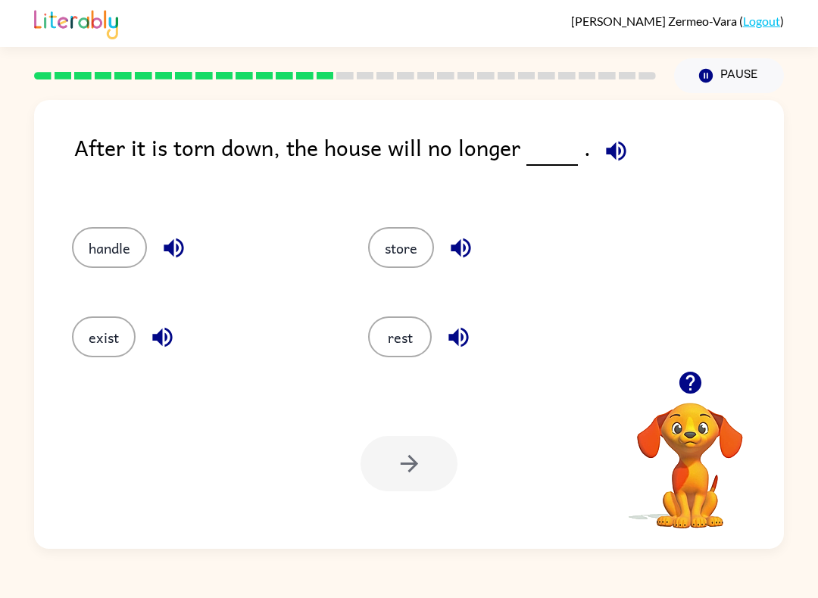
click at [111, 339] on button "exist" at bounding box center [104, 336] width 64 height 41
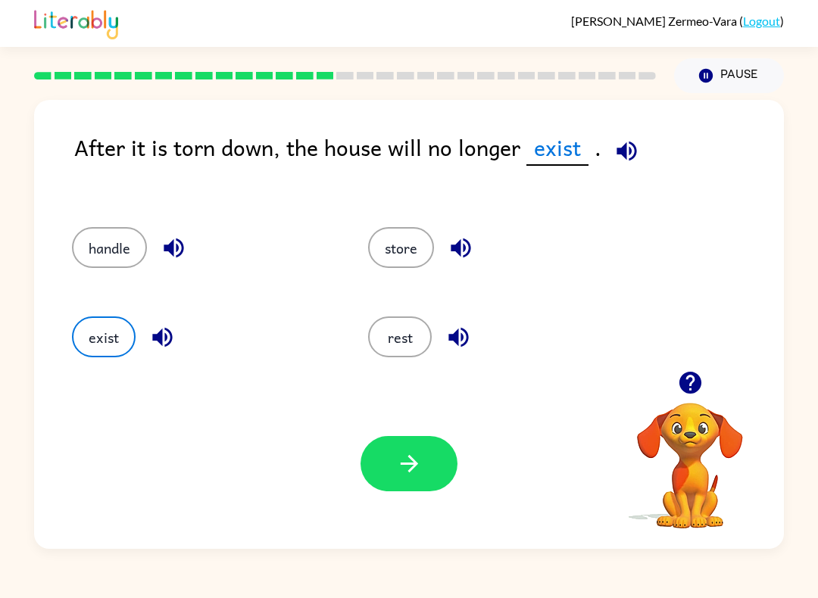
click at [421, 468] on icon "button" at bounding box center [409, 463] width 26 height 26
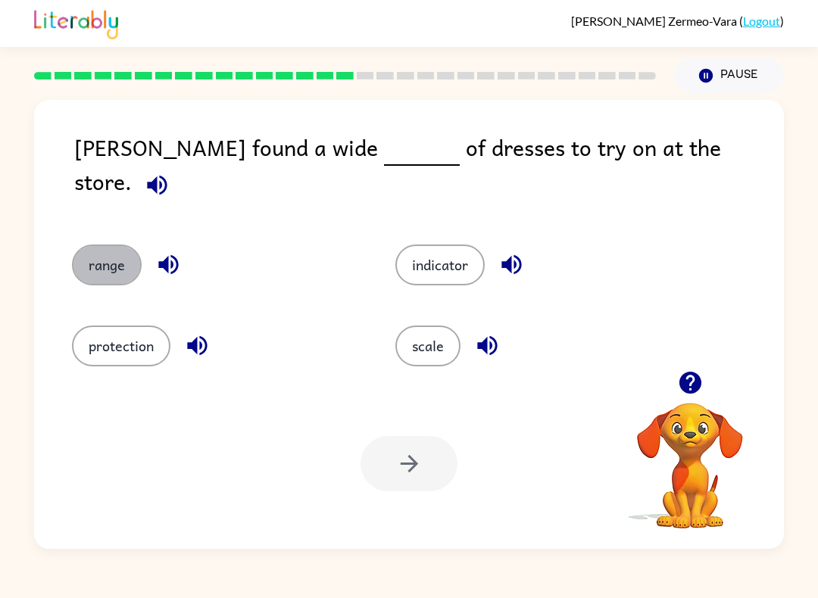
click at [129, 245] on button "range" at bounding box center [107, 265] width 70 height 41
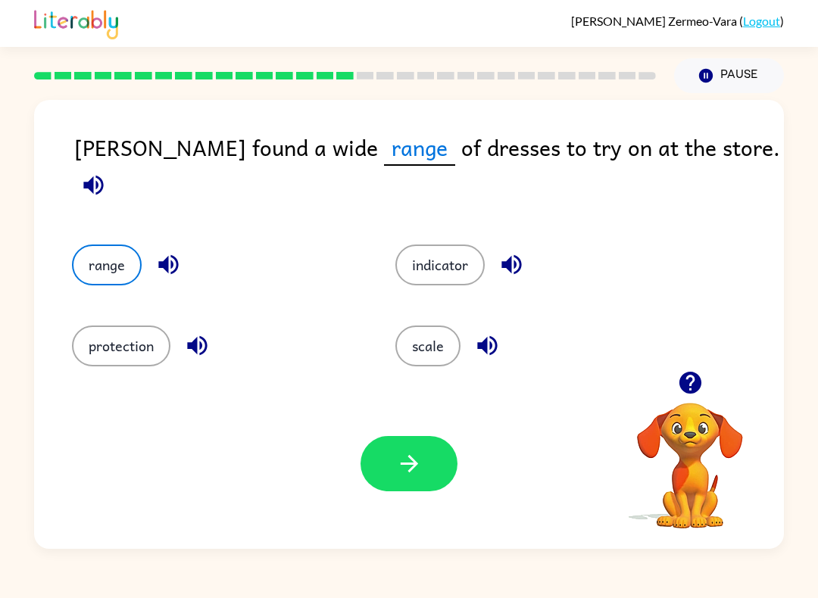
click at [388, 450] on button "button" at bounding box center [408, 463] width 97 height 55
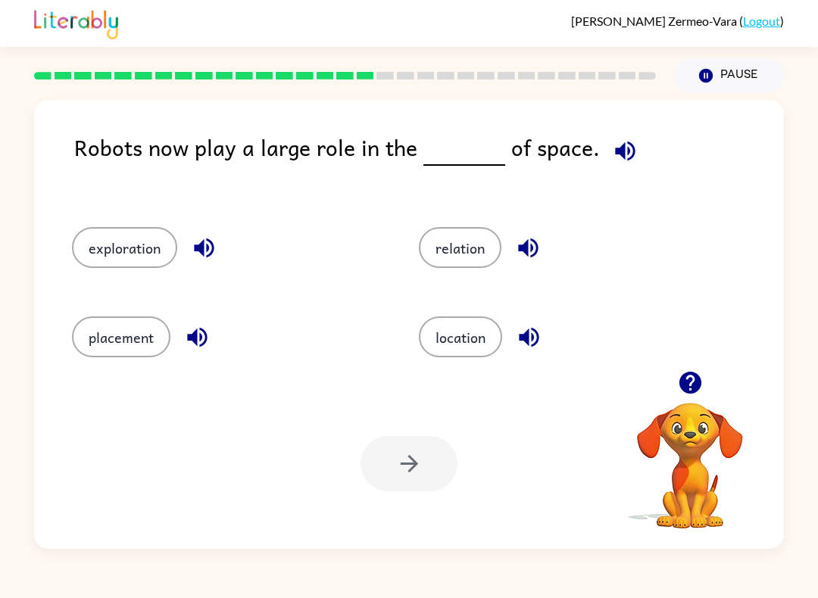
click at [464, 257] on button "relation" at bounding box center [460, 247] width 83 height 41
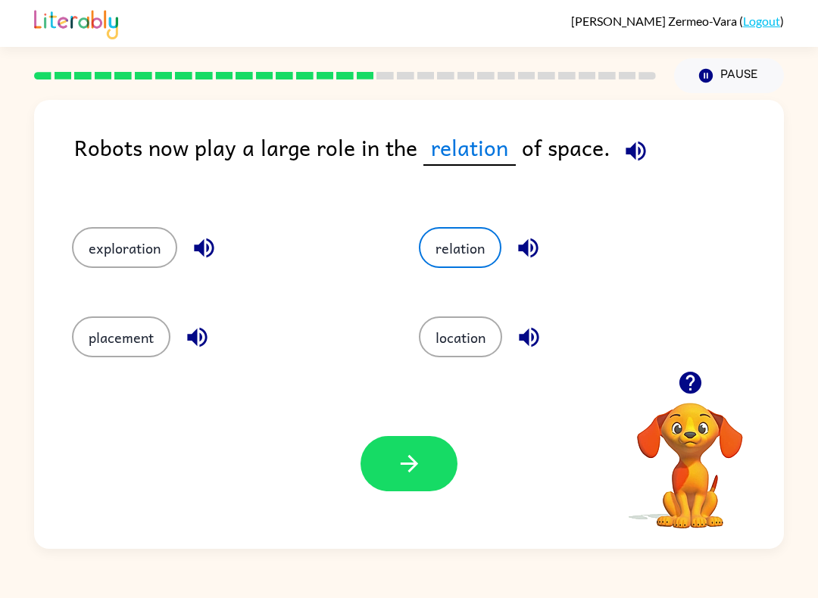
click at [435, 459] on button "button" at bounding box center [408, 463] width 97 height 55
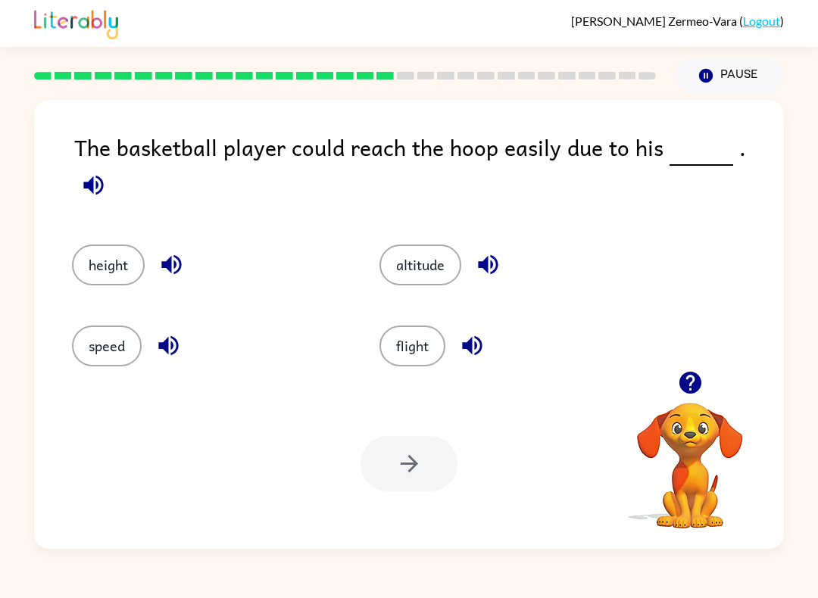
click at [96, 245] on button "height" at bounding box center [108, 265] width 73 height 41
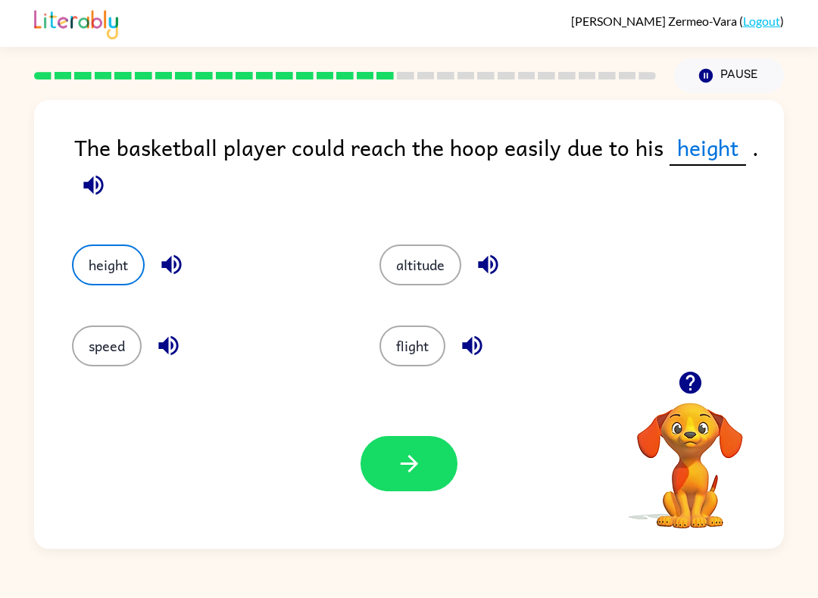
click at [403, 456] on icon "button" at bounding box center [409, 463] width 26 height 26
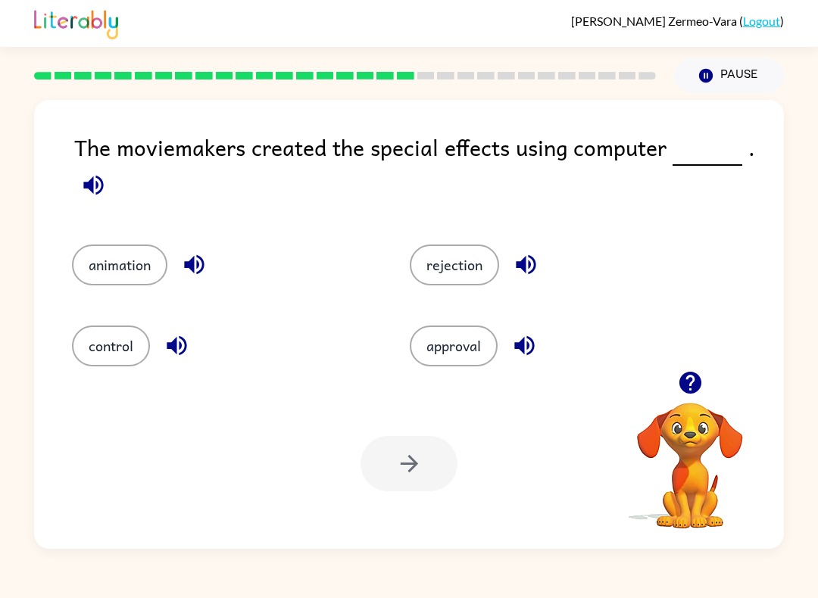
click at [114, 262] on button "animation" at bounding box center [119, 265] width 95 height 41
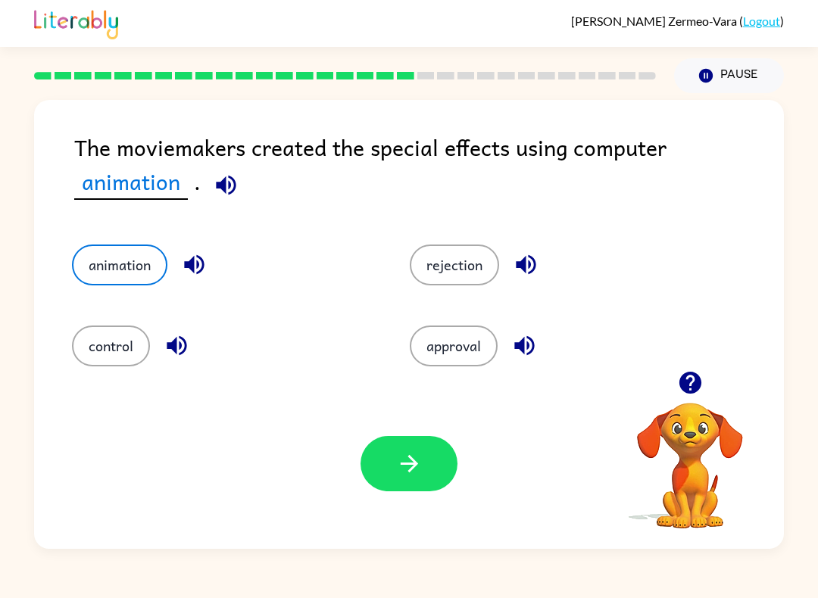
click at [414, 482] on button "button" at bounding box center [408, 463] width 97 height 55
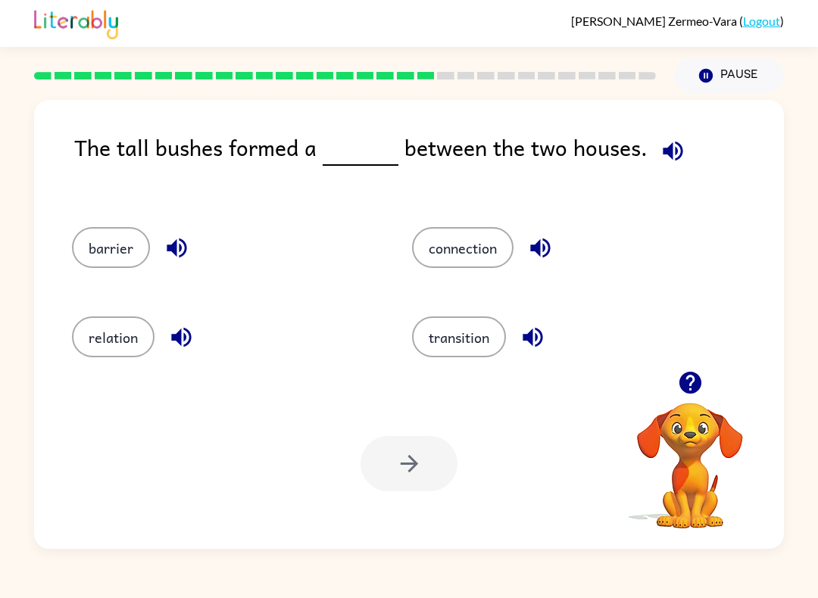
click at [98, 247] on button "barrier" at bounding box center [111, 247] width 78 height 41
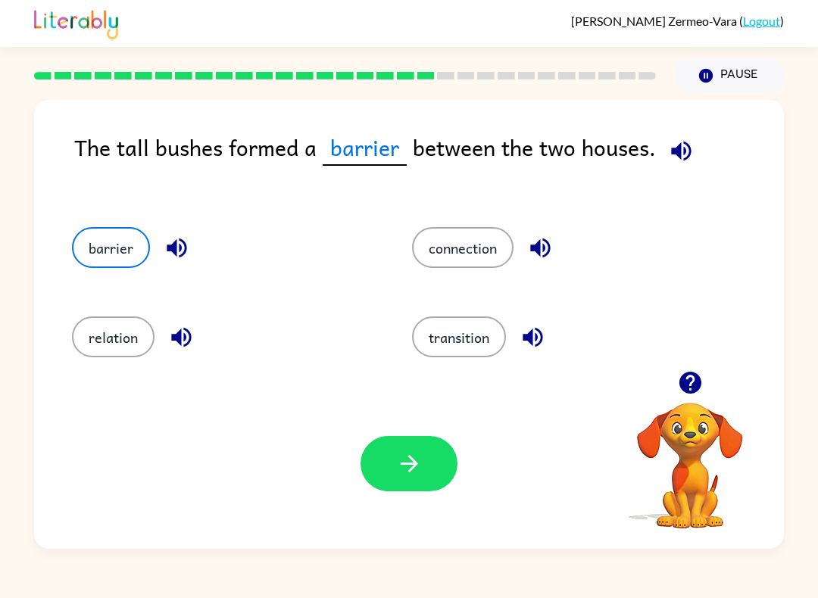
click at [439, 454] on button "button" at bounding box center [408, 463] width 97 height 55
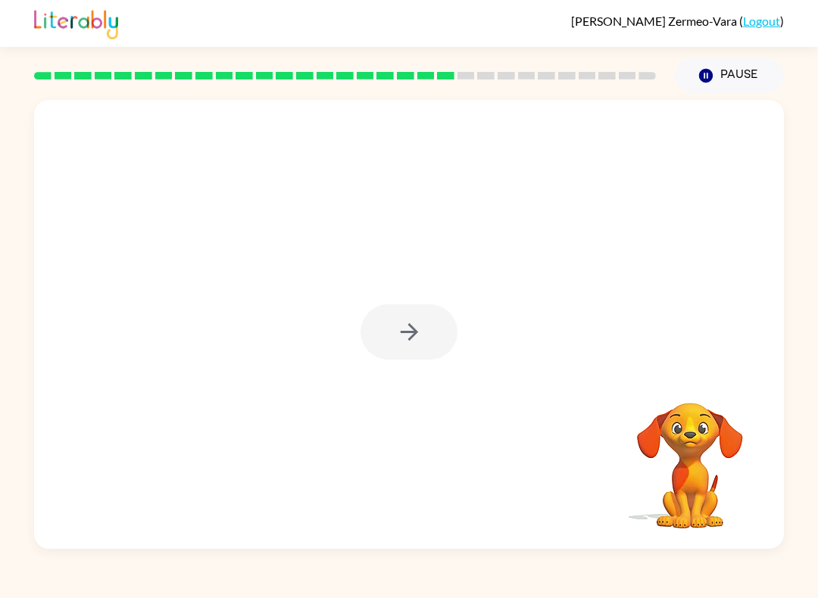
click at [438, 331] on div at bounding box center [408, 331] width 97 height 55
click at [430, 329] on button "button" at bounding box center [408, 331] width 97 height 55
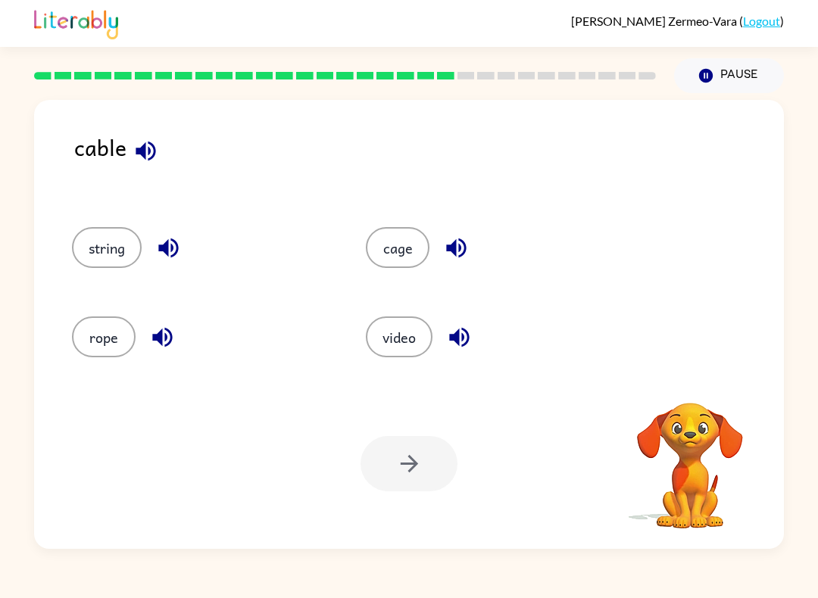
click at [399, 248] on button "cage" at bounding box center [398, 247] width 64 height 41
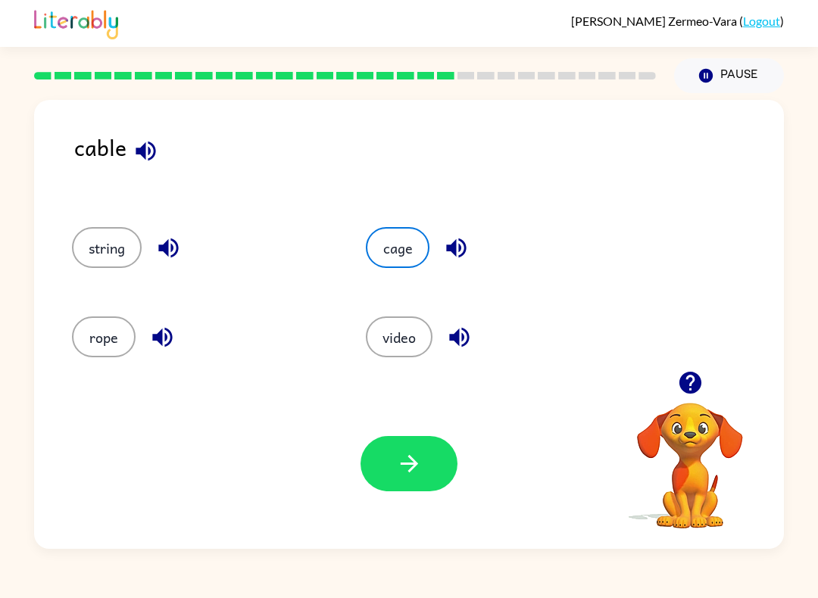
click at [393, 438] on button "button" at bounding box center [408, 463] width 97 height 55
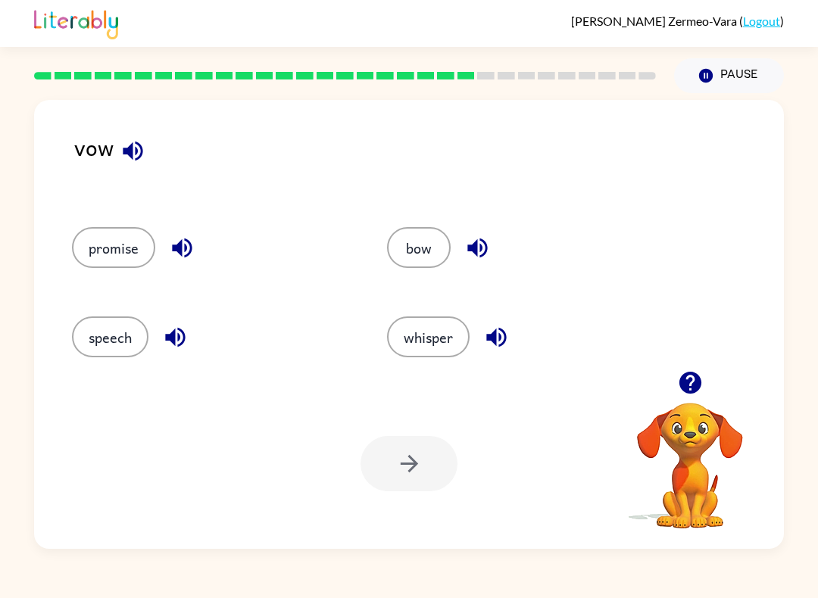
click at [115, 259] on button "promise" at bounding box center [113, 247] width 83 height 41
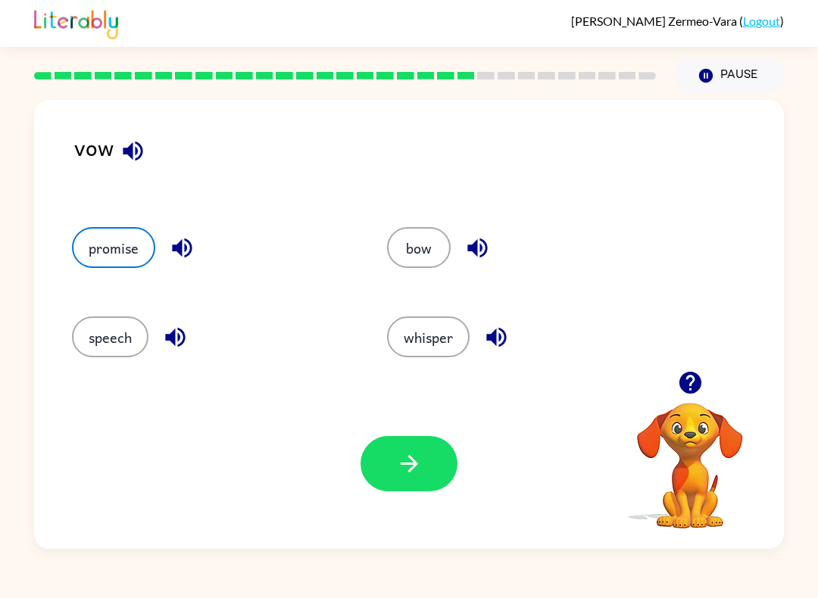
click at [411, 467] on icon "button" at bounding box center [409, 463] width 26 height 26
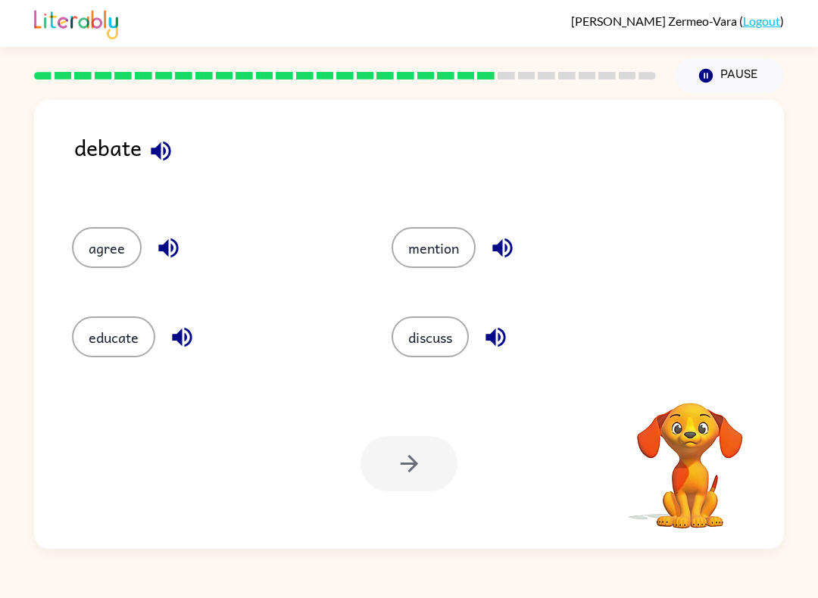
click at [733, 78] on button "Pause Pause" at bounding box center [729, 75] width 110 height 35
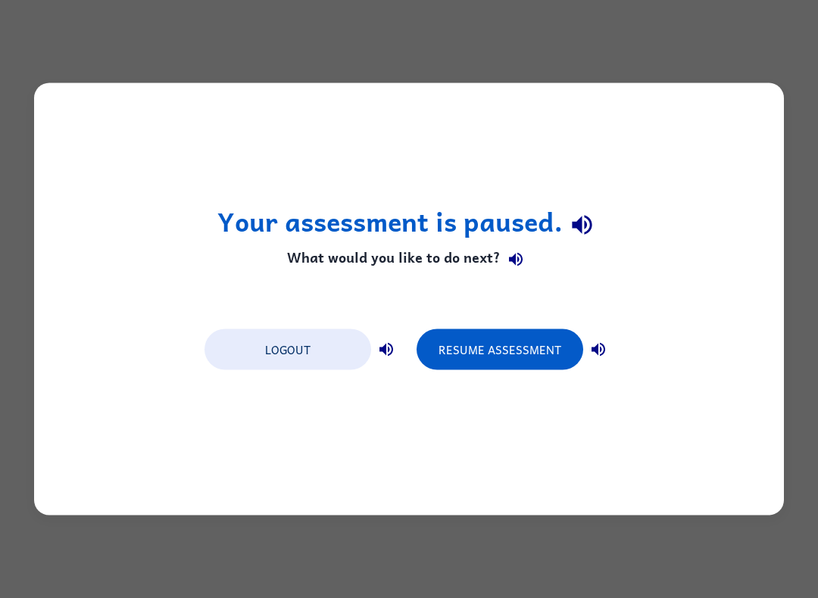
click at [339, 350] on button "Logout" at bounding box center [287, 349] width 167 height 41
